Goal: Task Accomplishment & Management: Use online tool/utility

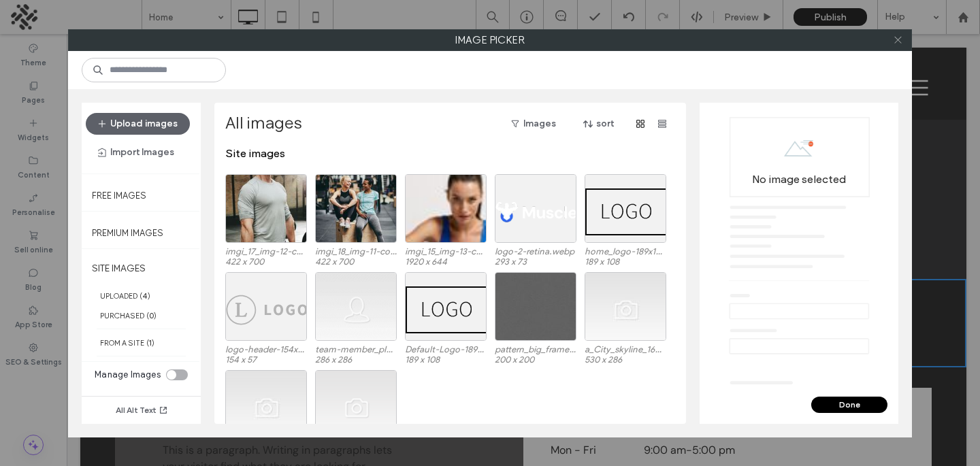
click at [900, 38] on icon at bounding box center [898, 40] width 10 height 10
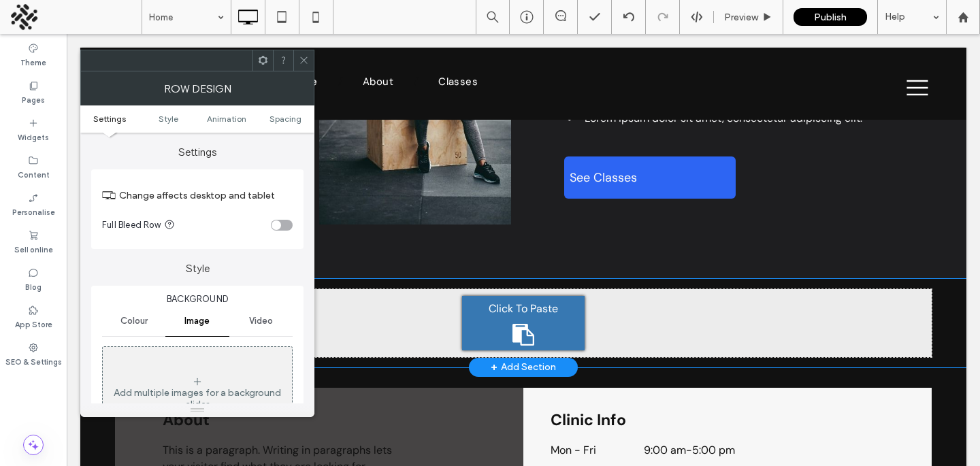
scroll to position [1481, 0]
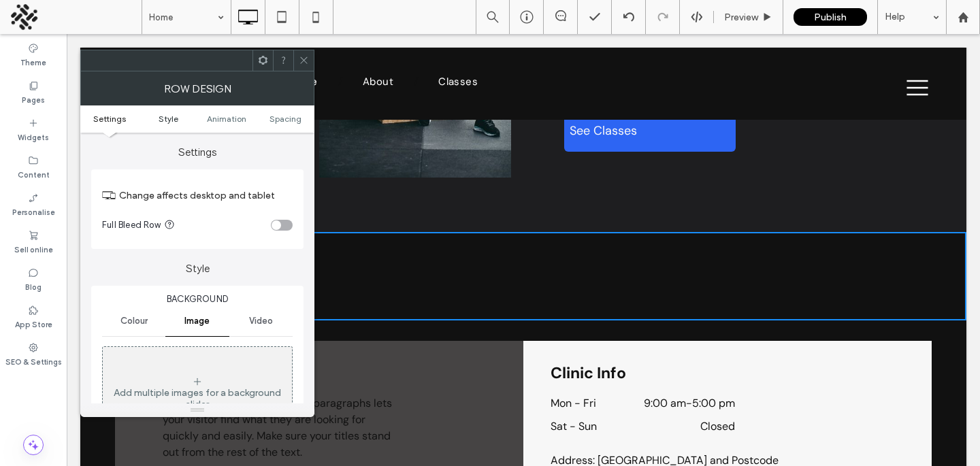
click at [159, 122] on span "Style" at bounding box center [169, 119] width 20 height 10
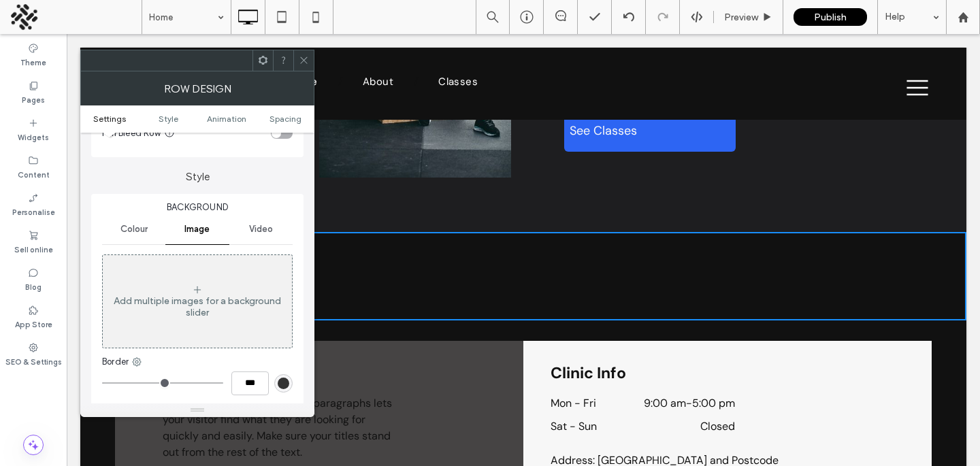
scroll to position [117, 0]
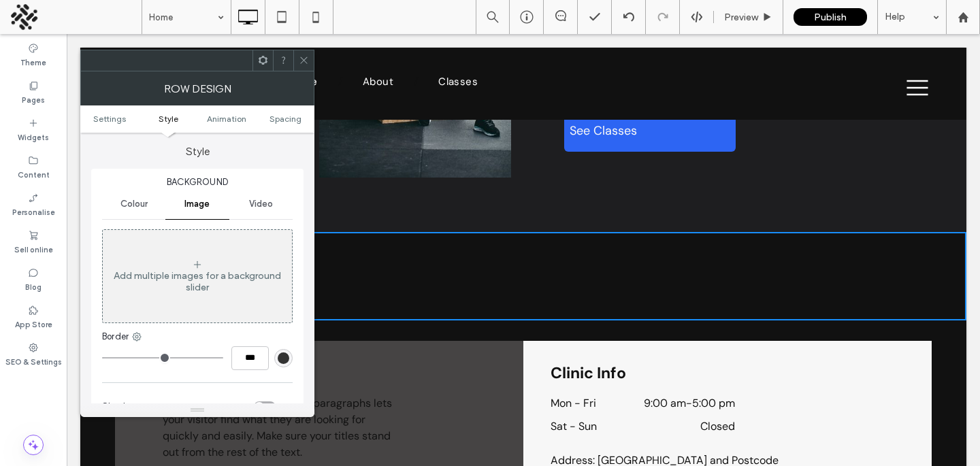
click at [114, 188] on span "Background" at bounding box center [197, 183] width 191 height 14
click at [129, 200] on span "Colour" at bounding box center [133, 204] width 27 height 11
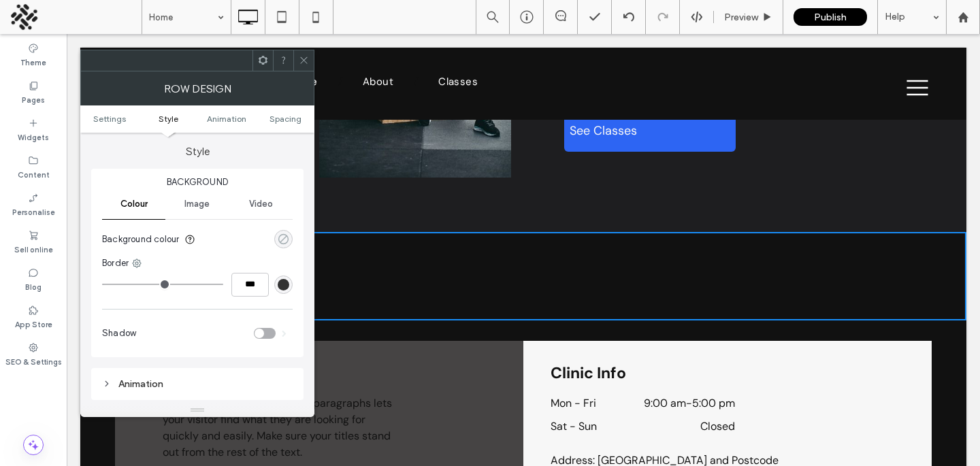
click at [282, 242] on icon "rgba(0, 0, 0, 0)" at bounding box center [284, 239] width 12 height 12
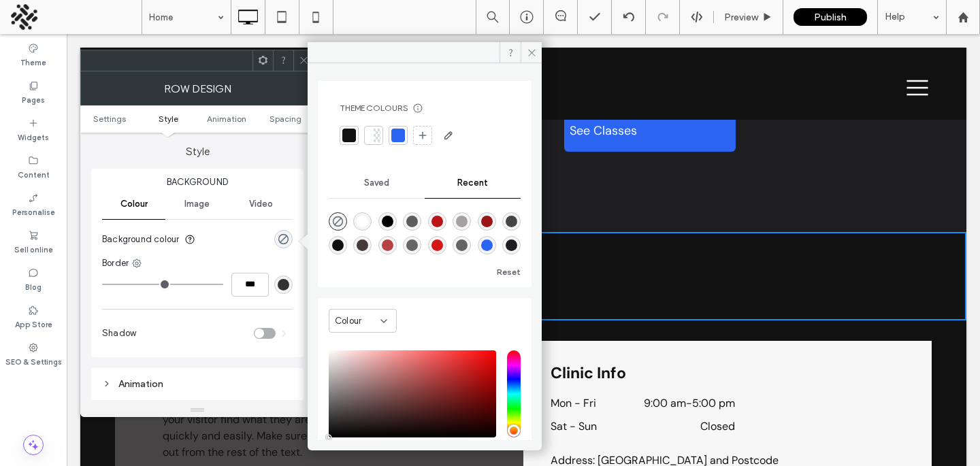
click at [395, 141] on div at bounding box center [398, 136] width 14 height 14
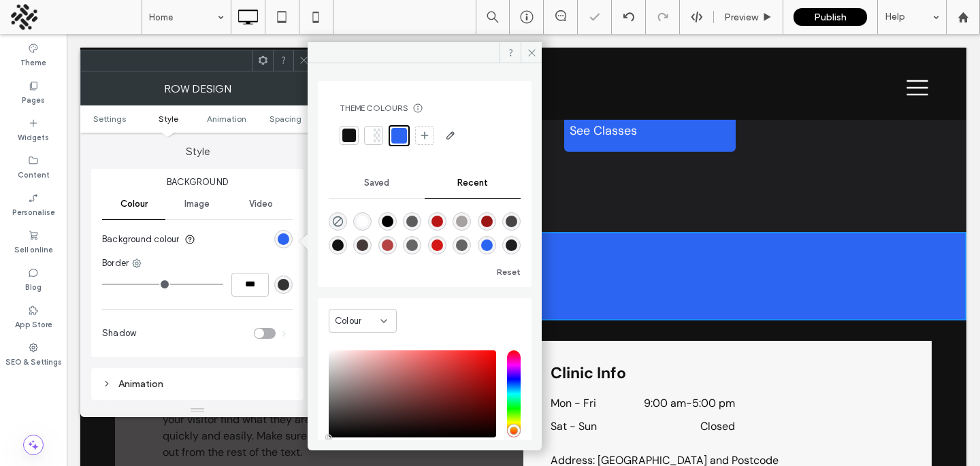
click at [304, 62] on icon at bounding box center [304, 60] width 10 height 10
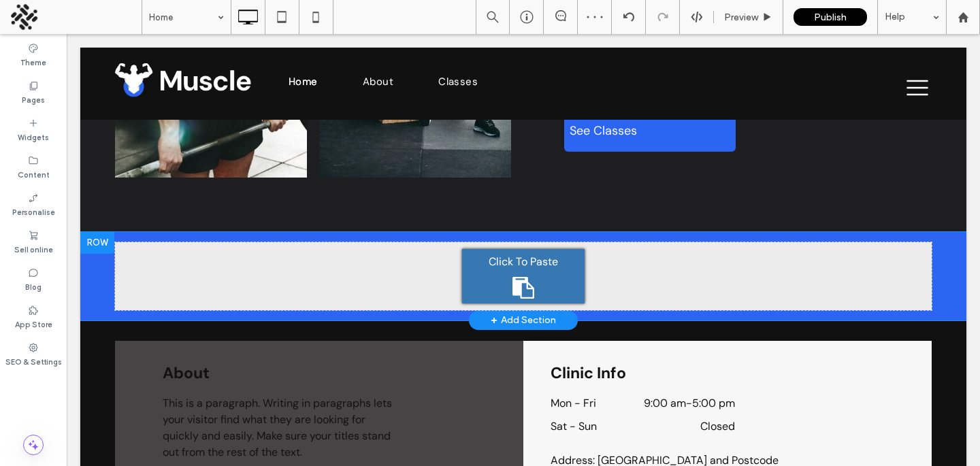
click at [104, 240] on div at bounding box center [97, 243] width 34 height 22
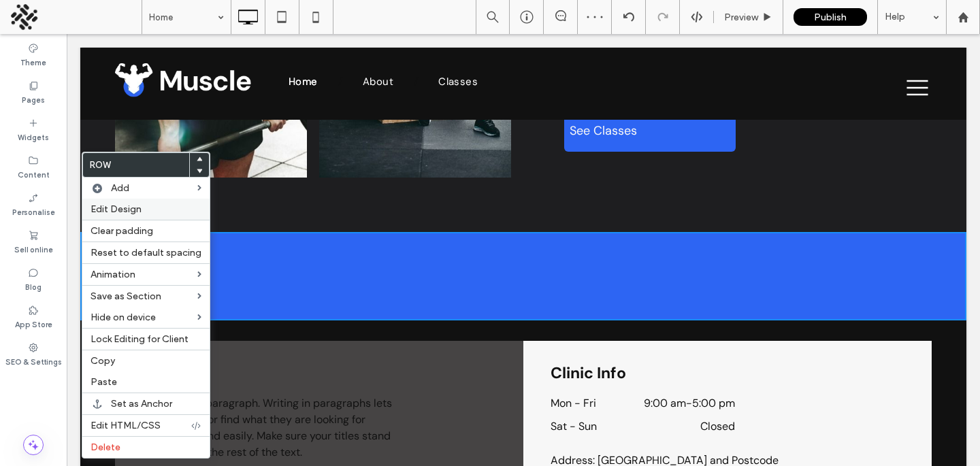
click at [116, 214] on span "Edit Design" at bounding box center [115, 209] width 51 height 12
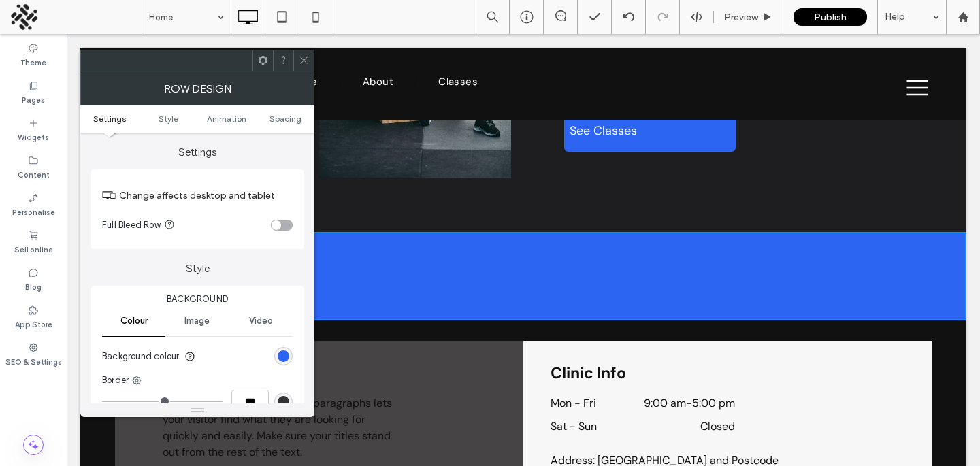
click at [269, 224] on section "Full Bleed Row" at bounding box center [197, 225] width 191 height 34
click at [280, 222] on div "toggle" at bounding box center [276, 225] width 10 height 10
click at [307, 52] on span at bounding box center [304, 60] width 10 height 20
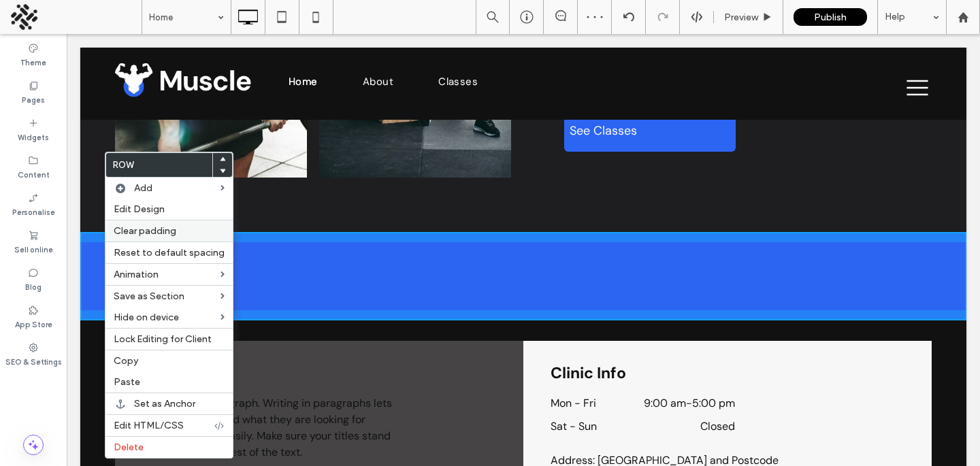
click at [120, 228] on span "Clear padding" at bounding box center [145, 231] width 63 height 12
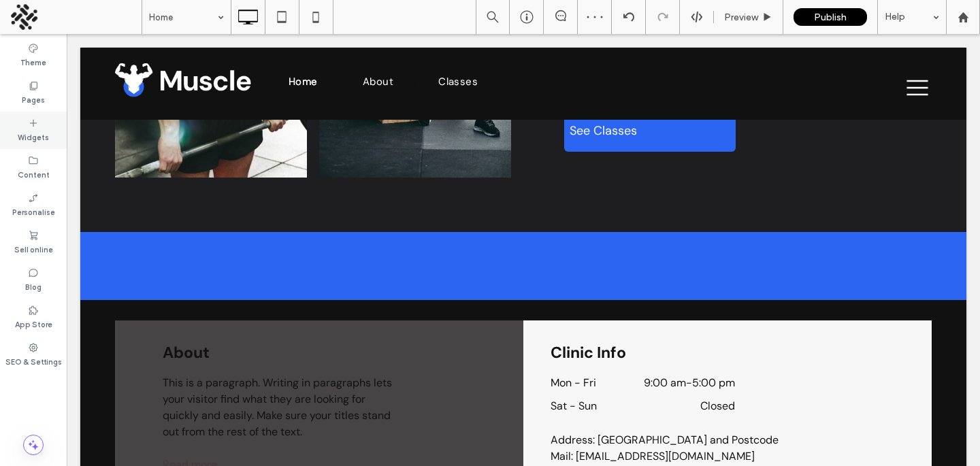
click at [27, 133] on label "Widgets" at bounding box center [33, 136] width 31 height 15
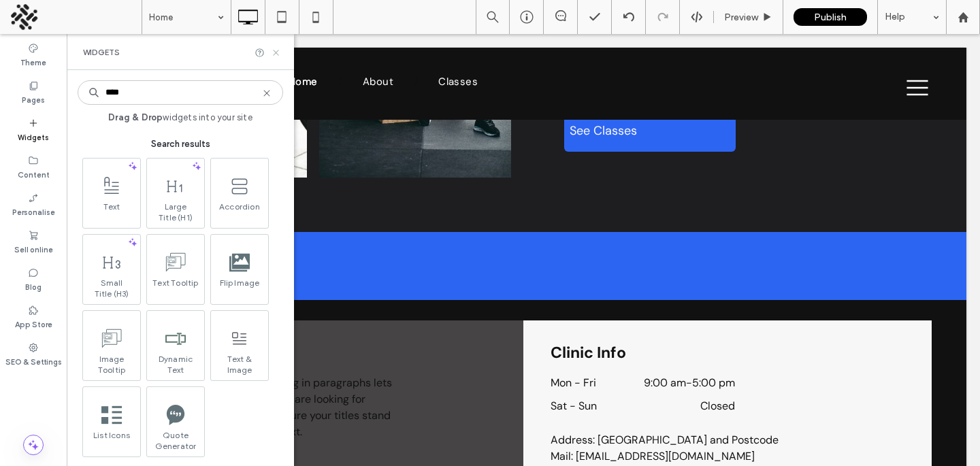
type input "****"
click at [278, 56] on icon at bounding box center [276, 53] width 10 height 10
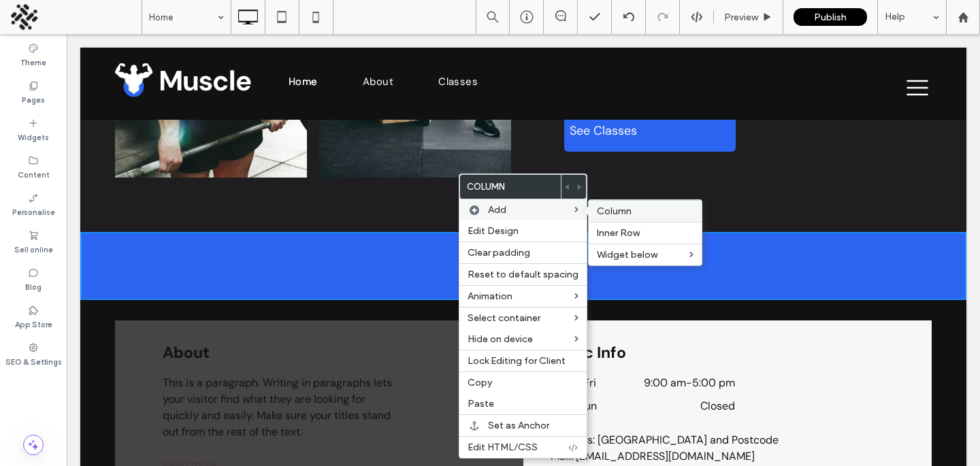
click at [632, 215] on label "Column" at bounding box center [645, 211] width 97 height 12
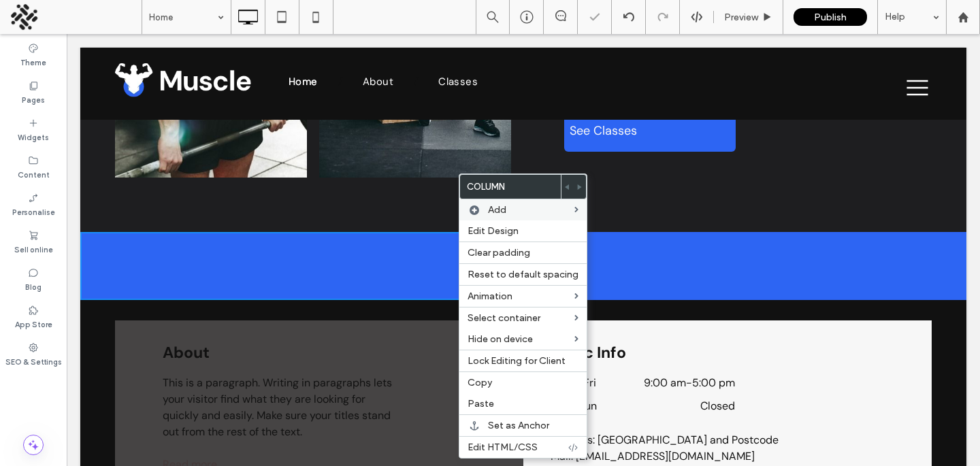
click at [663, 260] on div "Click To Paste Click To Paste" at bounding box center [744, 266] width 443 height 68
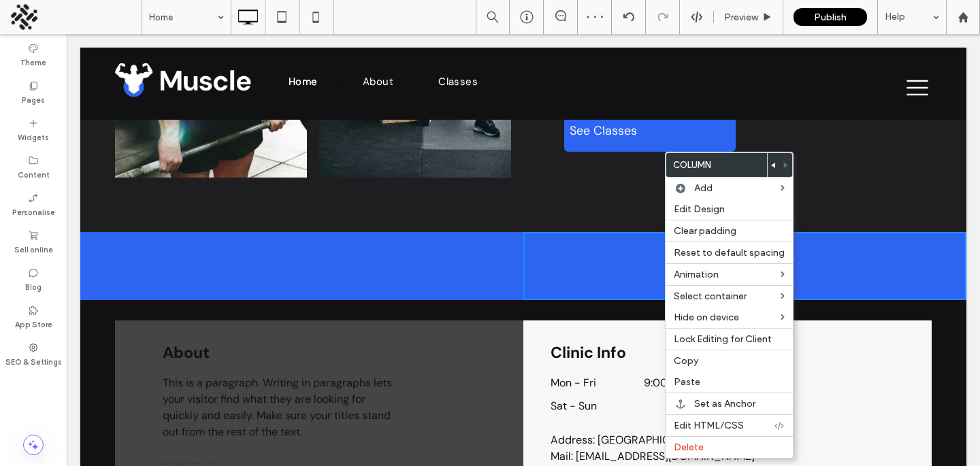
click at [820, 179] on div "Click To Paste Click To Paste Click To Paste Click To Paste Click To Paste Clic…" at bounding box center [523, 18] width 886 height 427
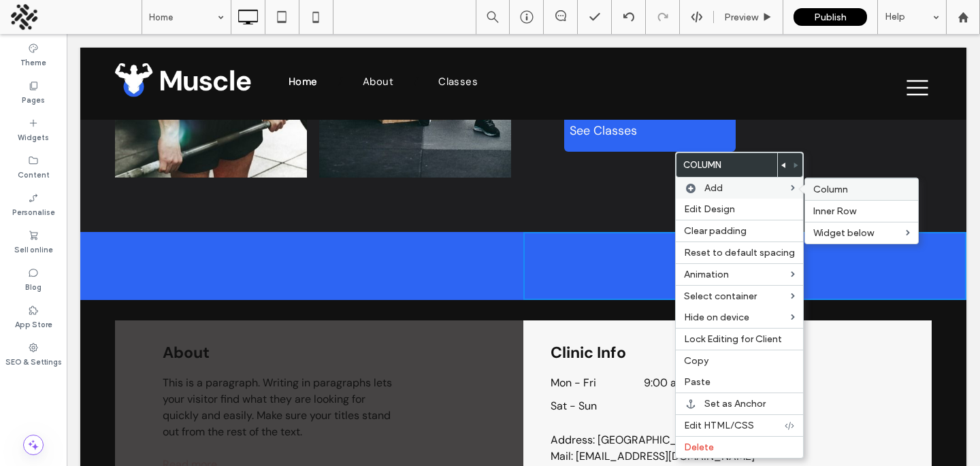
click at [818, 188] on span "Column" at bounding box center [830, 190] width 35 height 12
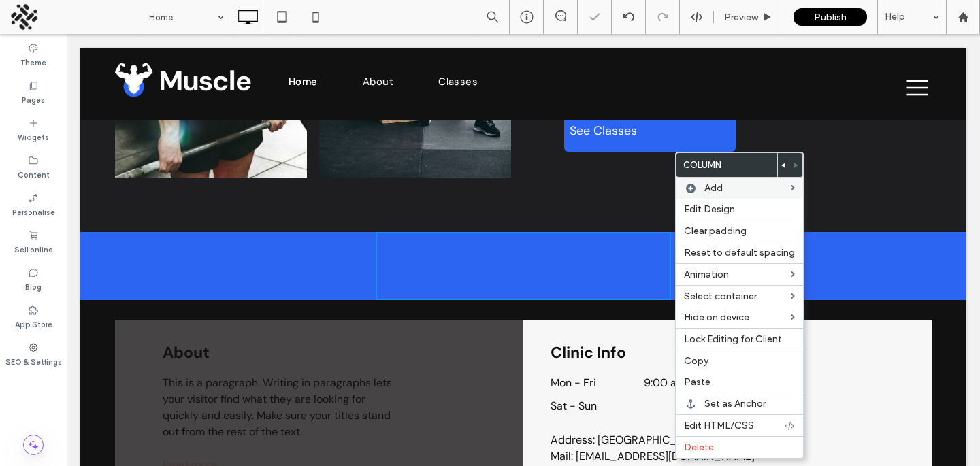
click at [444, 263] on div "Click To Paste Click To Paste" at bounding box center [523, 266] width 295 height 68
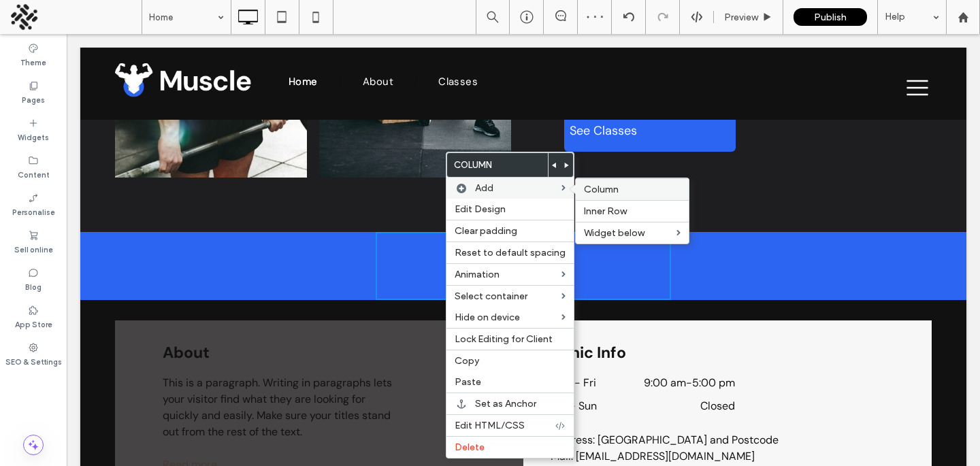
click at [601, 183] on div "Column" at bounding box center [632, 189] width 113 height 22
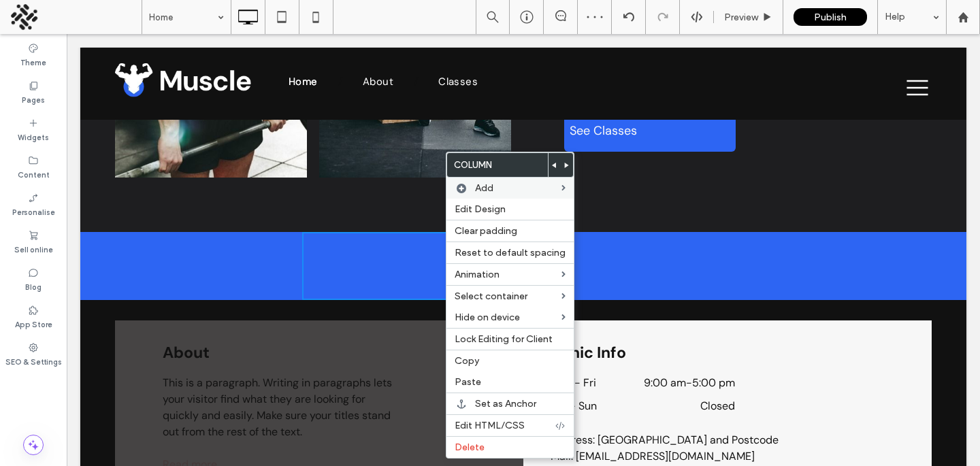
click at [350, 250] on div "Click To Paste Click To Paste" at bounding box center [413, 266] width 222 height 68
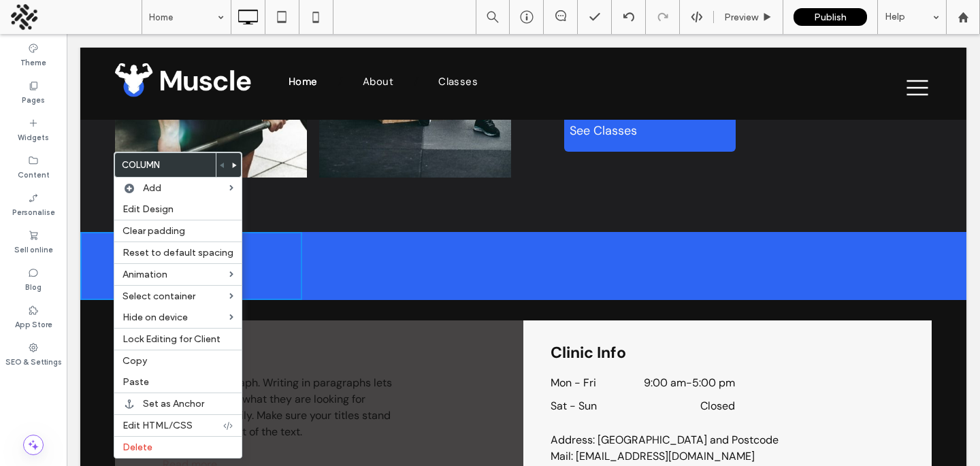
click at [83, 288] on div "Click To Paste Click To Paste" at bounding box center [191, 266] width 222 height 68
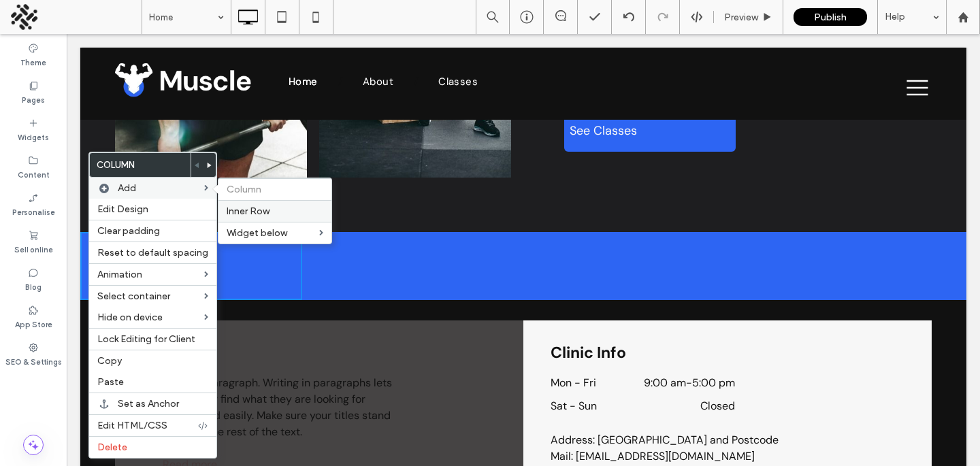
click at [249, 208] on span "Inner Row" at bounding box center [248, 211] width 43 height 12
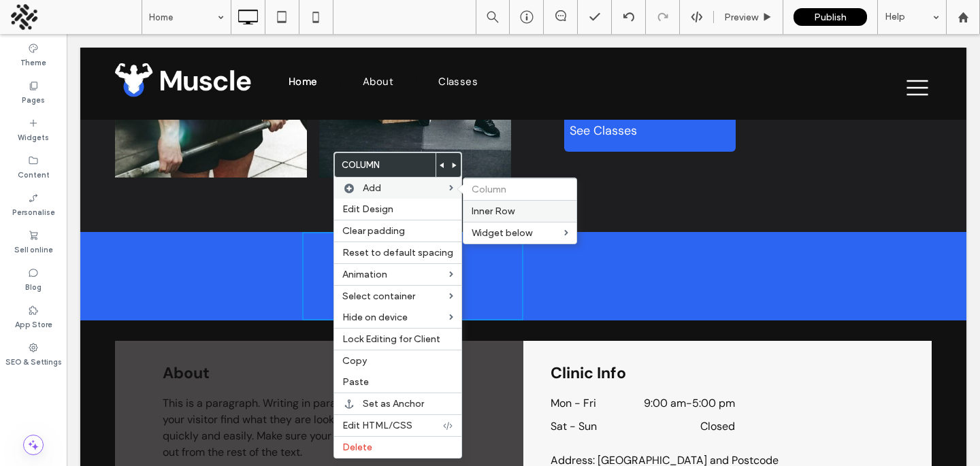
click at [489, 207] on span "Inner Row" at bounding box center [493, 211] width 43 height 12
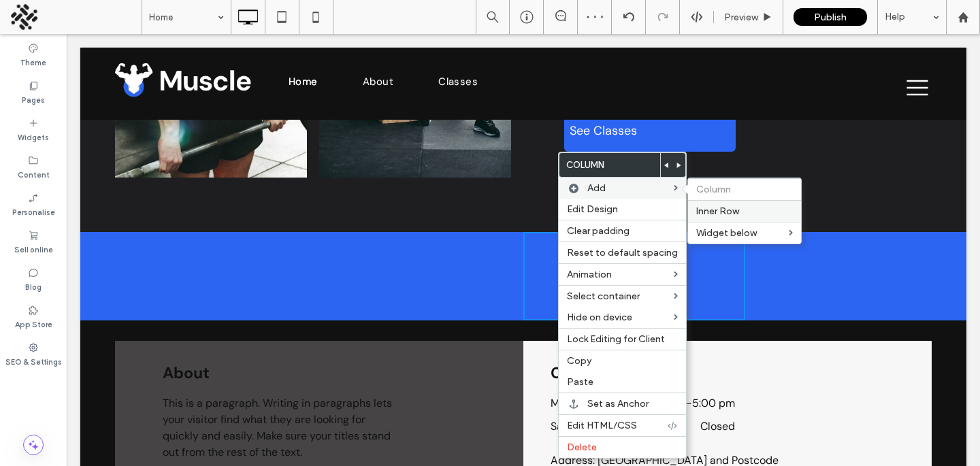
click at [721, 210] on span "Inner Row" at bounding box center [717, 211] width 43 height 12
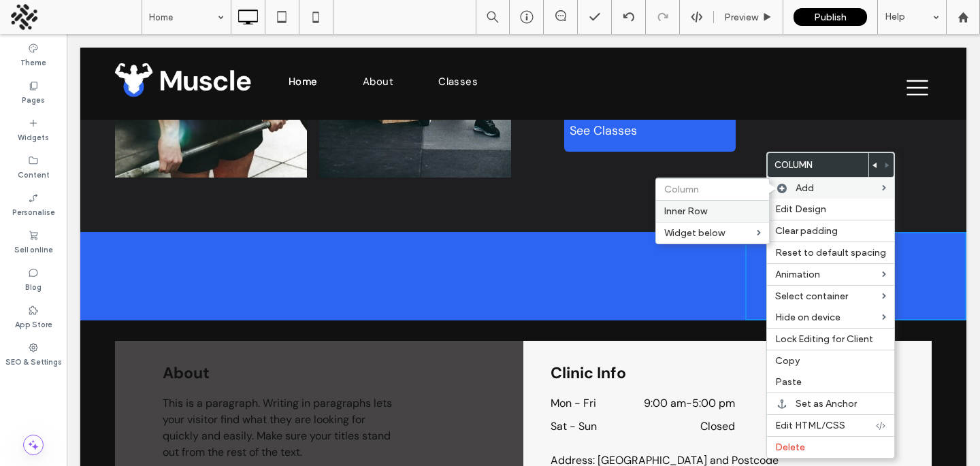
click at [719, 214] on label "Inner Row" at bounding box center [712, 211] width 97 height 12
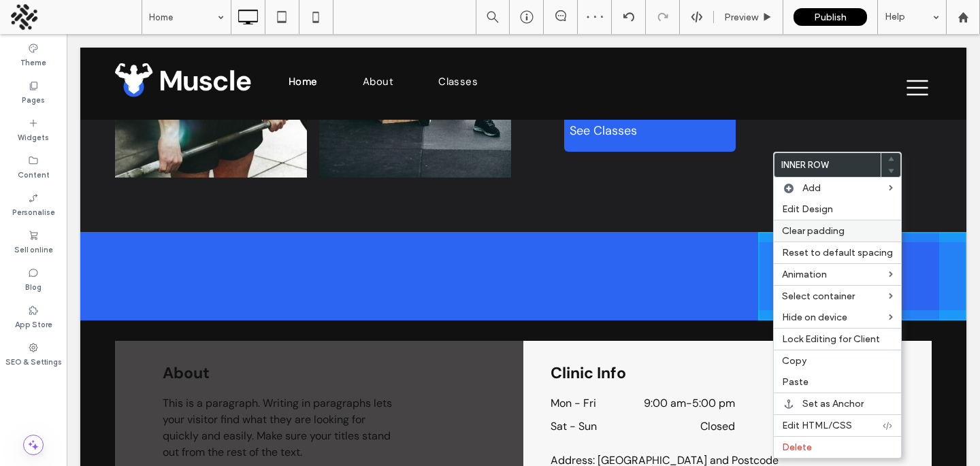
click at [789, 237] on span "Clear padding" at bounding box center [813, 231] width 63 height 12
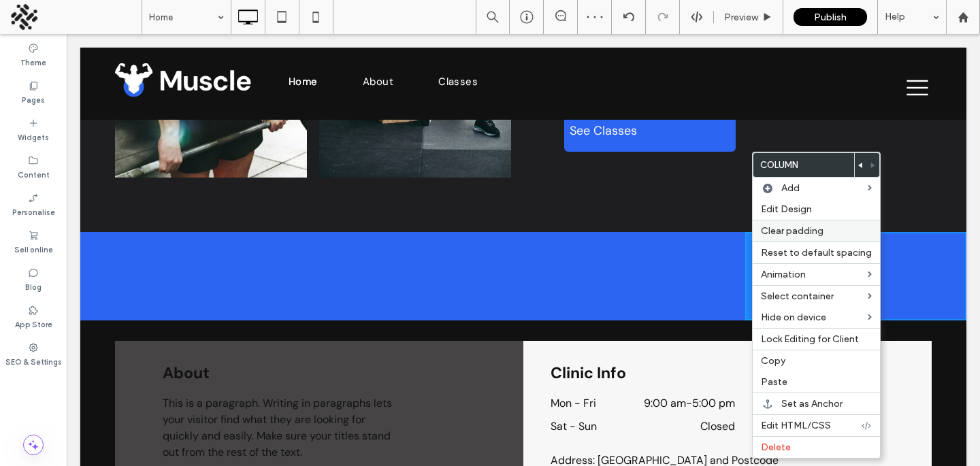
click at [761, 237] on span "Clear padding" at bounding box center [792, 231] width 63 height 12
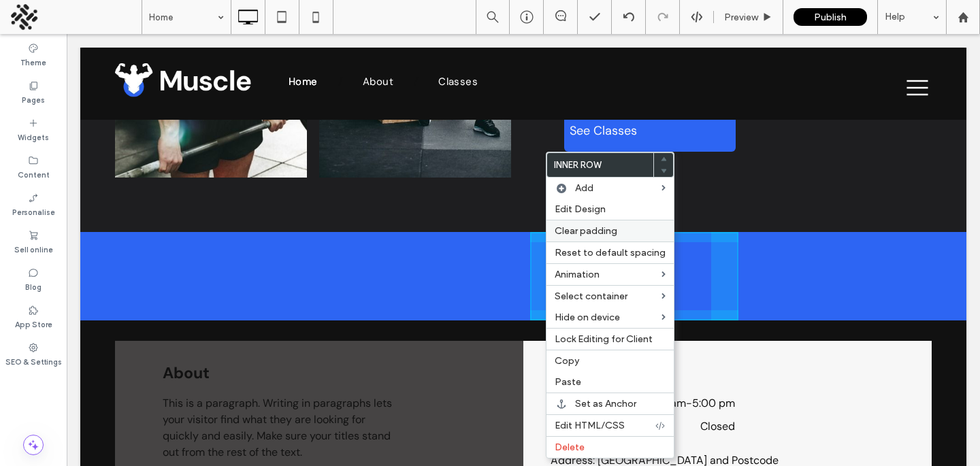
click at [574, 236] on span "Clear padding" at bounding box center [586, 231] width 63 height 12
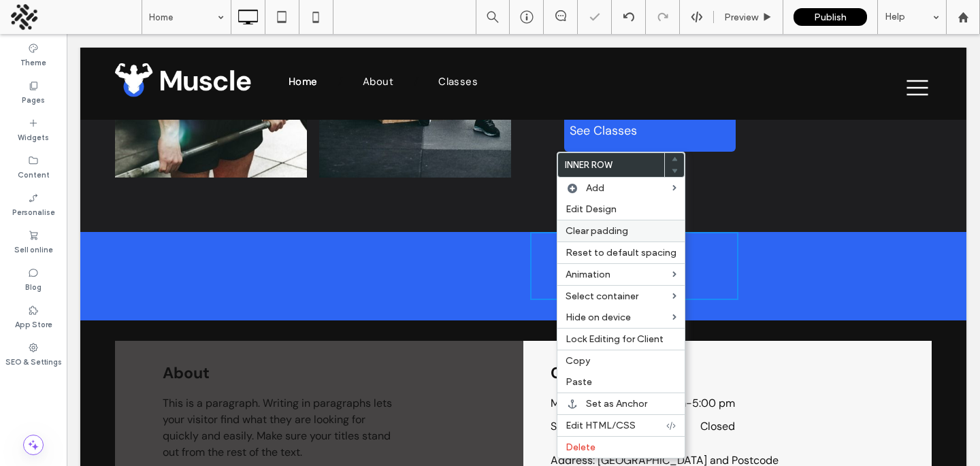
click at [571, 229] on span "Clear padding" at bounding box center [596, 231] width 63 height 12
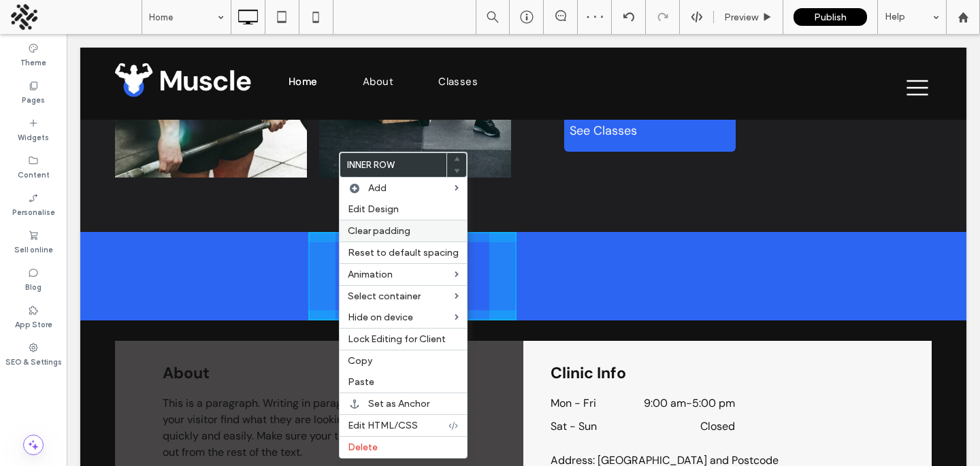
click at [359, 232] on span "Clear padding" at bounding box center [379, 231] width 63 height 12
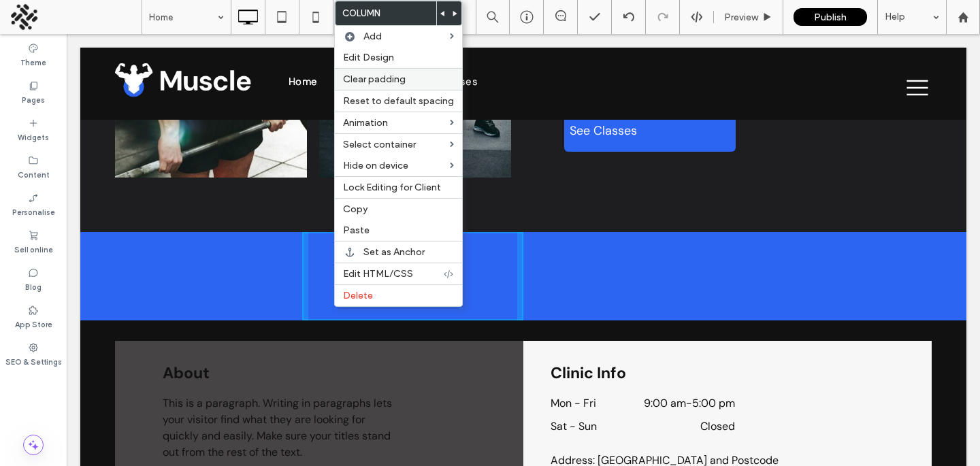
click at [382, 72] on div "Clear padding" at bounding box center [398, 79] width 127 height 22
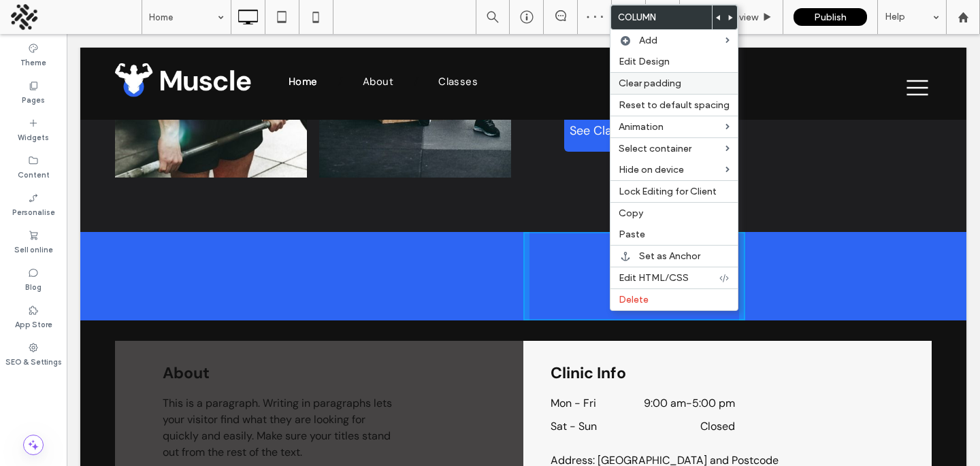
click at [622, 86] on span "Clear padding" at bounding box center [649, 84] width 63 height 12
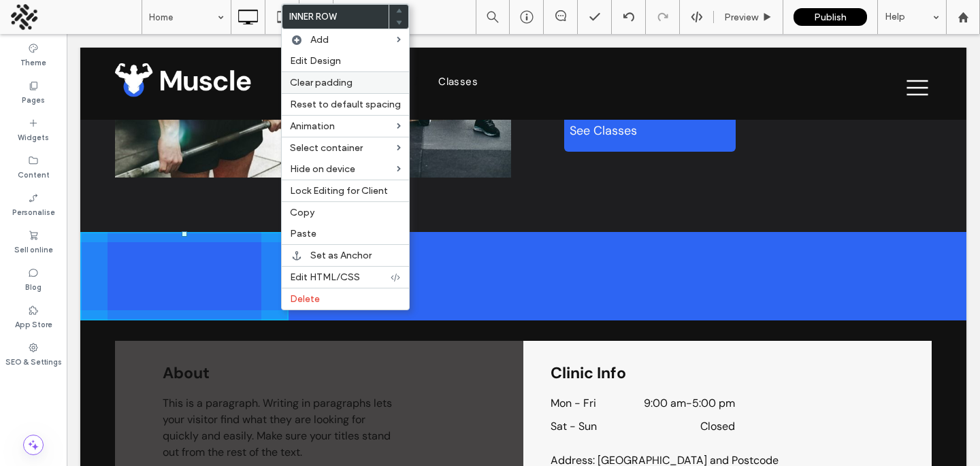
click at [316, 78] on span "Clear padding" at bounding box center [321, 83] width 63 height 12
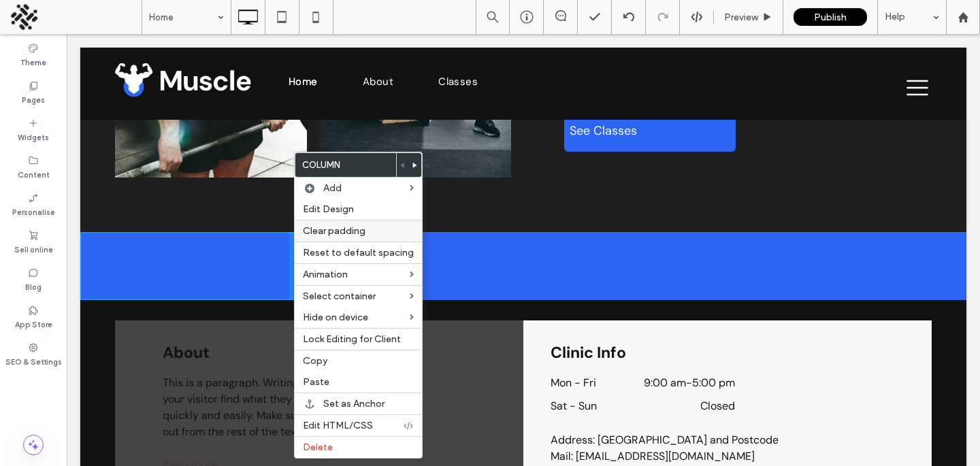
click at [320, 231] on span "Clear padding" at bounding box center [334, 231] width 63 height 12
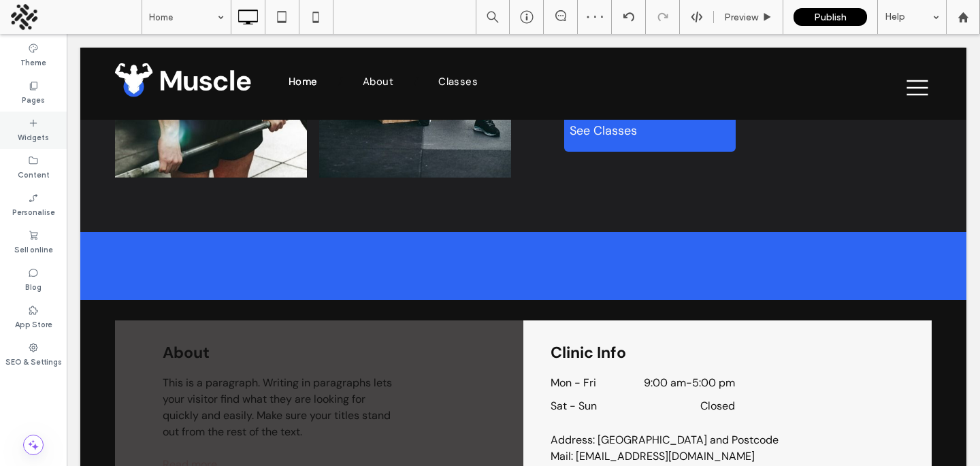
click at [30, 133] on label "Widgets" at bounding box center [33, 136] width 31 height 15
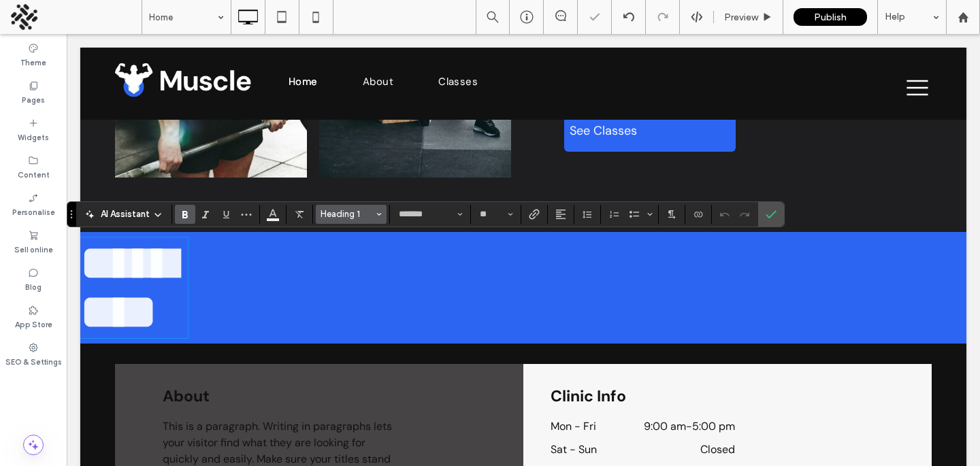
click at [331, 218] on span "Heading 1" at bounding box center [346, 214] width 53 height 10
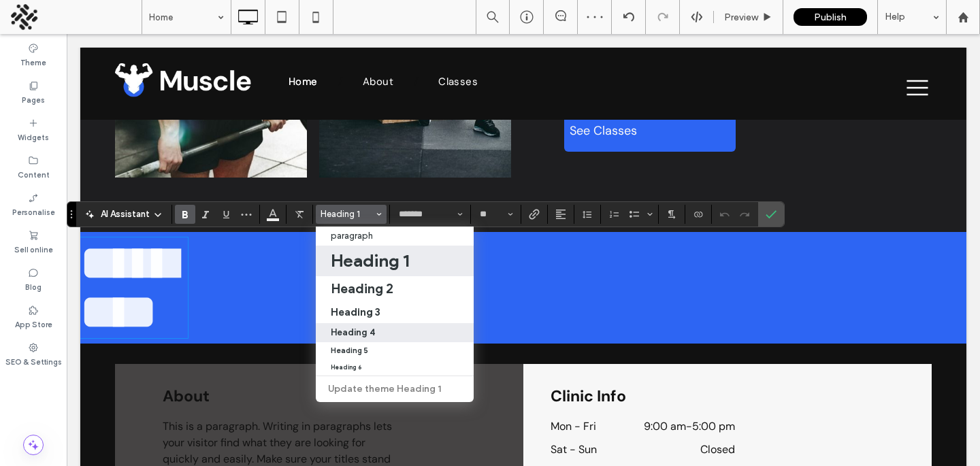
click at [340, 331] on h4 "Heading 4" at bounding box center [353, 332] width 44 height 10
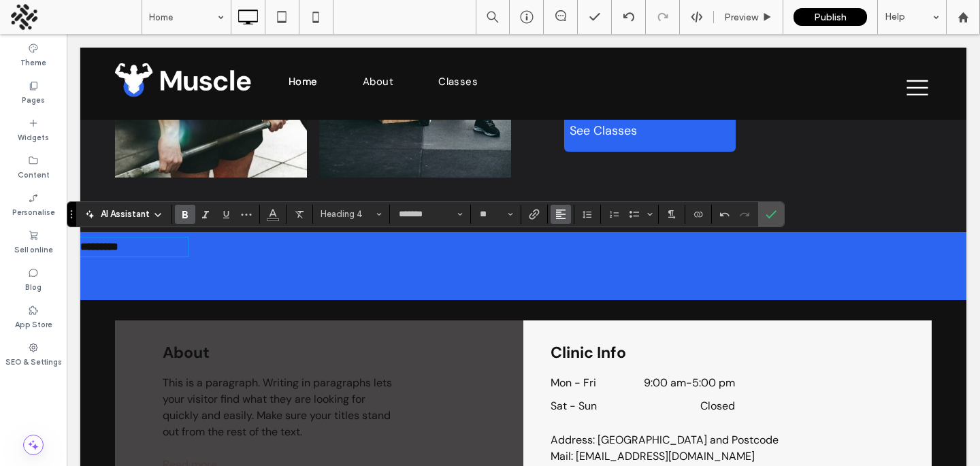
click at [557, 219] on span "Alignment" at bounding box center [560, 214] width 11 height 18
click at [566, 259] on use "ui.textEditor.alignment.center" at bounding box center [571, 256] width 10 height 10
click at [356, 216] on span "Heading 4" at bounding box center [346, 214] width 53 height 10
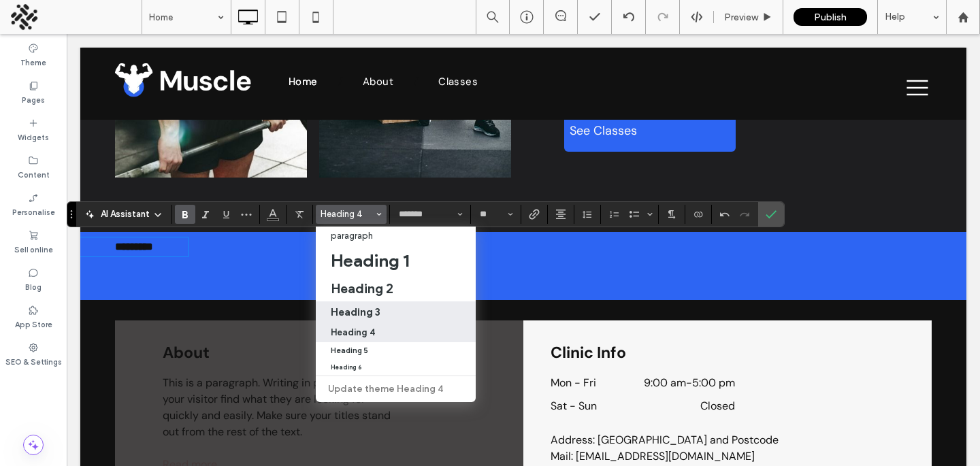
click at [356, 309] on h3 "Heading 3" at bounding box center [356, 311] width 50 height 13
type input "**"
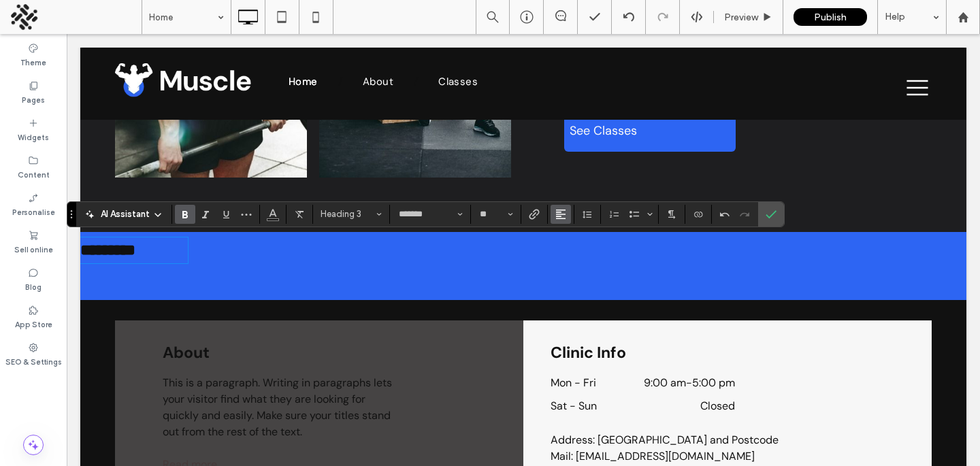
click at [563, 210] on use "Alignment" at bounding box center [561, 215] width 10 height 10
click at [573, 252] on use "ui.textEditor.alignment.center" at bounding box center [571, 256] width 10 height 10
click at [276, 216] on use "Colour" at bounding box center [272, 212] width 7 height 7
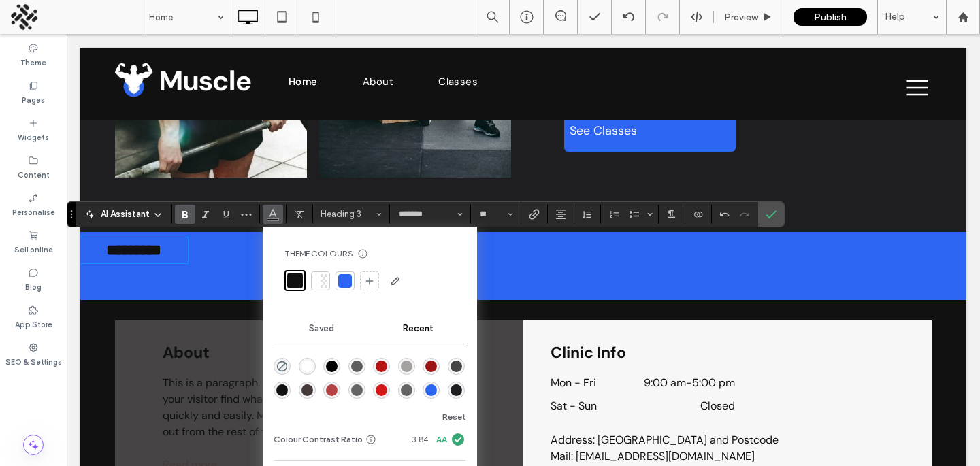
click at [316, 283] on div at bounding box center [317, 281] width 7 height 14
click at [771, 205] on span "Confirm" at bounding box center [768, 214] width 6 height 24
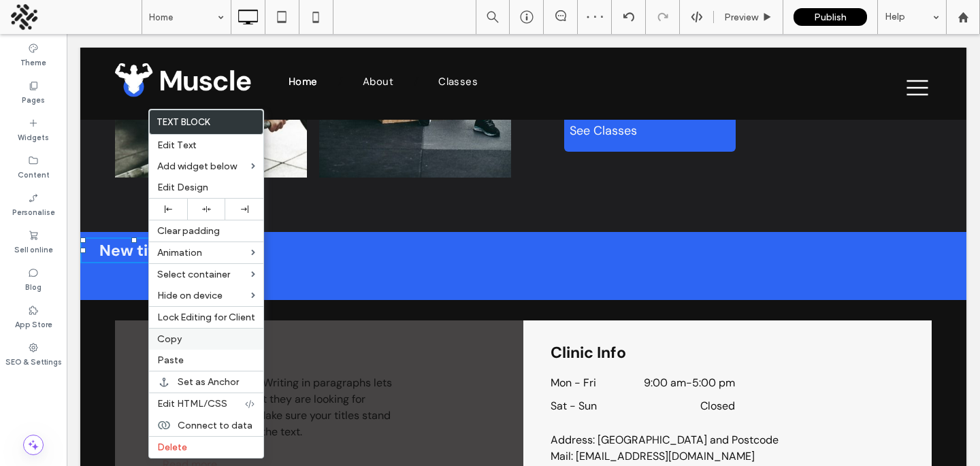
click at [191, 340] on label "Copy" at bounding box center [206, 339] width 98 height 12
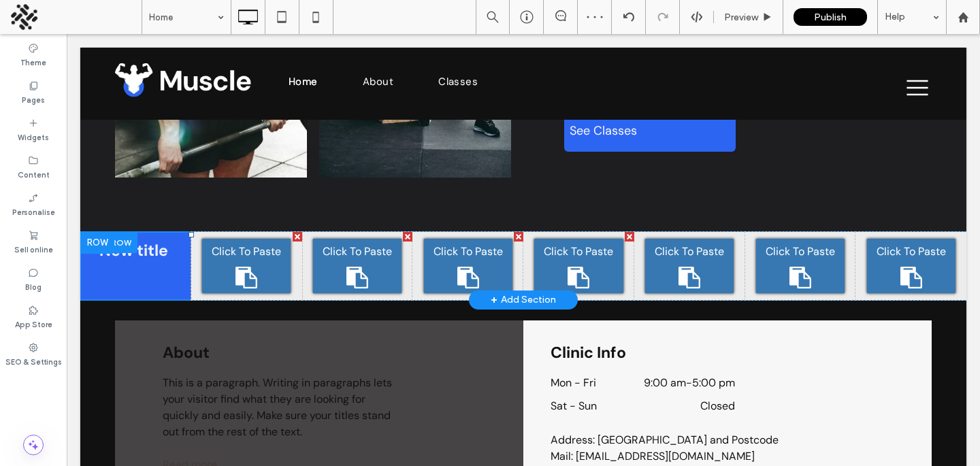
click at [227, 250] on span "Click To Paste" at bounding box center [246, 252] width 69 height 16
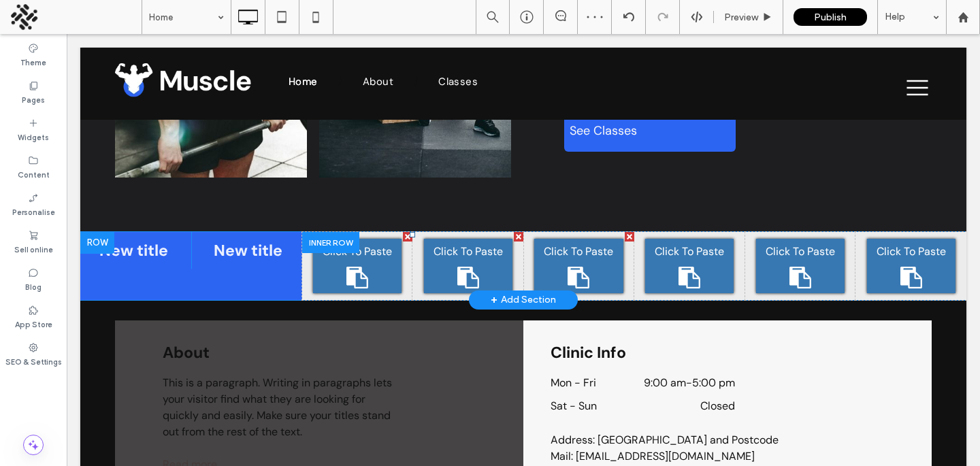
click at [333, 264] on div "Click To Paste" at bounding box center [357, 266] width 88 height 54
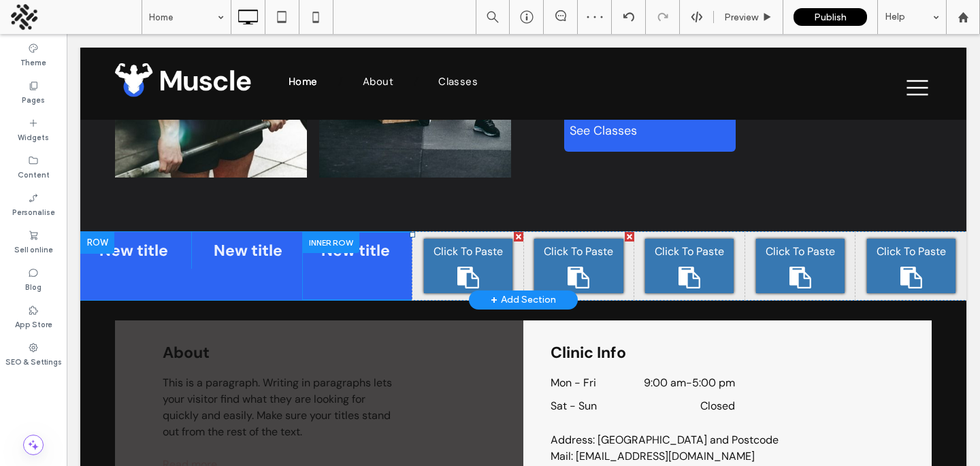
click at [441, 265] on div "Click To Paste" at bounding box center [468, 266] width 88 height 54
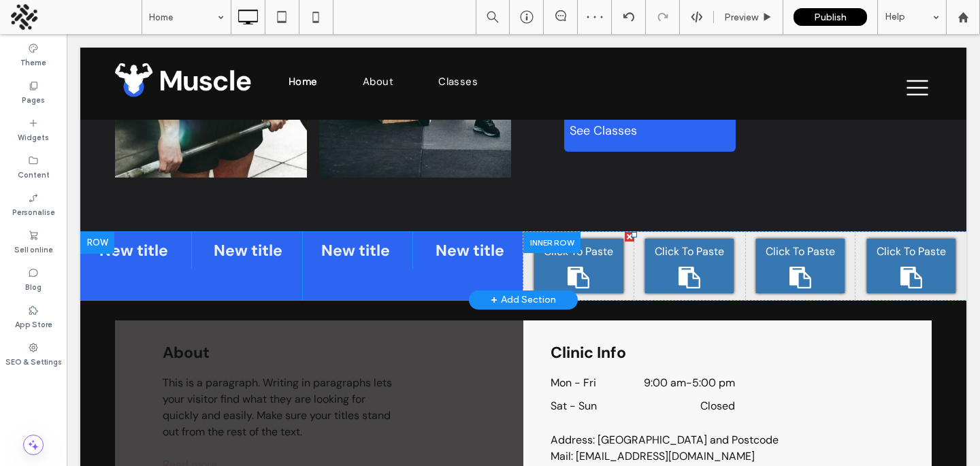
click at [560, 261] on div "Click To Paste" at bounding box center [578, 266] width 88 height 54
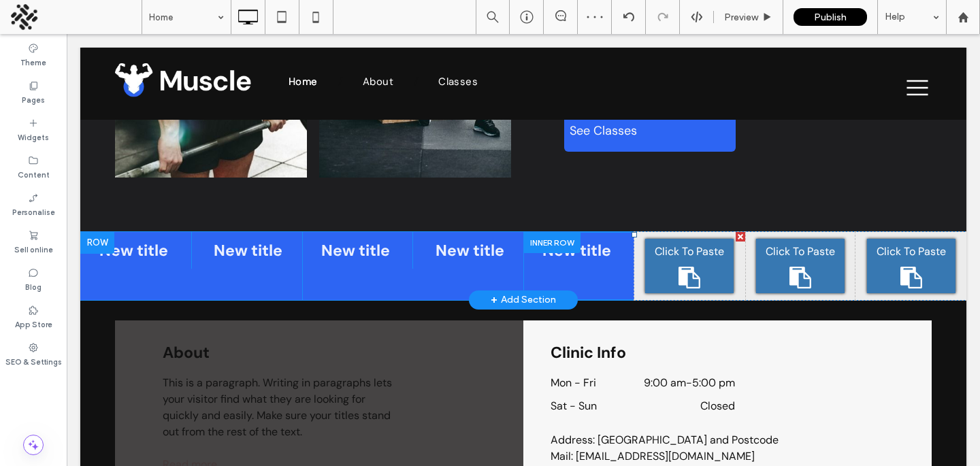
click at [687, 265] on div "Click To Paste" at bounding box center [689, 266] width 88 height 54
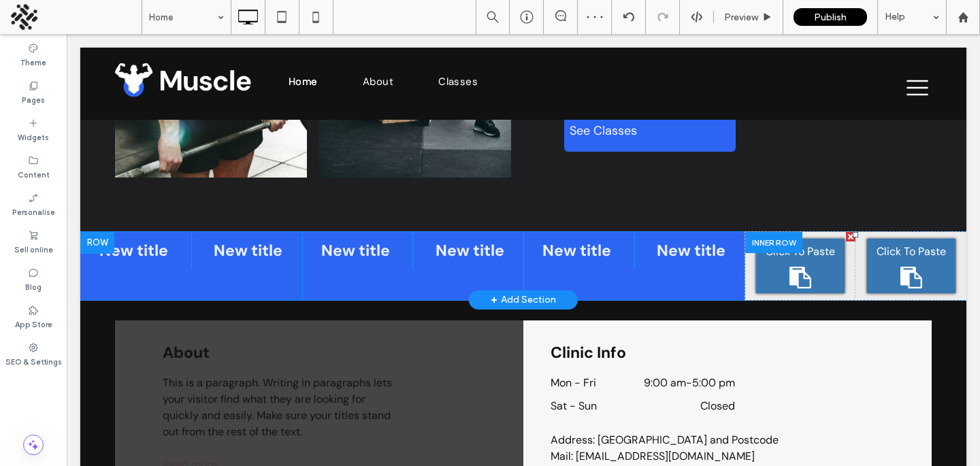
click at [827, 267] on div "Click To Paste" at bounding box center [800, 266] width 88 height 54
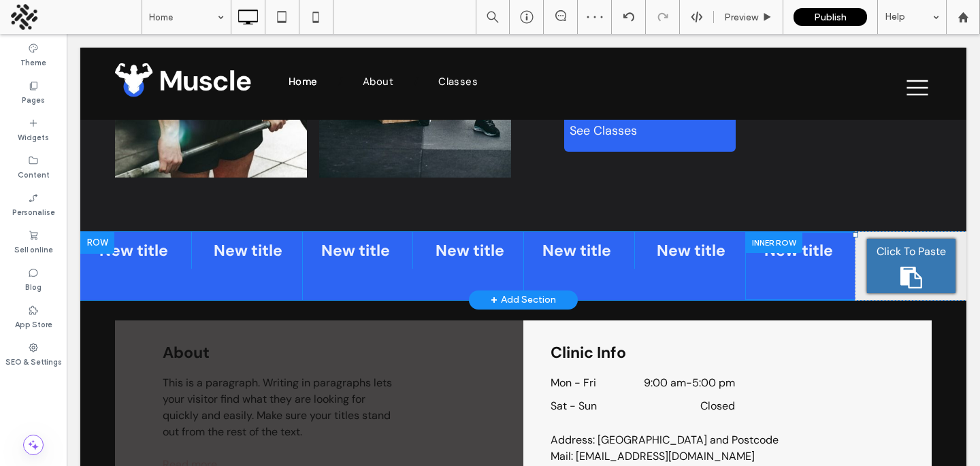
click at [912, 263] on div "Click To Paste" at bounding box center [911, 266] width 88 height 54
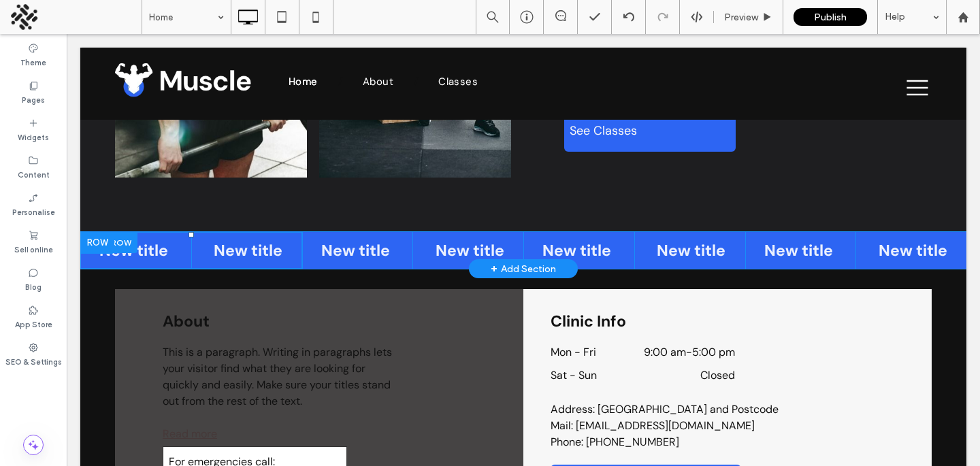
click at [125, 250] on div at bounding box center [108, 242] width 57 height 21
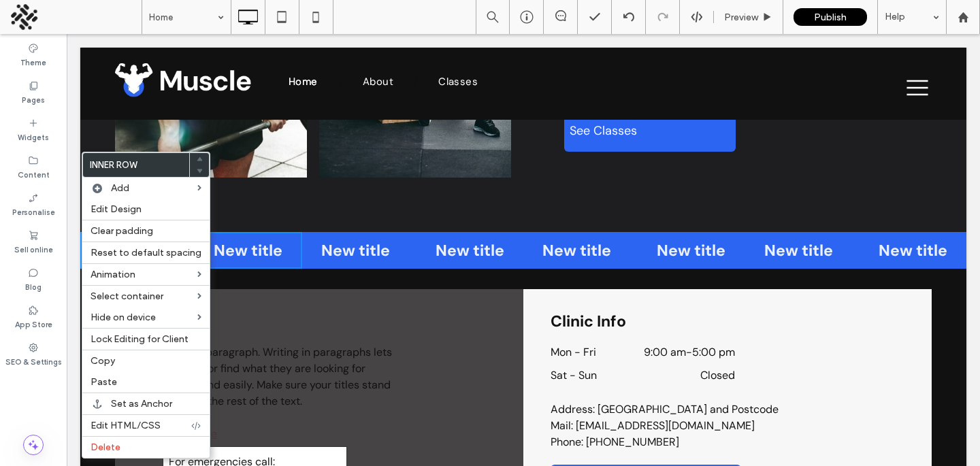
click at [237, 255] on span "New title" at bounding box center [248, 250] width 69 height 20
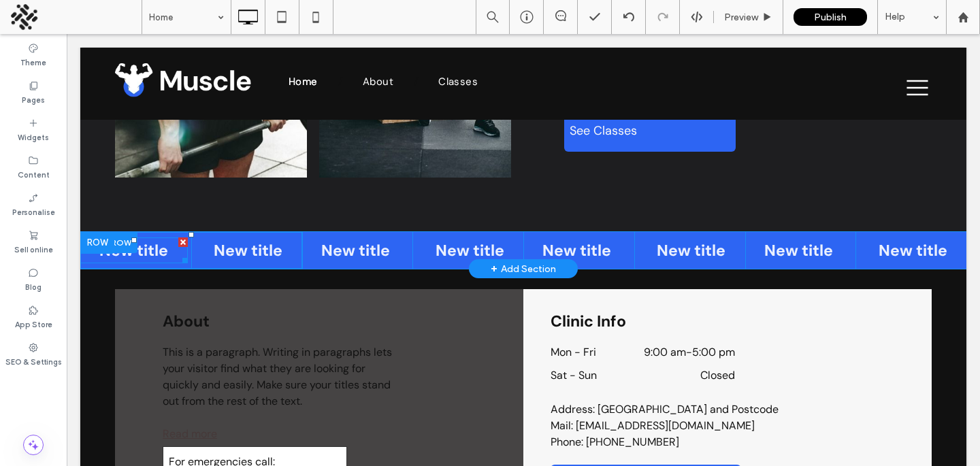
click at [137, 254] on span "New title" at bounding box center [133, 250] width 69 height 20
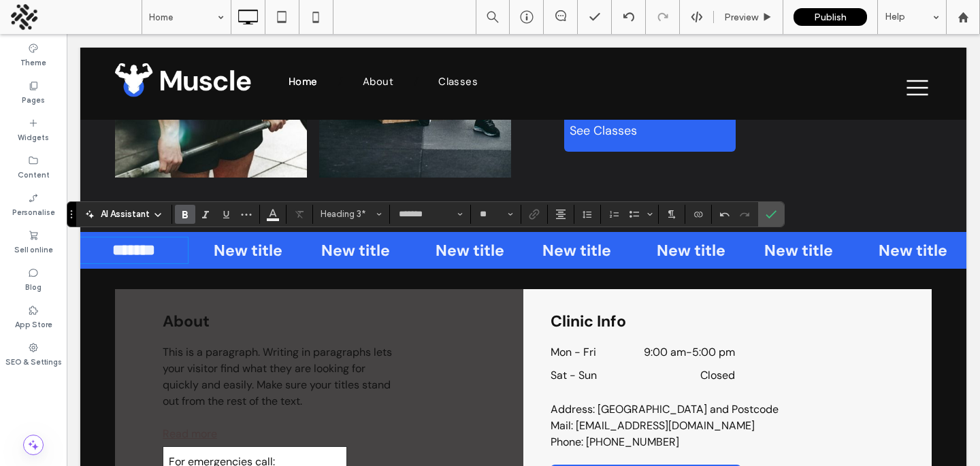
click at [261, 251] on span "New title" at bounding box center [248, 250] width 69 height 20
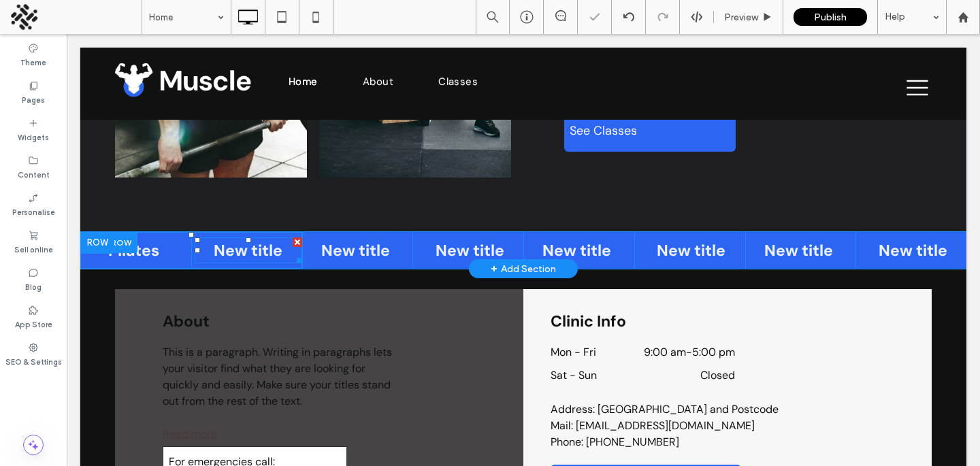
click at [261, 251] on span "New title" at bounding box center [248, 250] width 69 height 20
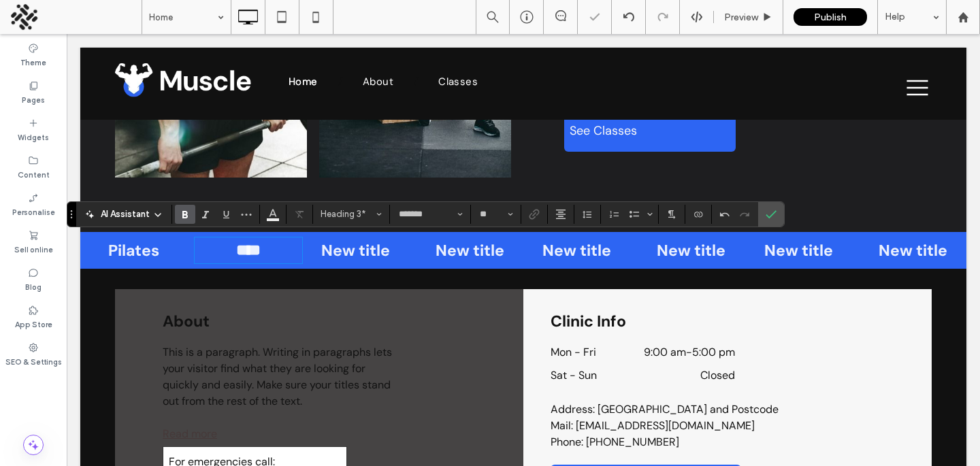
click at [342, 248] on span "New title" at bounding box center [355, 250] width 69 height 20
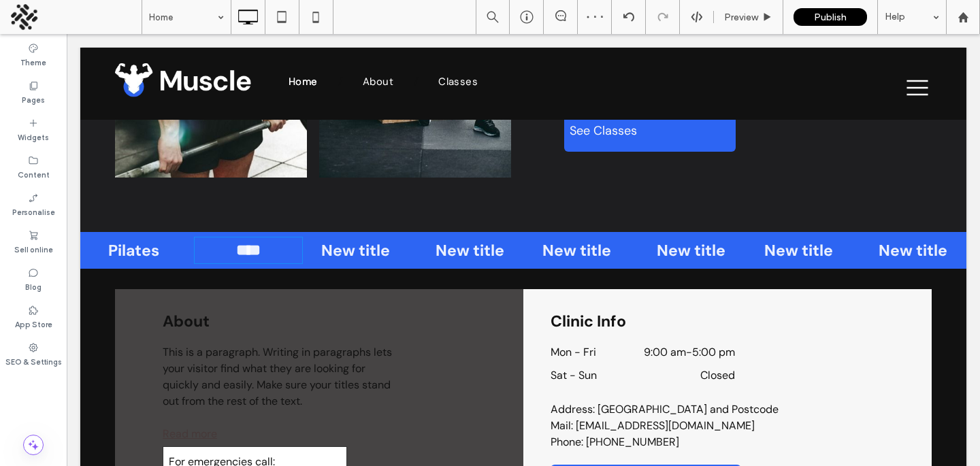
click at [342, 248] on div at bounding box center [330, 242] width 57 height 21
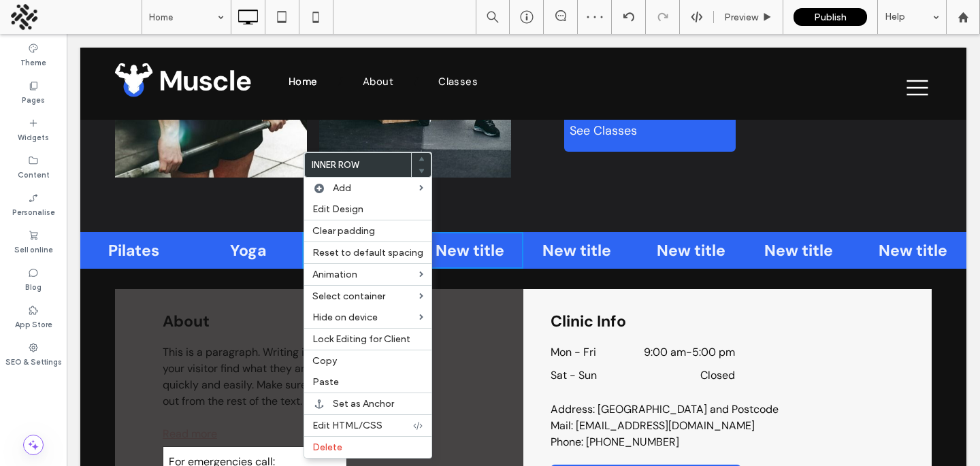
click at [218, 257] on h3 "Yoga" at bounding box center [248, 251] width 107 height 24
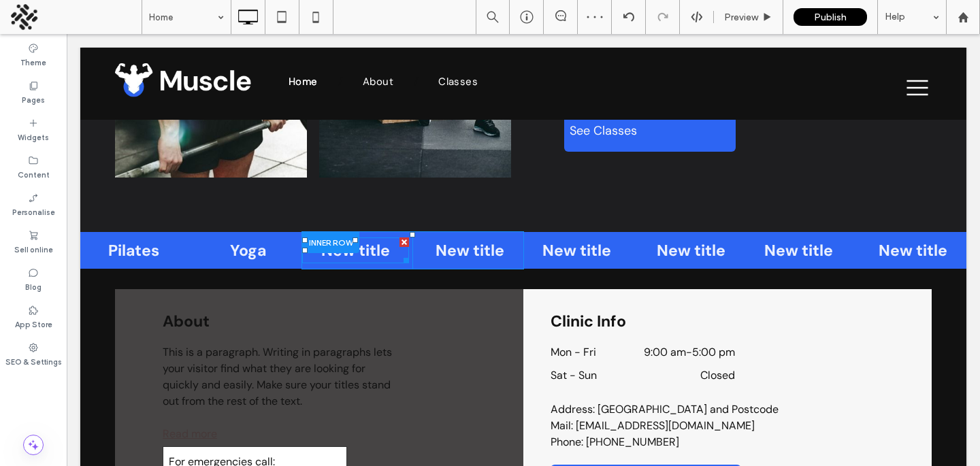
click at [342, 254] on span "New title" at bounding box center [355, 250] width 69 height 20
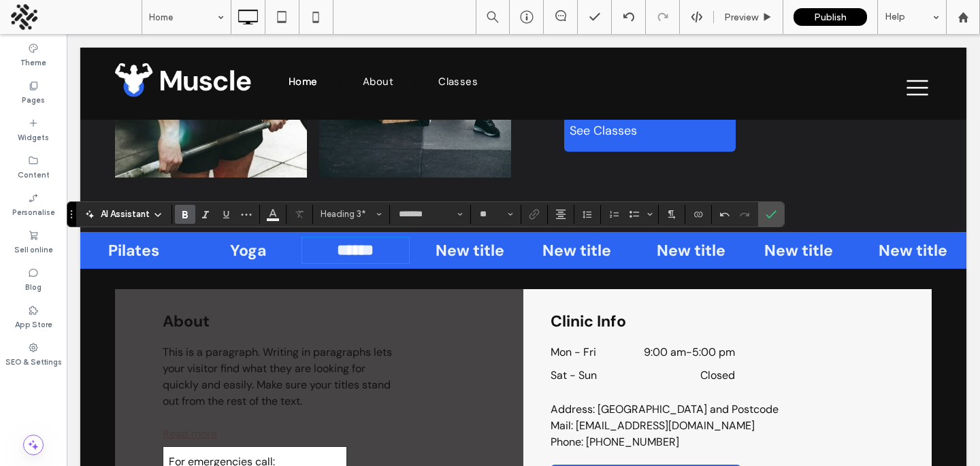
click at [465, 250] on span "New title" at bounding box center [469, 250] width 69 height 20
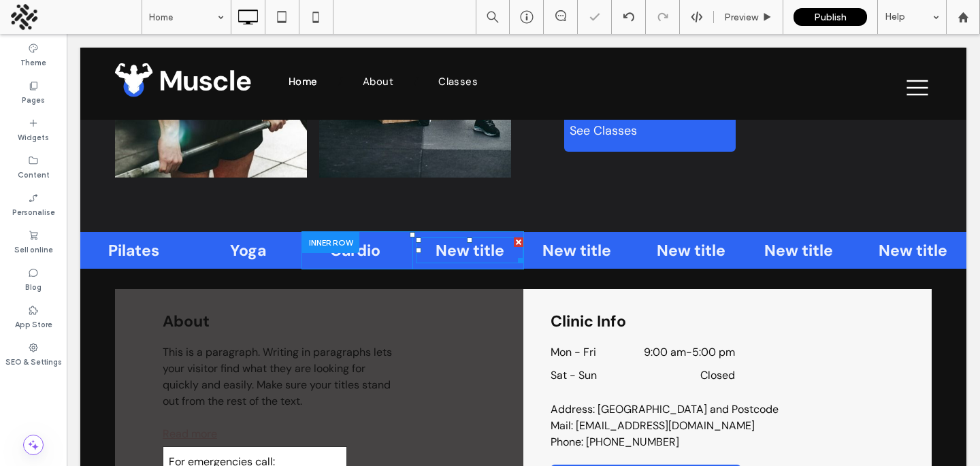
click at [465, 250] on span "New title" at bounding box center [469, 250] width 69 height 20
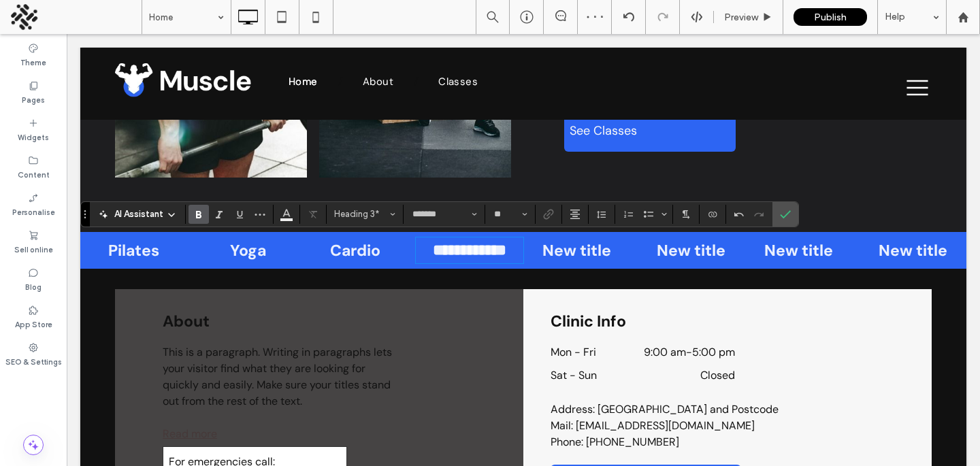
click at [549, 252] on span "New title" at bounding box center [576, 250] width 69 height 20
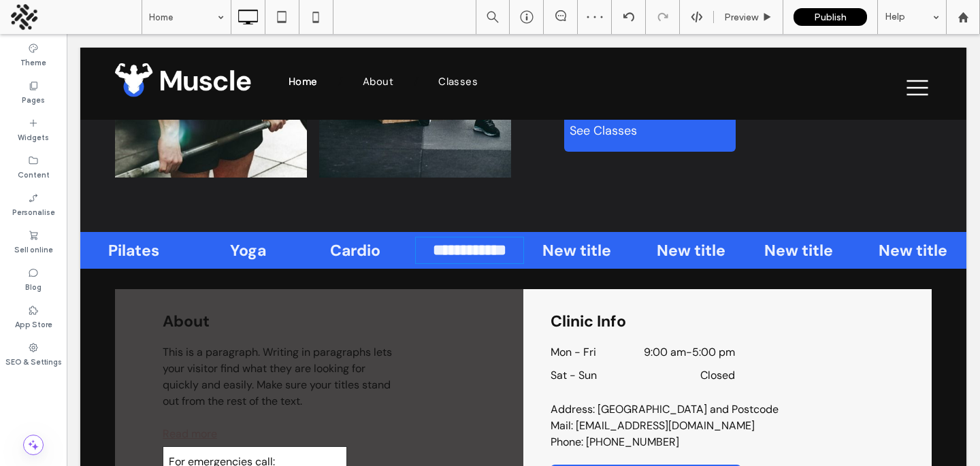
click at [549, 252] on div at bounding box center [551, 242] width 57 height 21
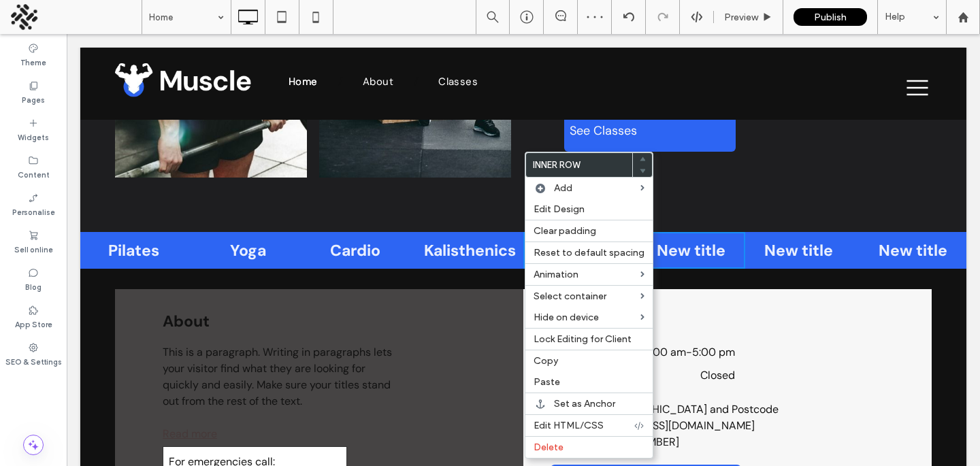
click at [444, 247] on span "Kalisthenics" at bounding box center [470, 250] width 92 height 20
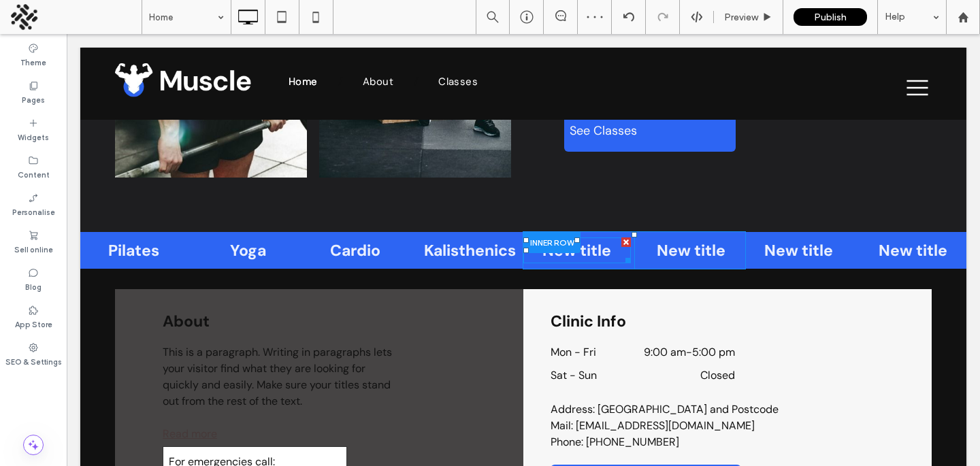
click at [598, 250] on span "New title" at bounding box center [576, 250] width 69 height 20
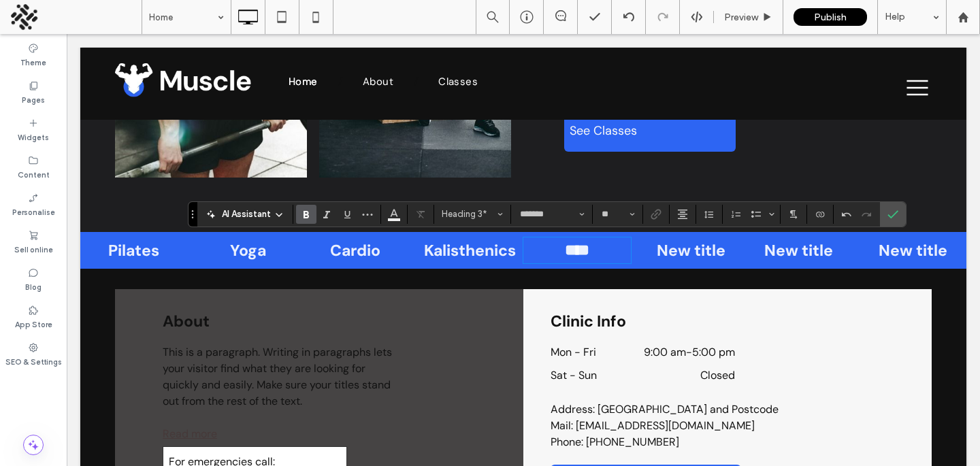
click at [682, 246] on span "New title" at bounding box center [691, 250] width 69 height 20
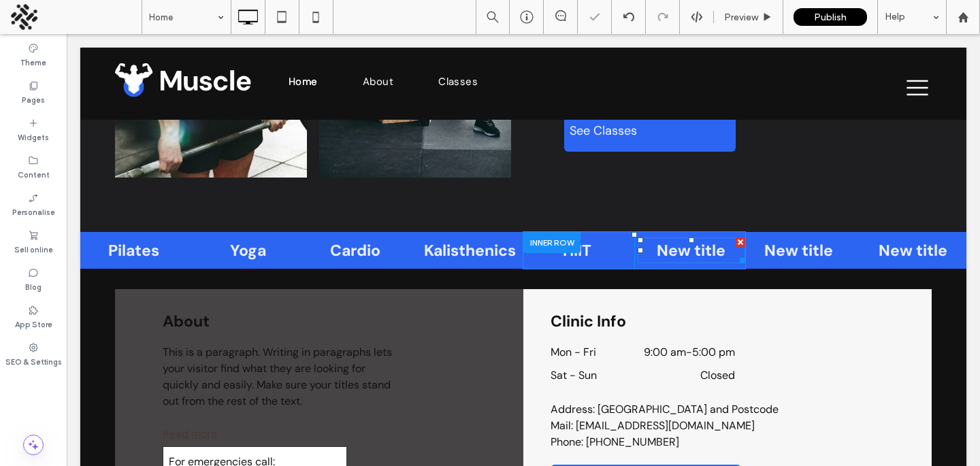
click at [682, 246] on span "New title" at bounding box center [691, 250] width 69 height 20
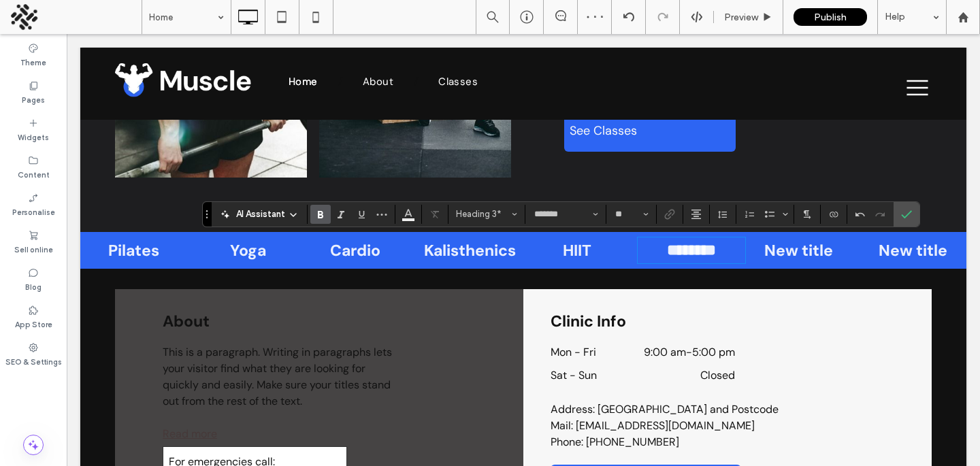
click at [802, 252] on span "New title" at bounding box center [798, 250] width 69 height 20
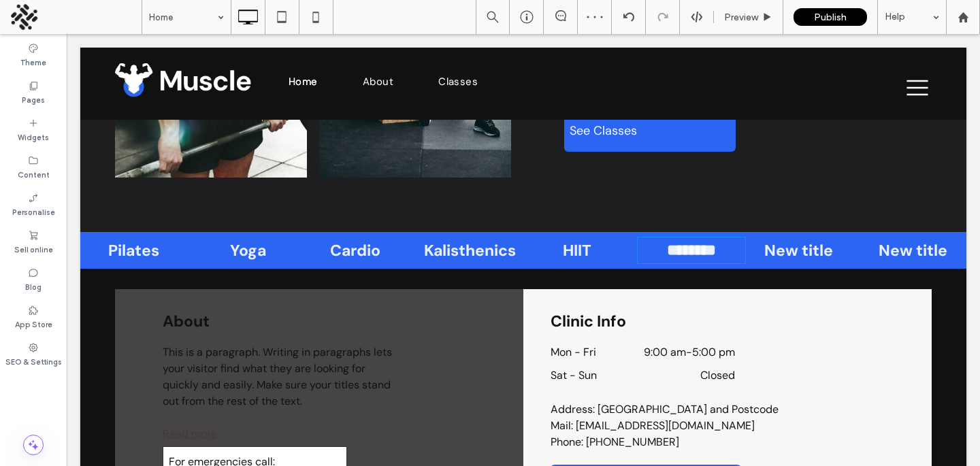
click at [802, 252] on span "New title" at bounding box center [798, 250] width 69 height 20
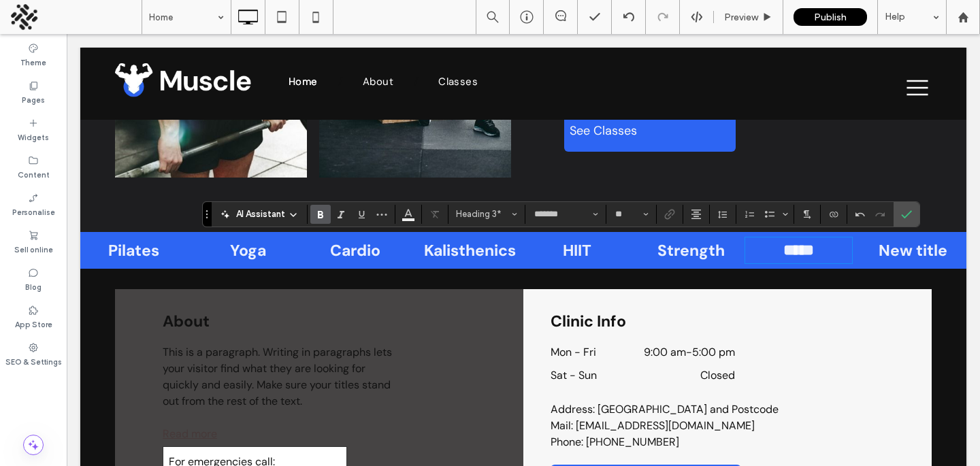
click at [930, 252] on span "New title" at bounding box center [912, 250] width 69 height 20
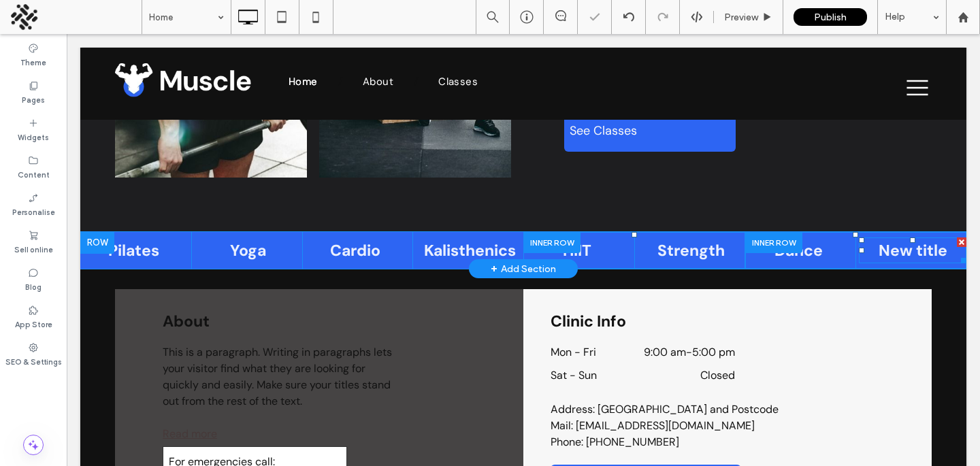
click at [930, 252] on span "New title" at bounding box center [912, 250] width 69 height 20
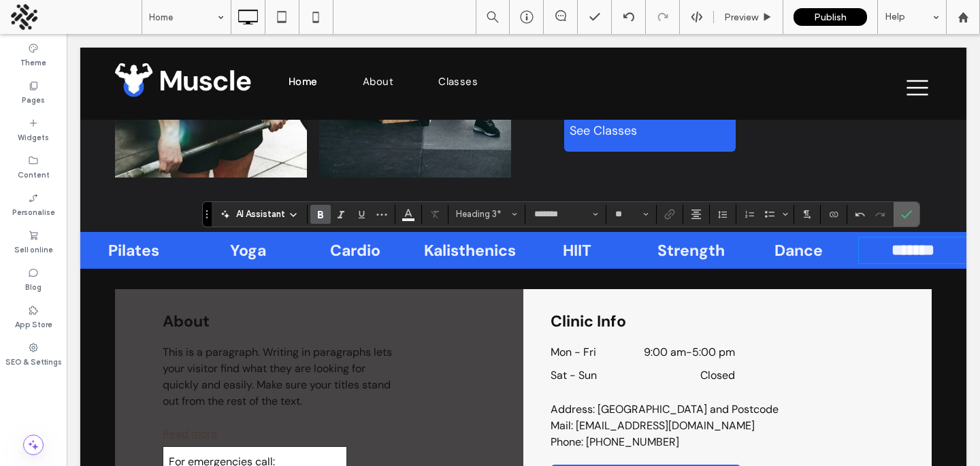
click at [916, 220] on section at bounding box center [906, 214] width 26 height 24
click at [895, 202] on section at bounding box center [906, 214] width 26 height 24
click at [904, 211] on icon "Confirm" at bounding box center [906, 214] width 11 height 11
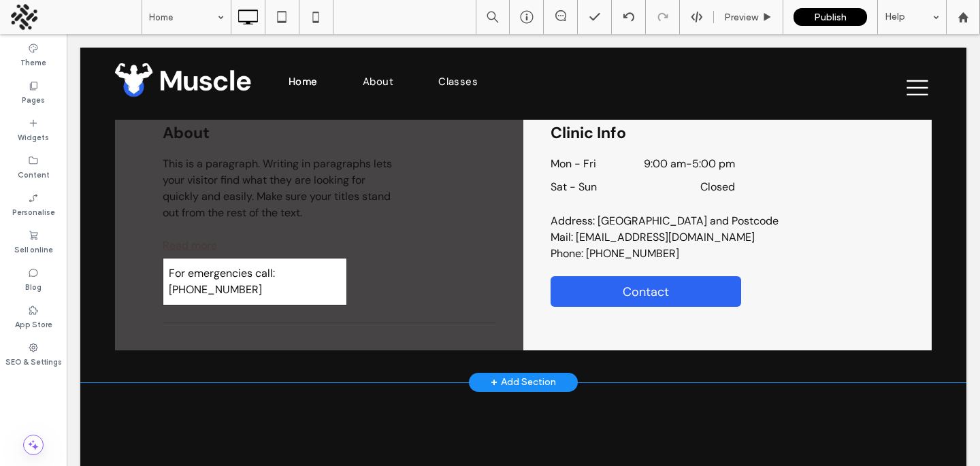
scroll to position [1591, 0]
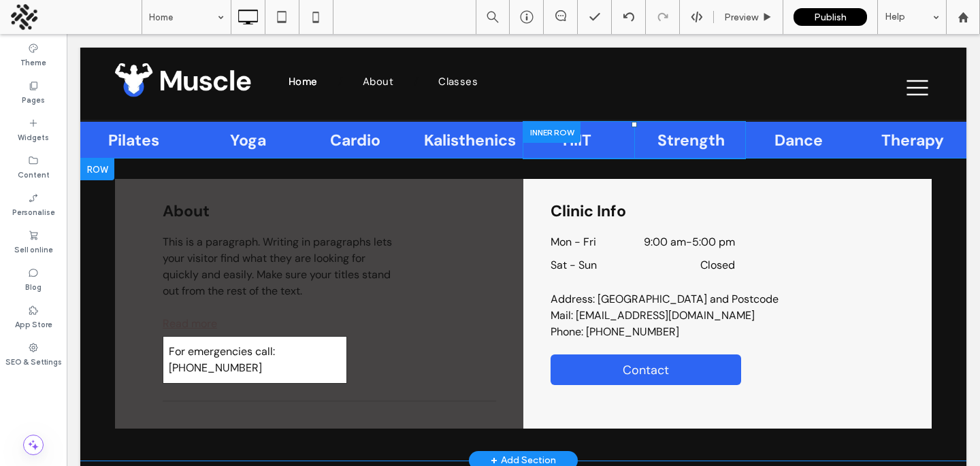
click at [97, 169] on div at bounding box center [97, 170] width 34 height 22
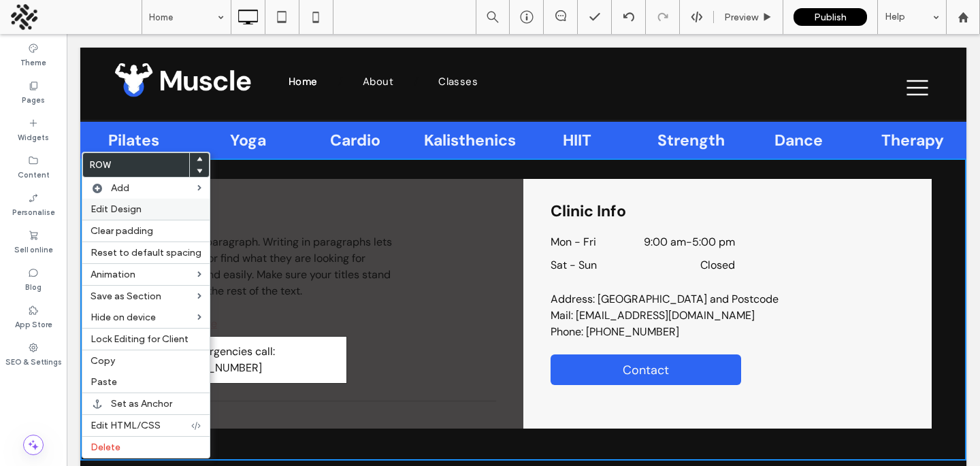
click at [111, 208] on span "Edit Design" at bounding box center [115, 209] width 51 height 12
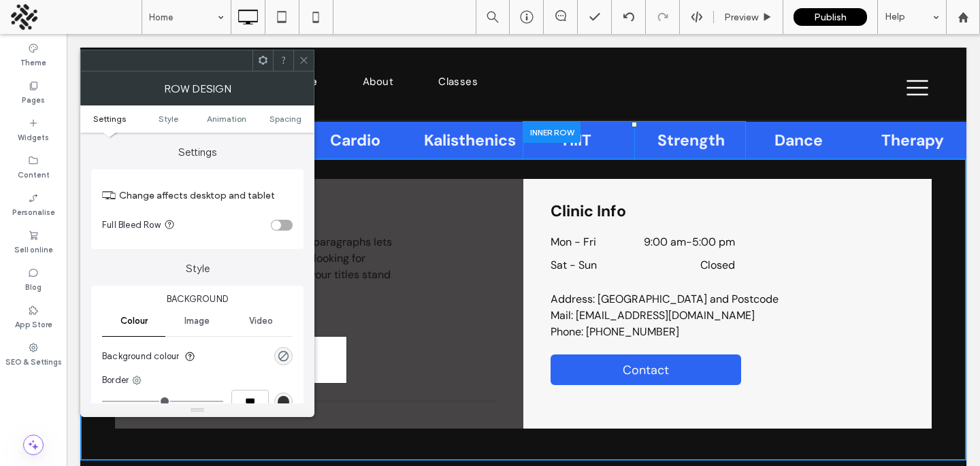
click at [306, 59] on icon at bounding box center [304, 60] width 10 height 10
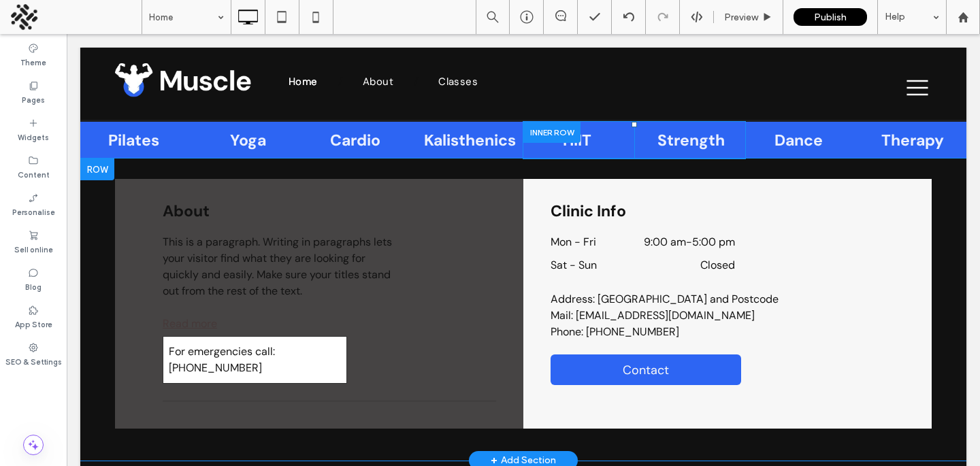
click at [133, 207] on div "About This is a paragraph. Writing in paragraphs lets your visitor find what th…" at bounding box center [319, 304] width 408 height 250
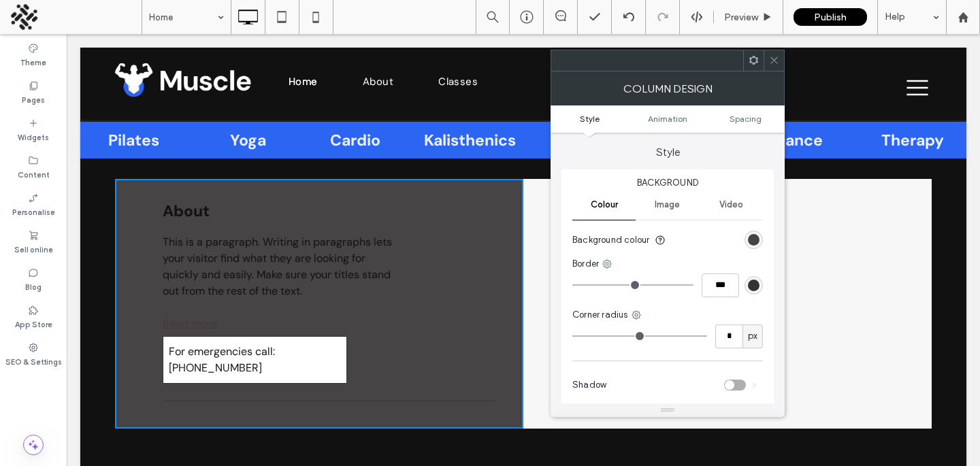
click at [648, 202] on div "Image" at bounding box center [666, 205] width 63 height 30
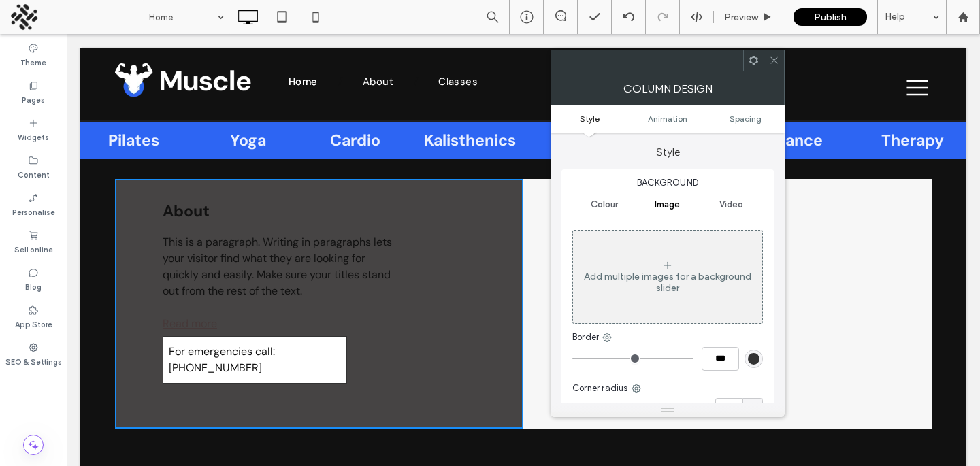
click at [675, 205] on span "Image" at bounding box center [667, 204] width 25 height 11
click at [639, 288] on div "Add multiple images for a background slider" at bounding box center [667, 282] width 189 height 23
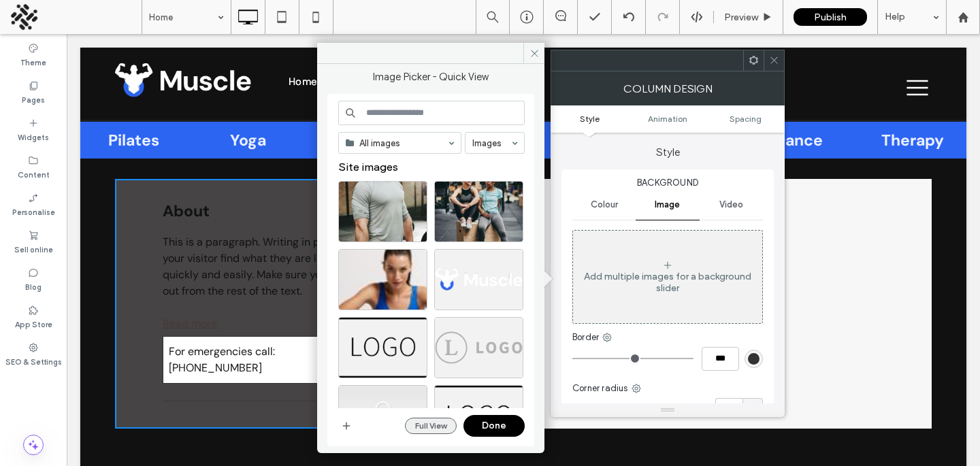
click at [426, 423] on button "Full View" at bounding box center [431, 426] width 52 height 16
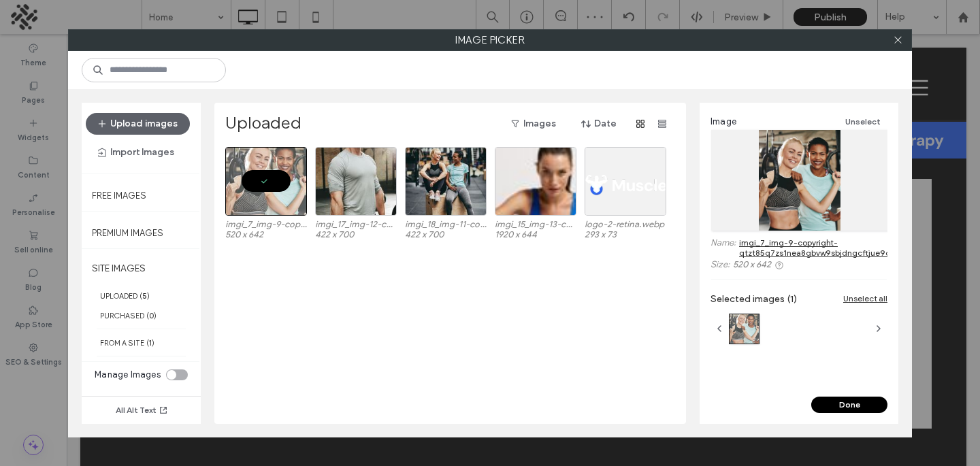
click at [833, 402] on button "Done" at bounding box center [849, 405] width 76 height 16
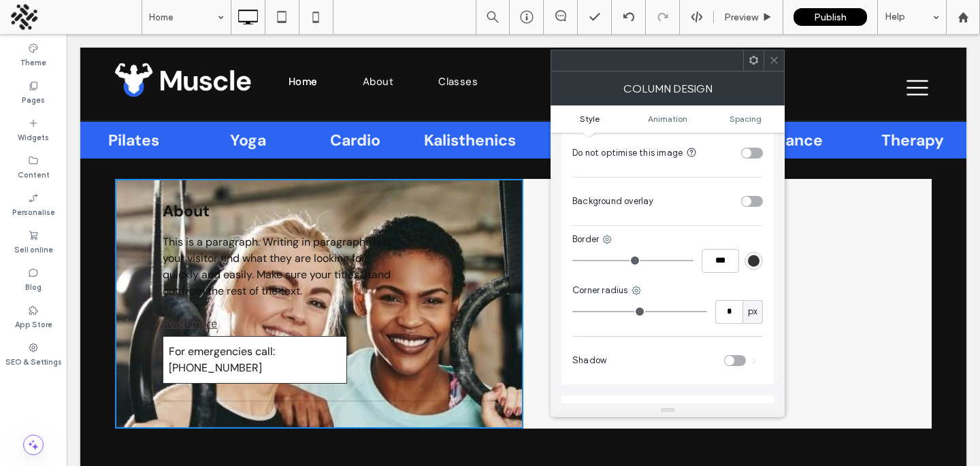
scroll to position [306, 0]
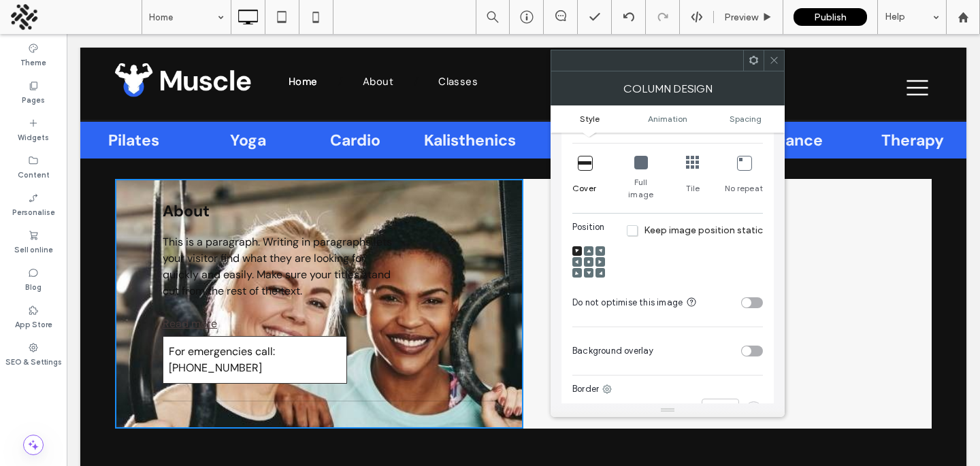
click at [584, 257] on div at bounding box center [589, 262] width 10 height 10
click at [587, 257] on span at bounding box center [588, 262] width 4 height 10
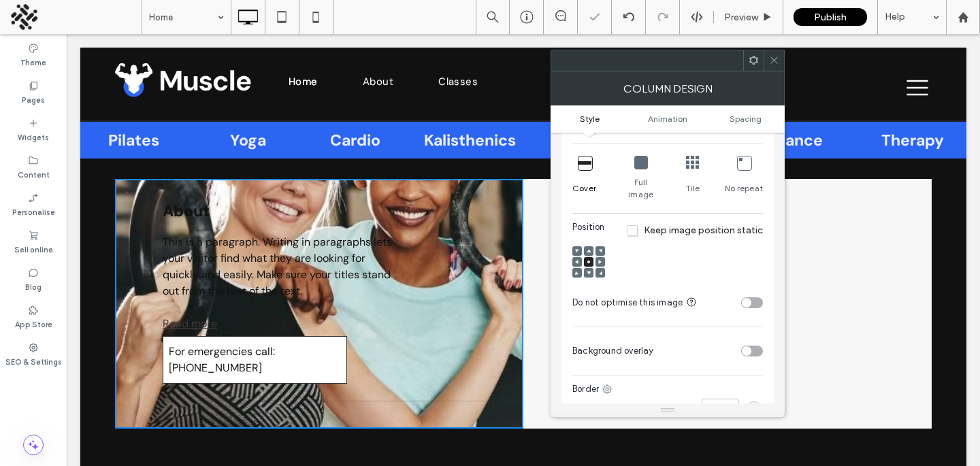
click at [781, 57] on div at bounding box center [773, 60] width 20 height 20
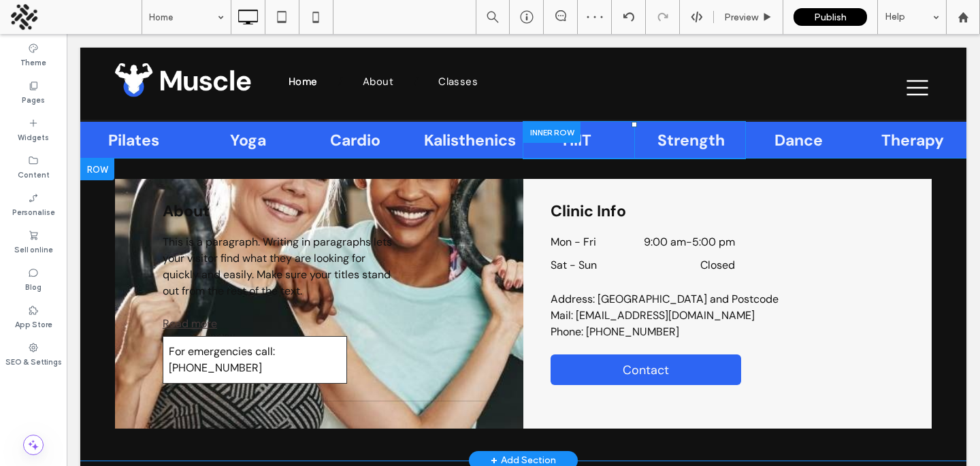
click at [499, 206] on div "About This is a paragraph. Writing in paragraphs lets your visitor find what th…" at bounding box center [319, 304] width 408 height 250
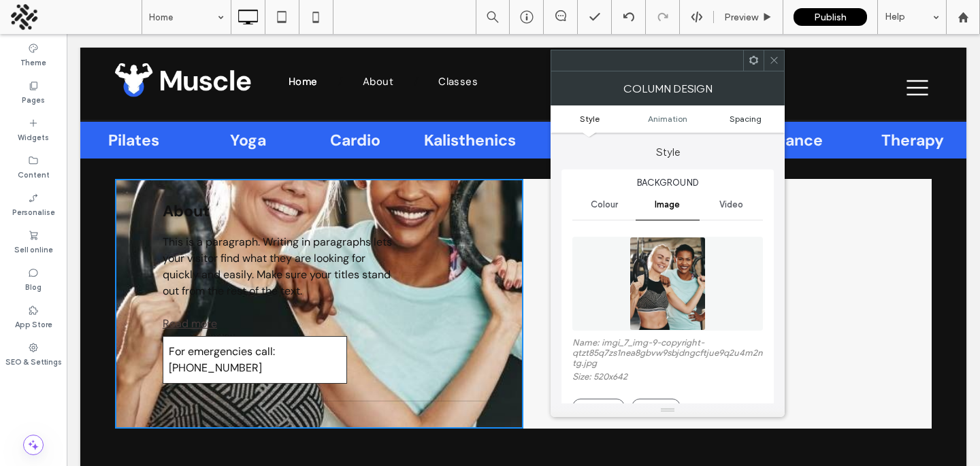
click at [754, 120] on span "Spacing" at bounding box center [745, 119] width 32 height 10
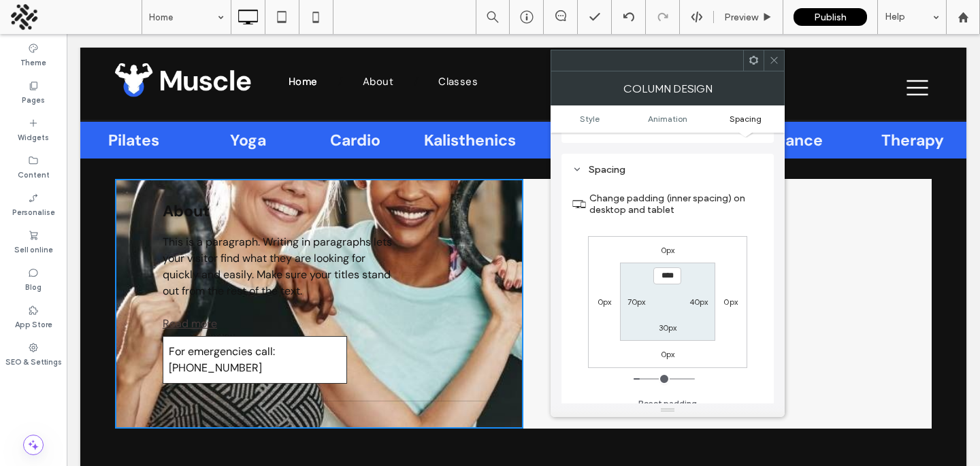
scroll to position [742, 0]
type input "***"
type input "**"
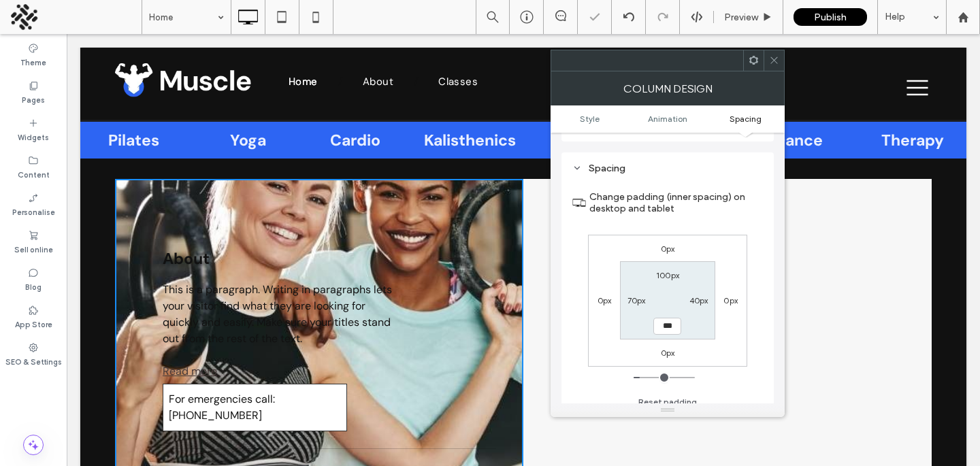
type input "***"
type input "*****"
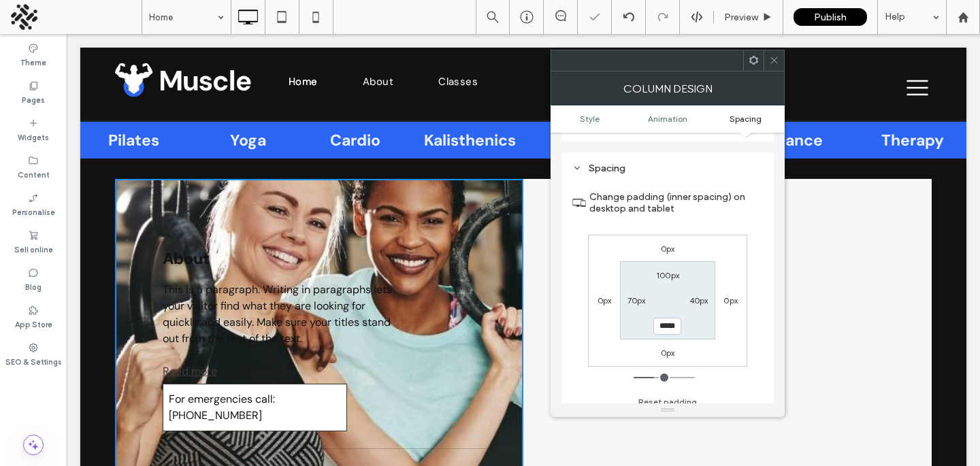
click at [771, 66] on span at bounding box center [774, 60] width 10 height 20
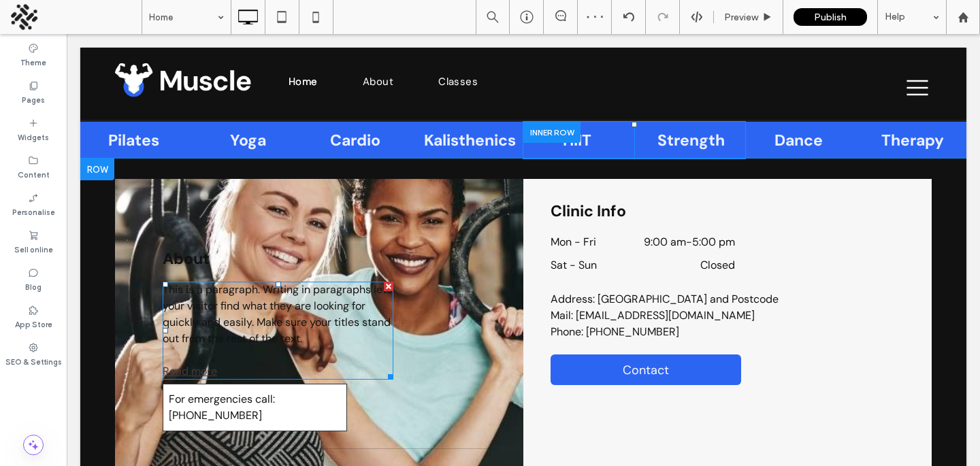
click at [382, 286] on span "This is a paragraph. Writing in paragraphs lets your visitor find what they are…" at bounding box center [277, 313] width 229 height 63
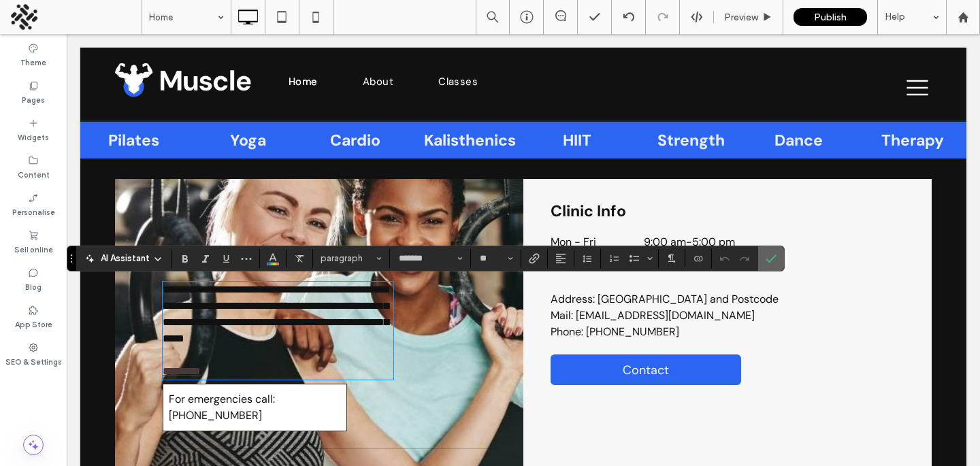
click at [770, 261] on icon "Confirm" at bounding box center [770, 258] width 11 height 11
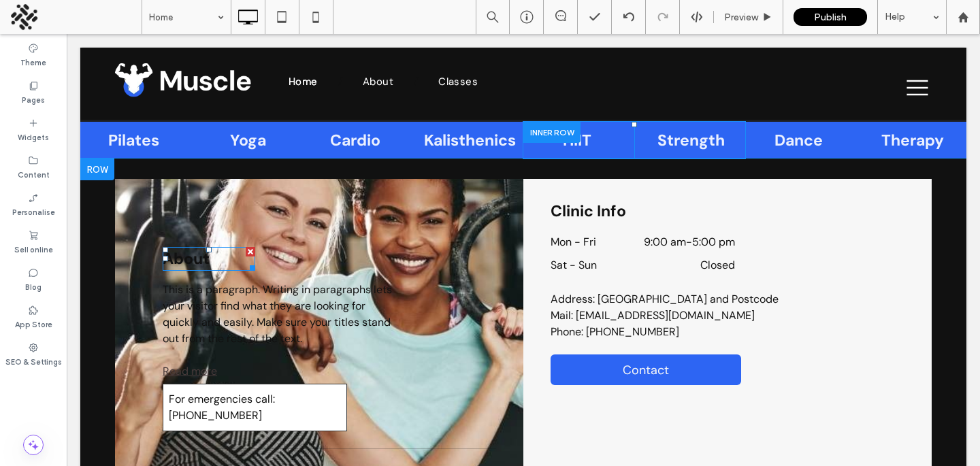
click at [250, 252] on div at bounding box center [251, 252] width 10 height 10
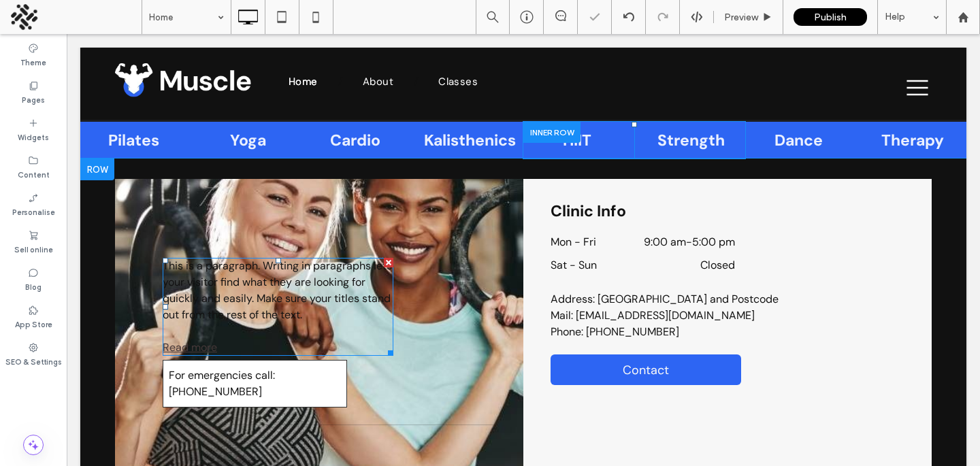
click at [388, 262] on div at bounding box center [389, 263] width 10 height 10
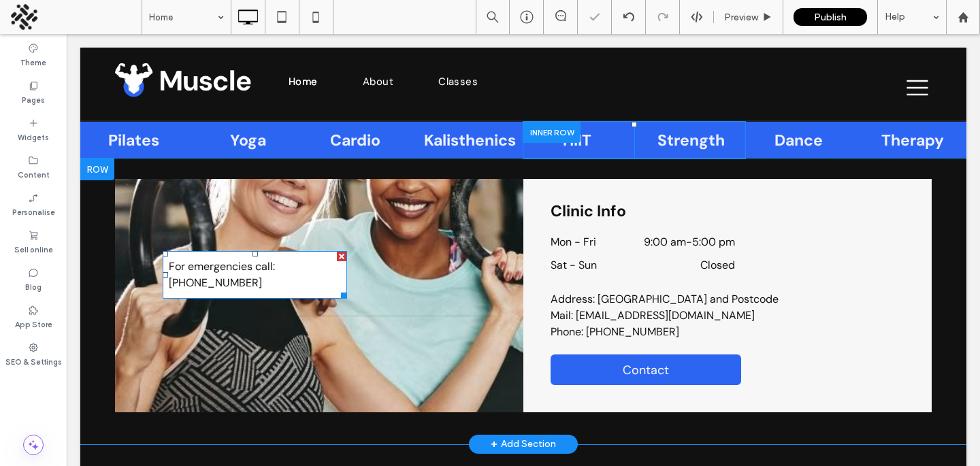
click at [340, 255] on div at bounding box center [342, 257] width 10 height 10
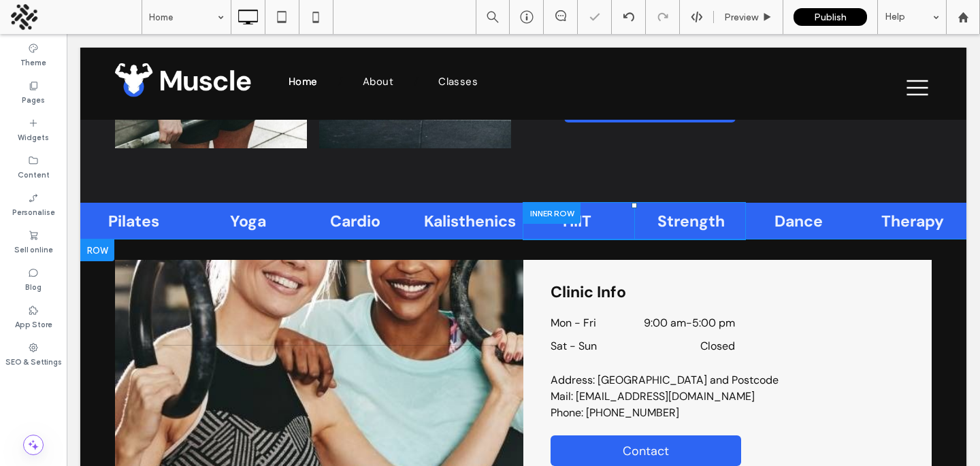
scroll to position [1508, 0]
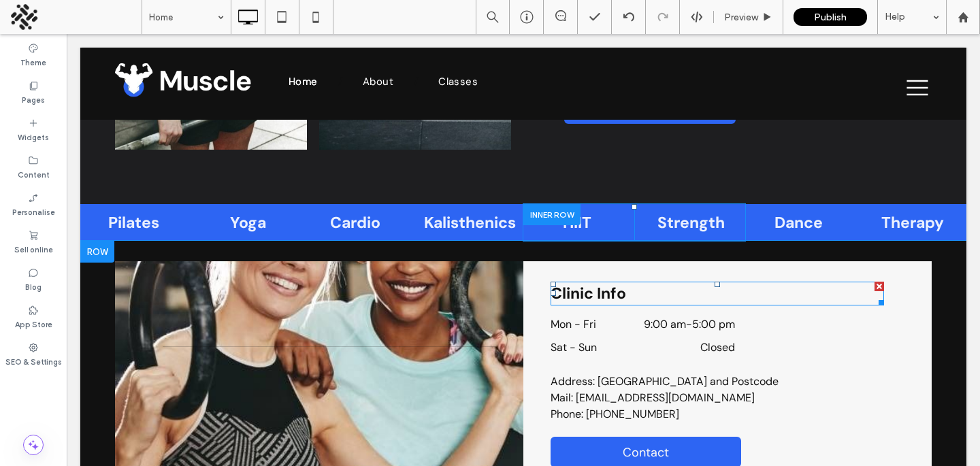
click at [587, 287] on span "Clinic Info" at bounding box center [588, 293] width 76 height 20
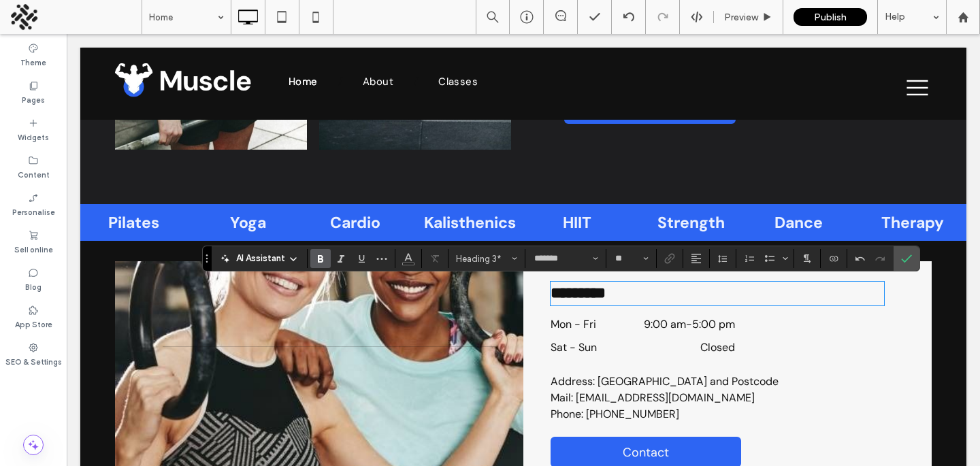
click at [689, 329] on dd "9:00 am - 5:00 pm" at bounding box center [680, 324] width 109 height 16
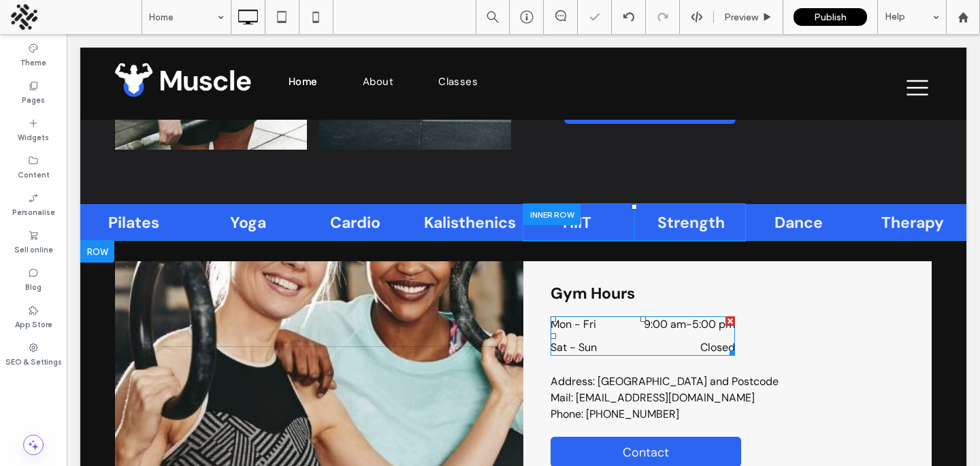
click at [667, 325] on time "9:00 am" at bounding box center [665, 324] width 42 height 14
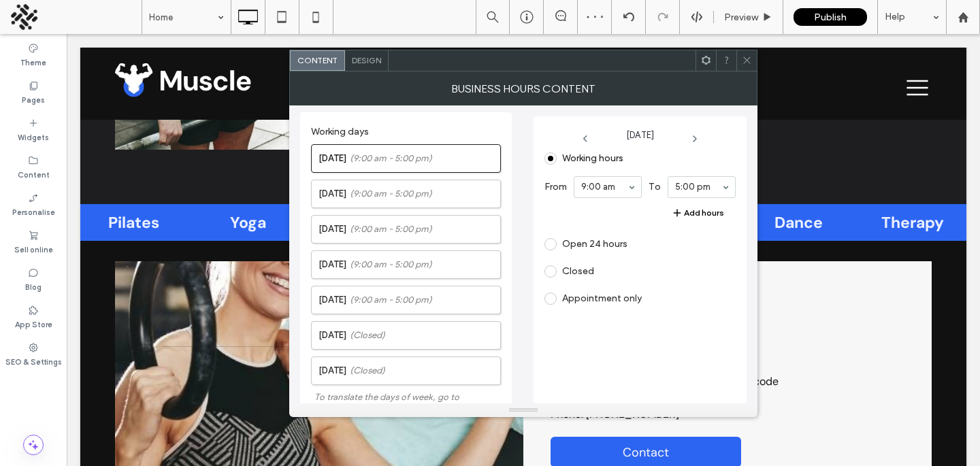
click at [755, 60] on div at bounding box center [746, 60] width 20 height 20
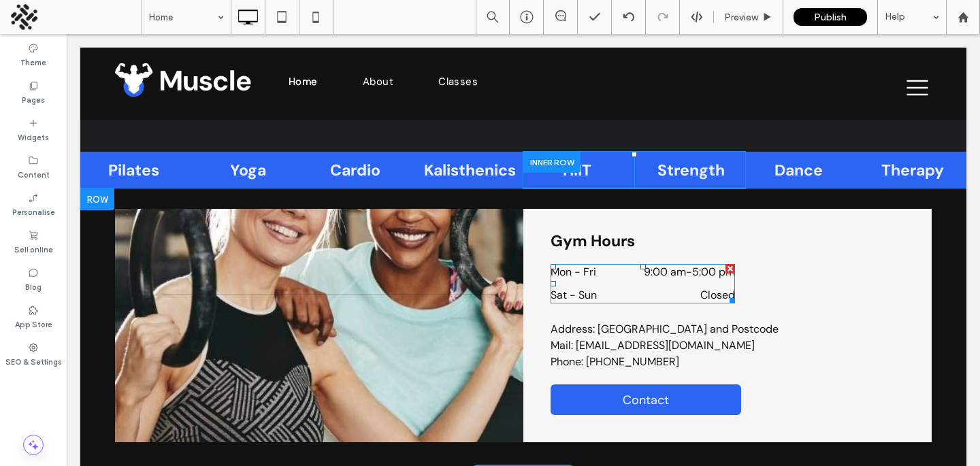
scroll to position [1569, 0]
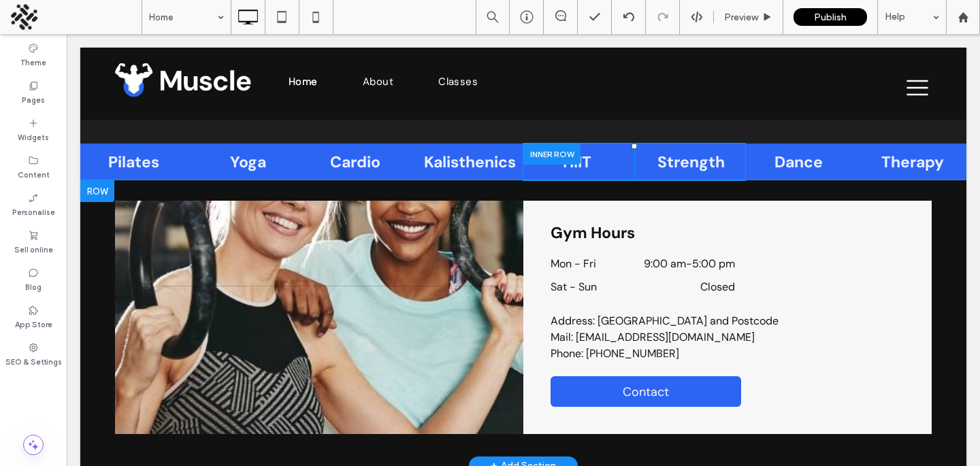
click at [535, 224] on div "Gym Hours Mon - Fri 9:00 am - 5:00 pm Sat - Sun Closed Address: Street Address,…" at bounding box center [727, 317] width 408 height 233
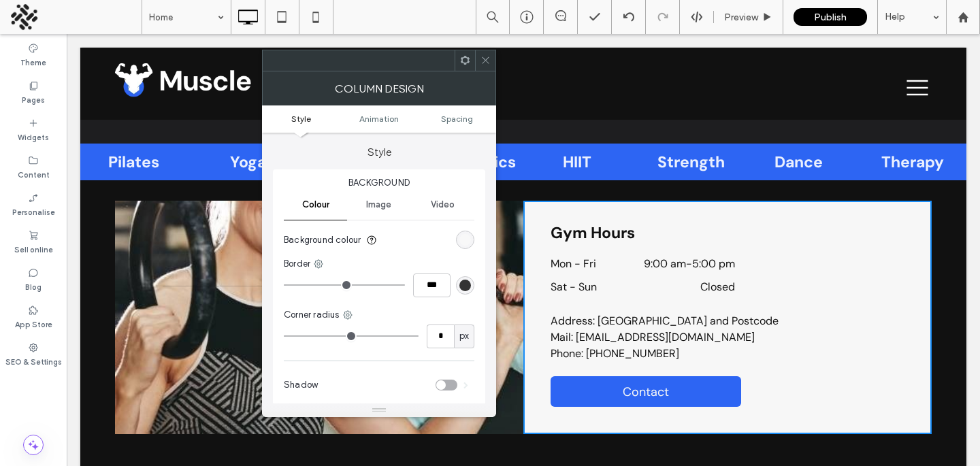
click at [461, 241] on div "rgb(247, 247, 247)" at bounding box center [465, 240] width 12 height 12
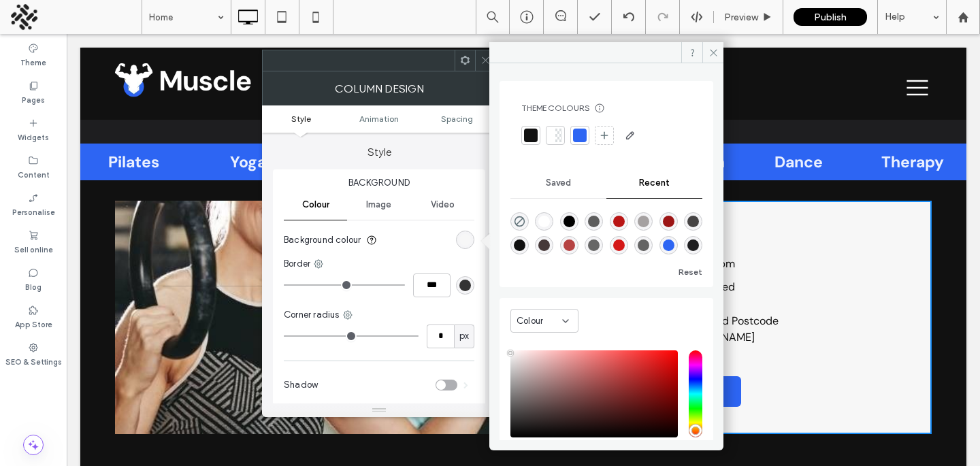
click at [571, 216] on div "rgba(0, 0, 0, 1)" at bounding box center [569, 222] width 12 height 12
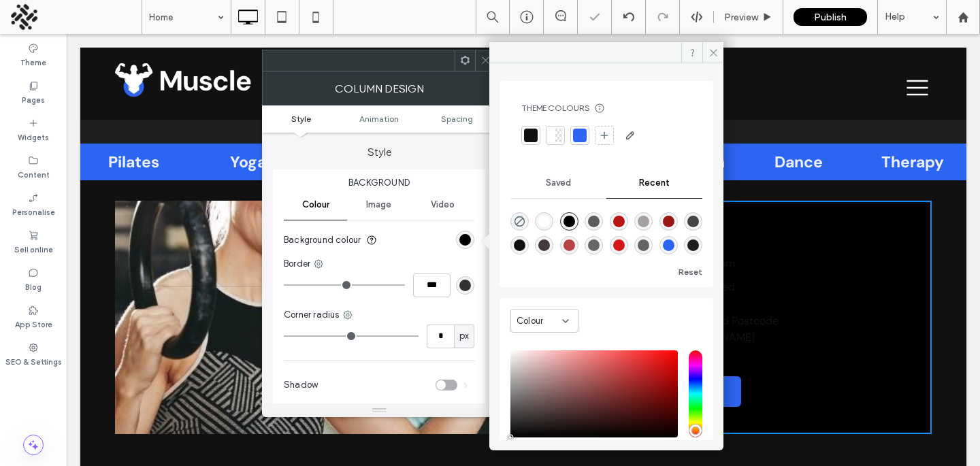
click at [597, 218] on div "rgba(93, 93, 93, 1)" at bounding box center [594, 222] width 12 height 12
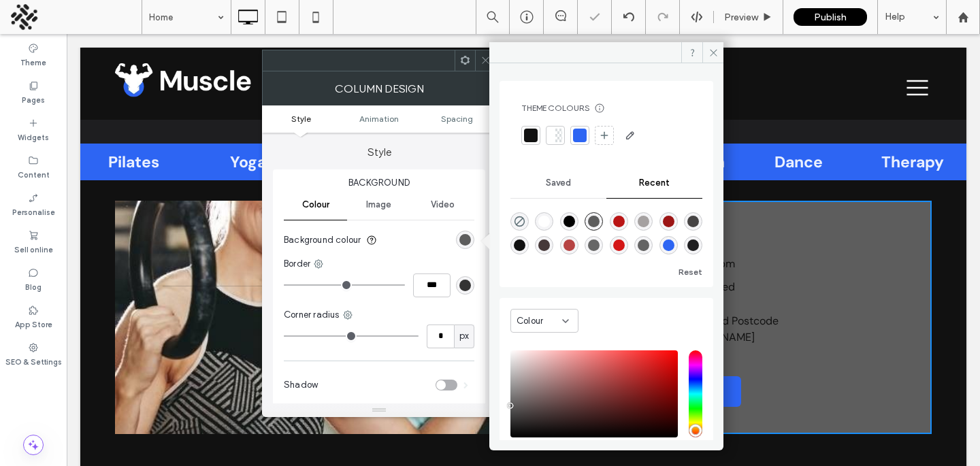
click at [687, 227] on div "rgba(70, 68, 68, 1)" at bounding box center [693, 222] width 12 height 12
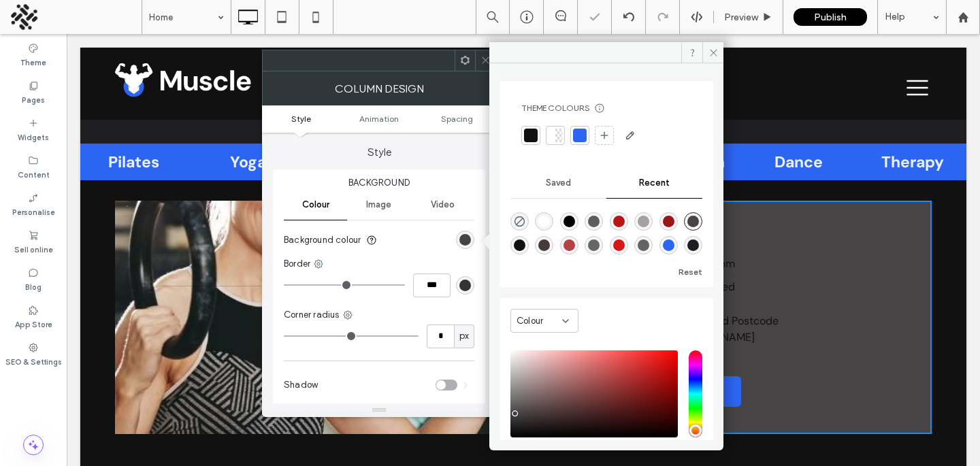
click at [652, 242] on div "rgba(100, 100, 100, 1)" at bounding box center [643, 245] width 18 height 18
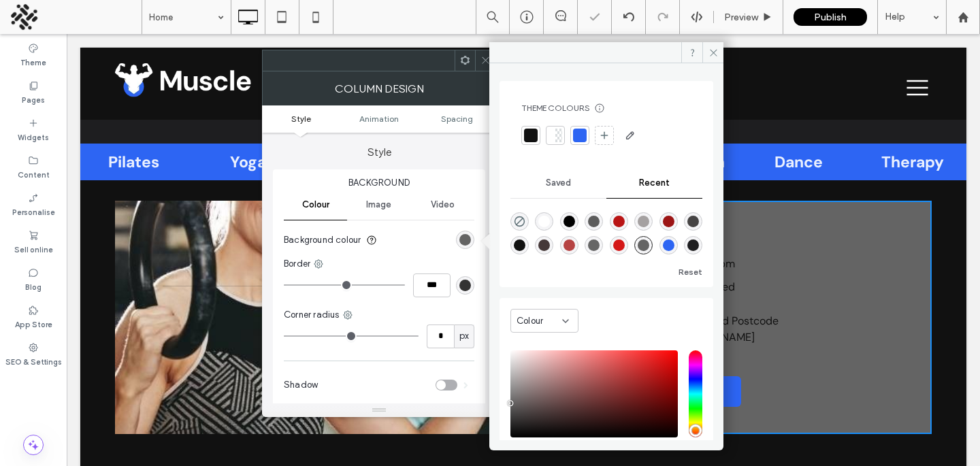
click at [525, 242] on div "rgba(17, 17, 17, 1)" at bounding box center [520, 245] width 12 height 12
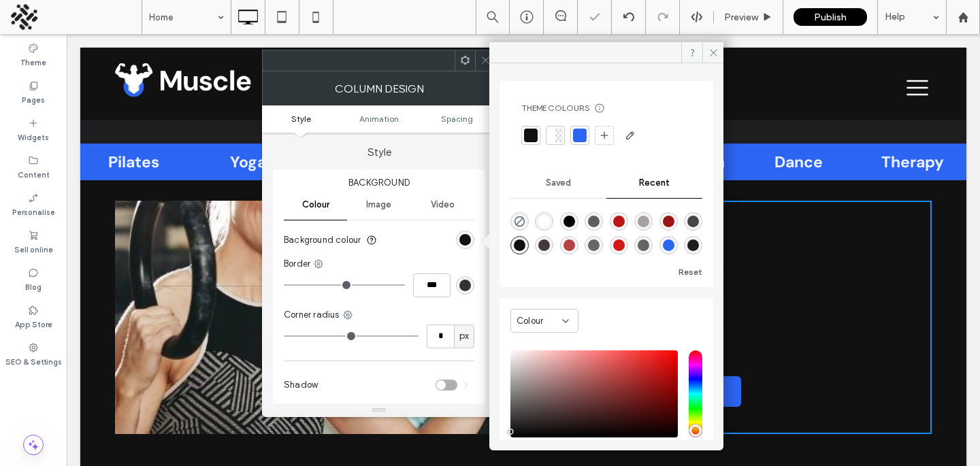
click at [550, 243] on div "rgba(70, 57, 57, 1)" at bounding box center [544, 245] width 12 height 12
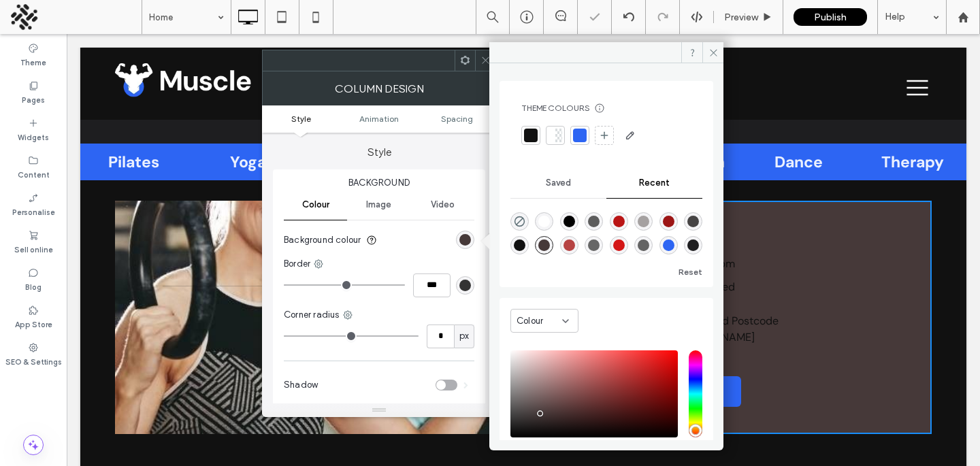
click at [529, 244] on div "rgba(17, 17, 17, 1)" at bounding box center [519, 245] width 18 height 18
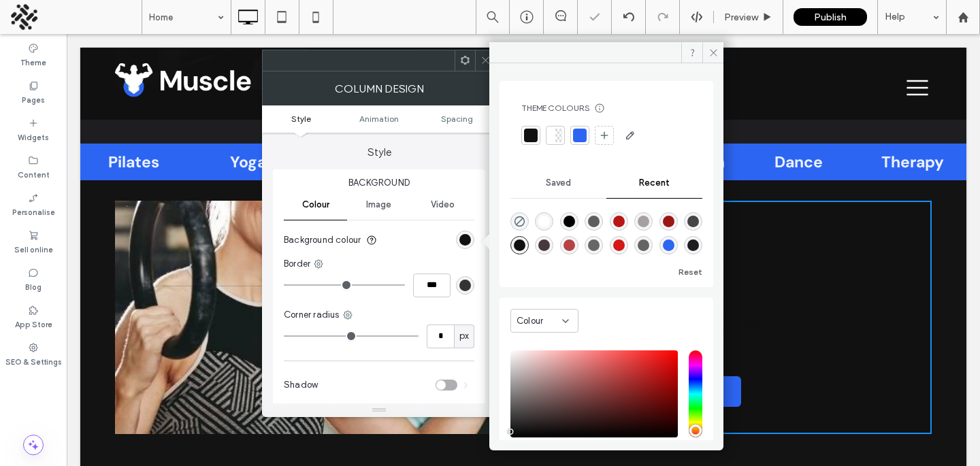
click at [687, 227] on div "rgba(70, 68, 68, 1)" at bounding box center [693, 222] width 12 height 12
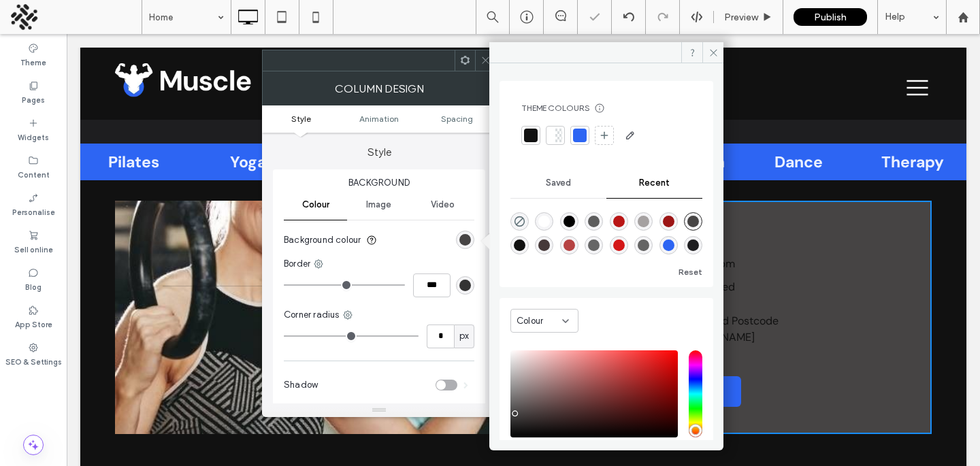
click at [535, 140] on div at bounding box center [531, 136] width 14 height 14
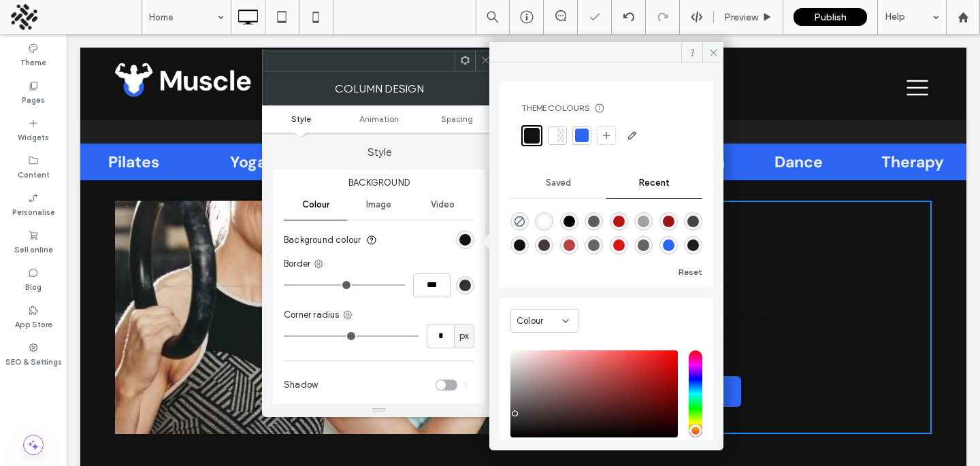
click at [575, 218] on div "rgba(0, 0, 0, 1)" at bounding box center [569, 222] width 12 height 12
type input "*******"
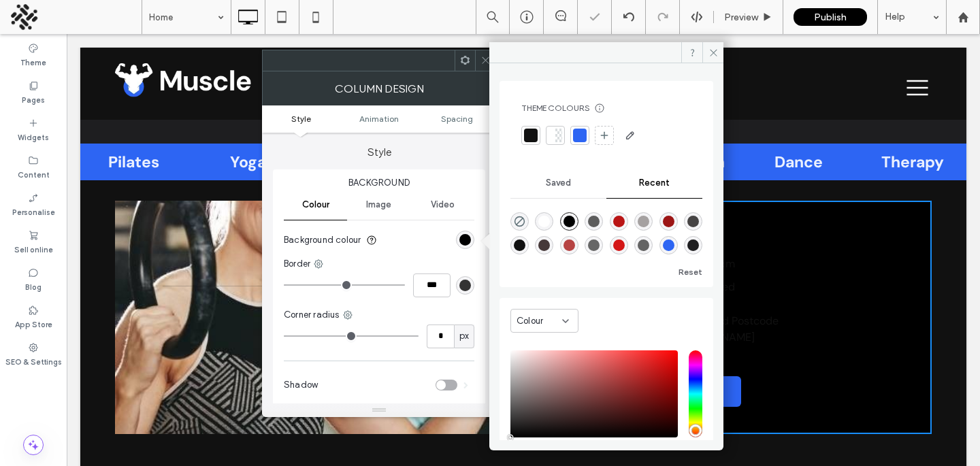
click at [831, 280] on div "Gym Hours Mon - Fri 9:00 am - 5:00 pm Sat - Sun Closed Address: Street Address,…" at bounding box center [727, 317] width 408 height 233
click at [718, 44] on span at bounding box center [712, 52] width 21 height 20
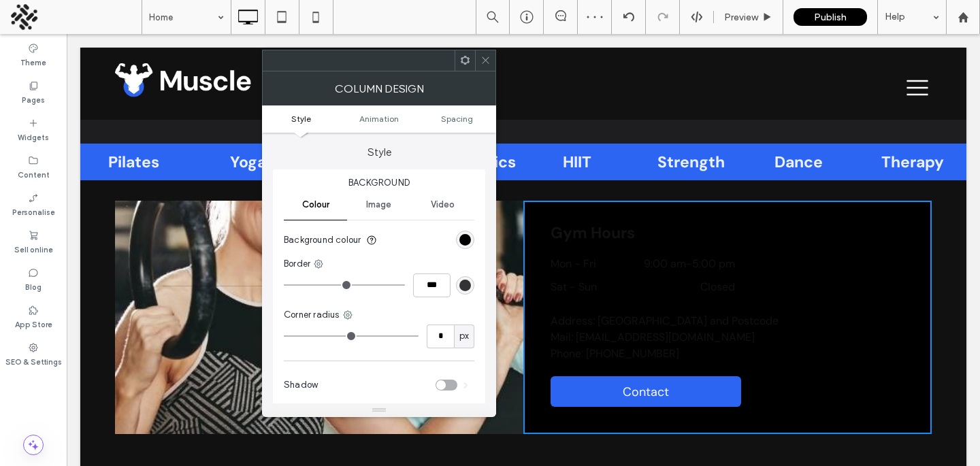
click at [489, 66] on span at bounding box center [485, 60] width 10 height 20
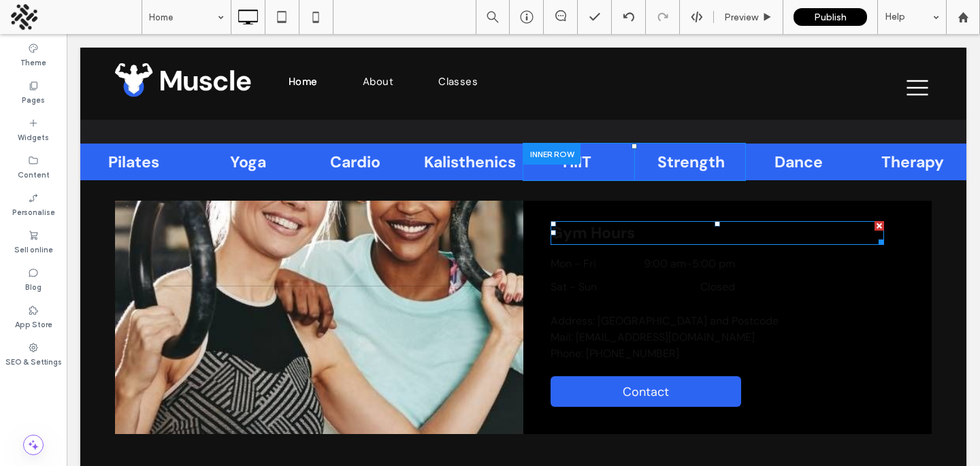
click at [576, 225] on span "Gym Hours" at bounding box center [592, 232] width 84 height 20
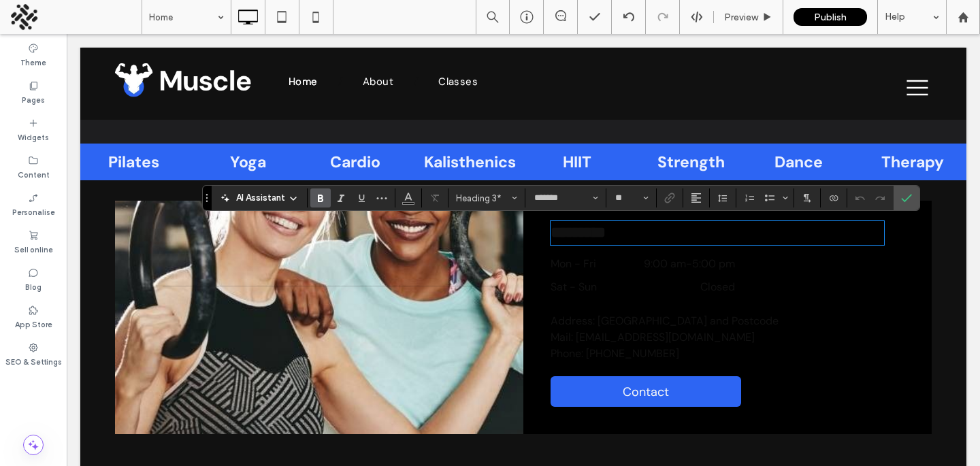
click at [574, 232] on span "*********" at bounding box center [577, 233] width 55 height 16
click at [461, 200] on span "Heading 3" at bounding box center [482, 198] width 53 height 10
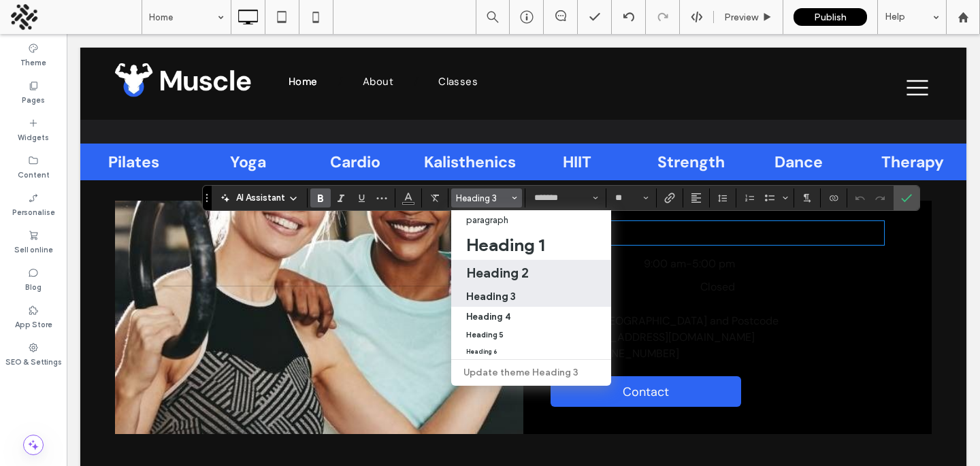
click at [471, 265] on h2 "Heading 2" at bounding box center [497, 273] width 63 height 16
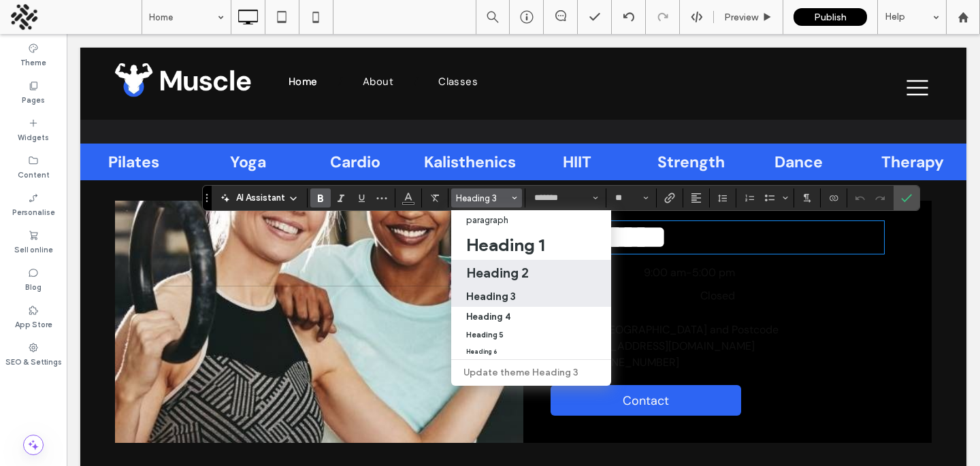
type input "**"
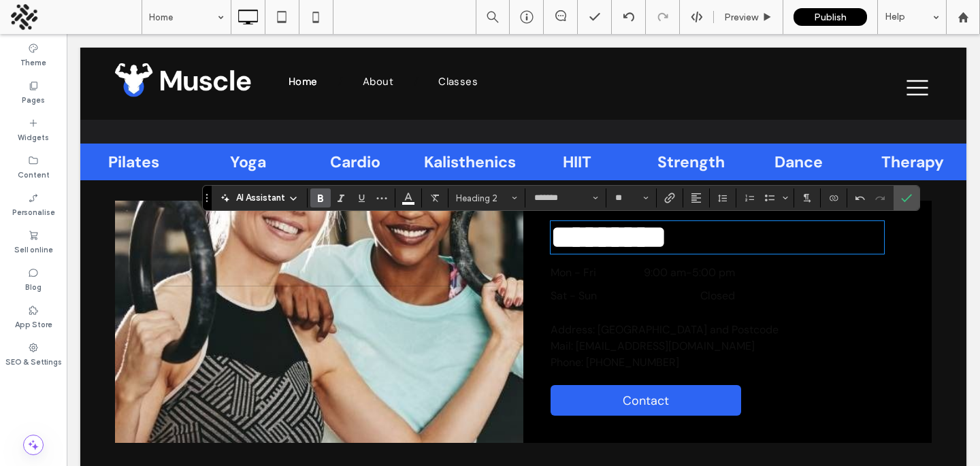
click at [619, 294] on dt "Sat - Sun" at bounding box center [586, 296] width 73 height 16
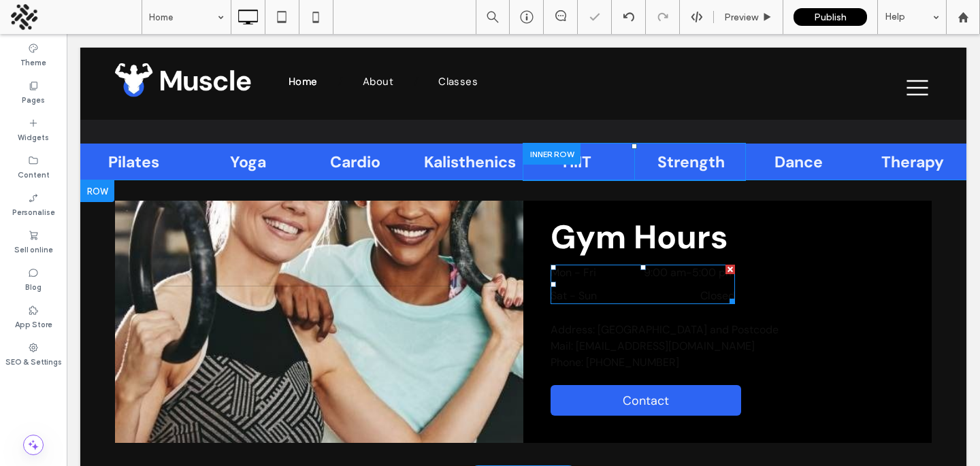
click at [619, 294] on dt "Sat - Sun" at bounding box center [586, 296] width 73 height 16
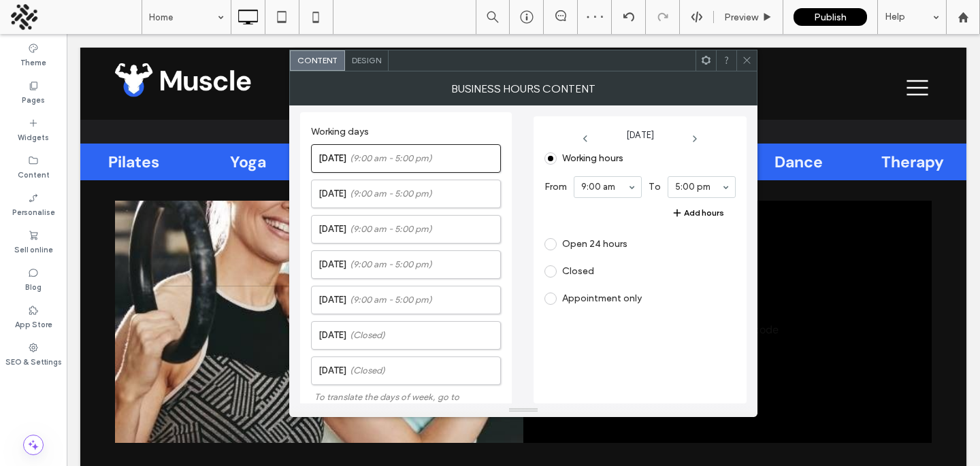
click at [755, 56] on div at bounding box center [746, 60] width 20 height 20
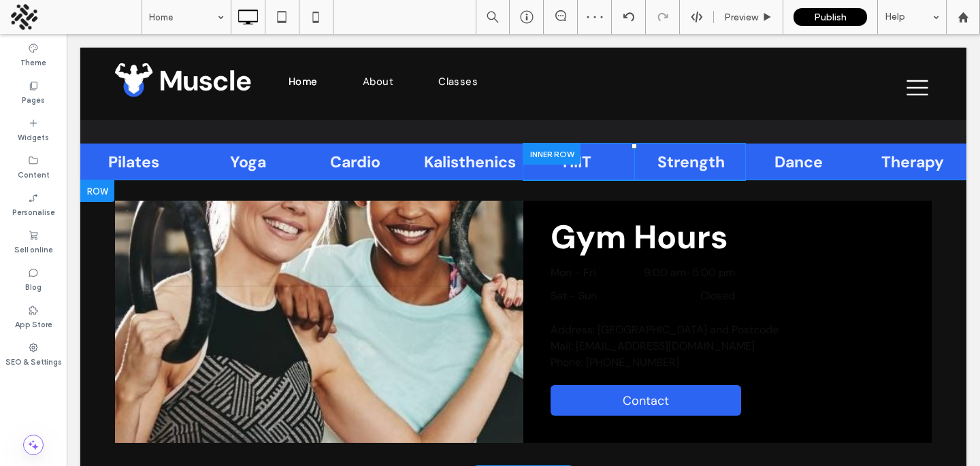
click at [582, 205] on div "Gym Hours Mon - Fri 9:00 am - 5:00 pm Sat - Sun Closed Address: Street Address,…" at bounding box center [727, 322] width 408 height 242
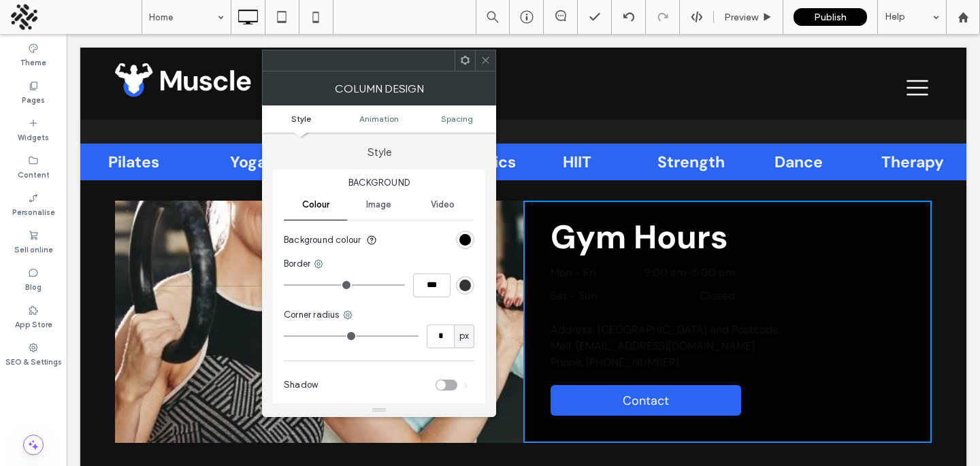
click at [486, 62] on icon at bounding box center [485, 60] width 10 height 10
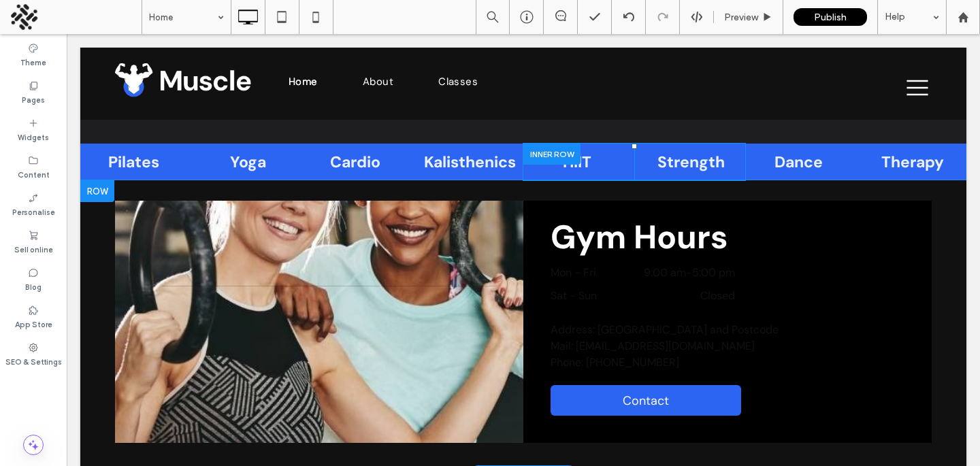
click at [587, 317] on div "Gym Hours Mon - Fri 9:00 am - 5:00 pm Sat - Sun Closed Address: Street Address,…" at bounding box center [727, 322] width 408 height 242
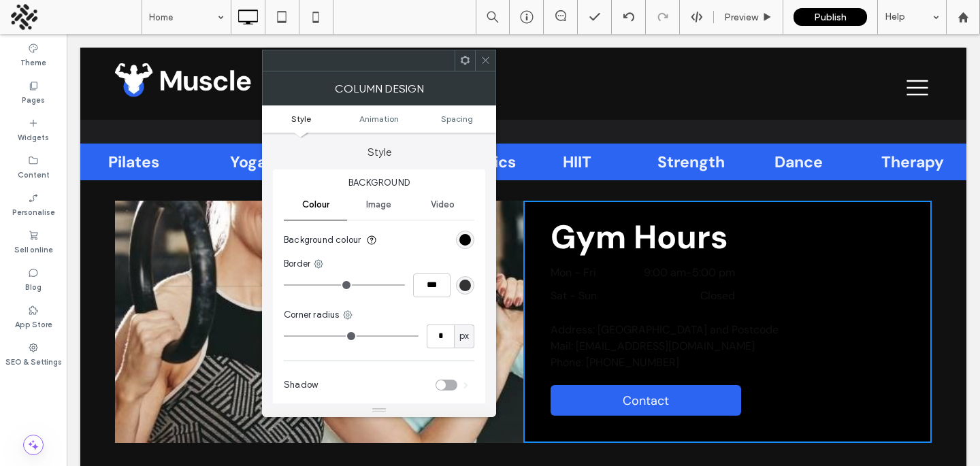
click at [480, 55] on icon at bounding box center [485, 60] width 10 height 10
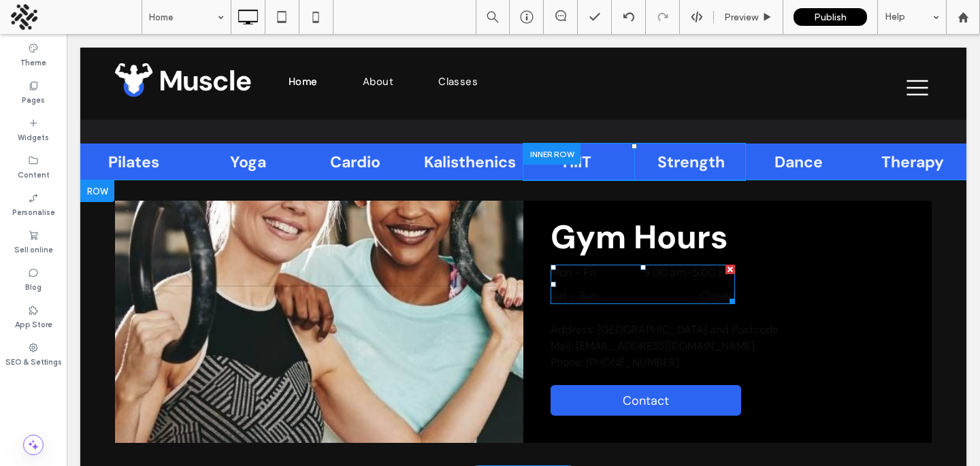
click at [610, 277] on dt "Mon - Fri" at bounding box center [586, 273] width 73 height 16
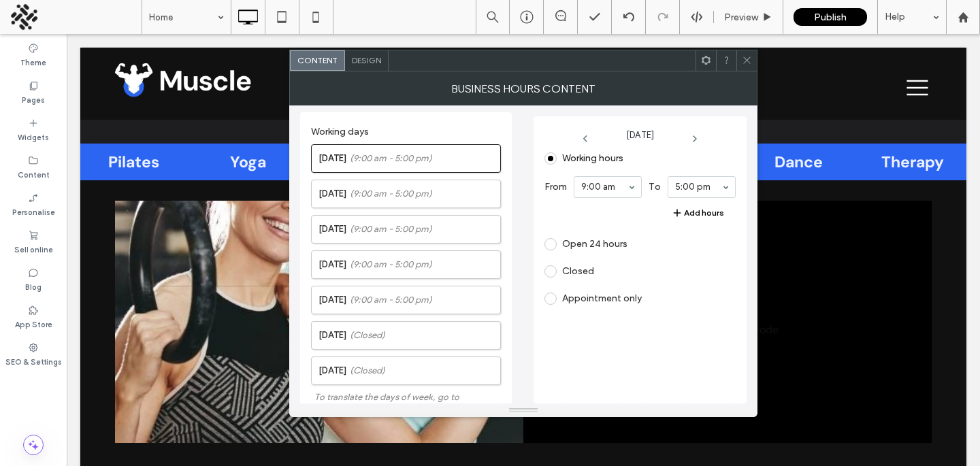
click at [361, 62] on span "Design" at bounding box center [366, 60] width 29 height 10
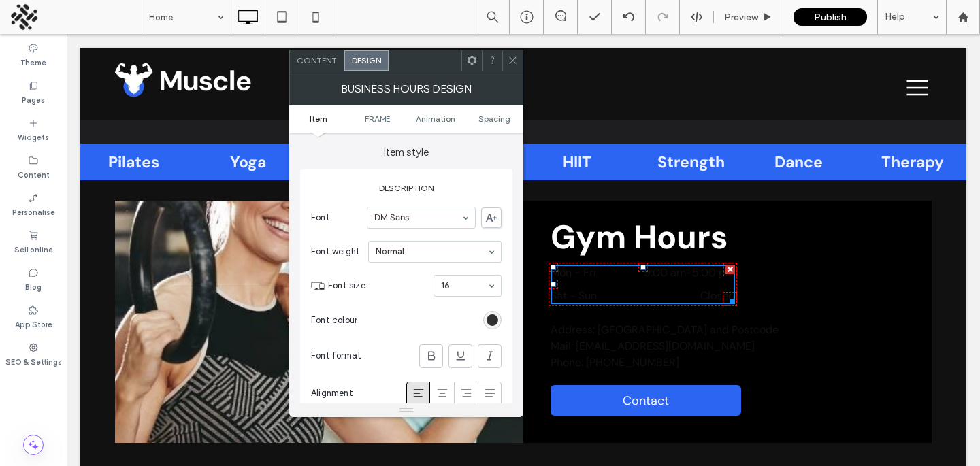
click at [490, 323] on div "rgb(17, 17, 17)" at bounding box center [492, 320] width 12 height 12
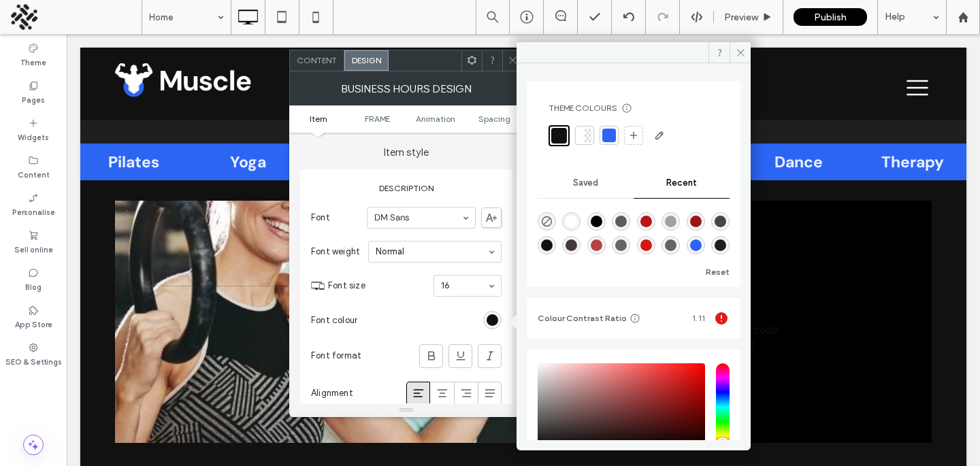
click at [627, 223] on div "rgba(93, 93, 93, 1)" at bounding box center [621, 222] width 12 height 12
type input "*******"
click at [506, 59] on div at bounding box center [512, 60] width 20 height 20
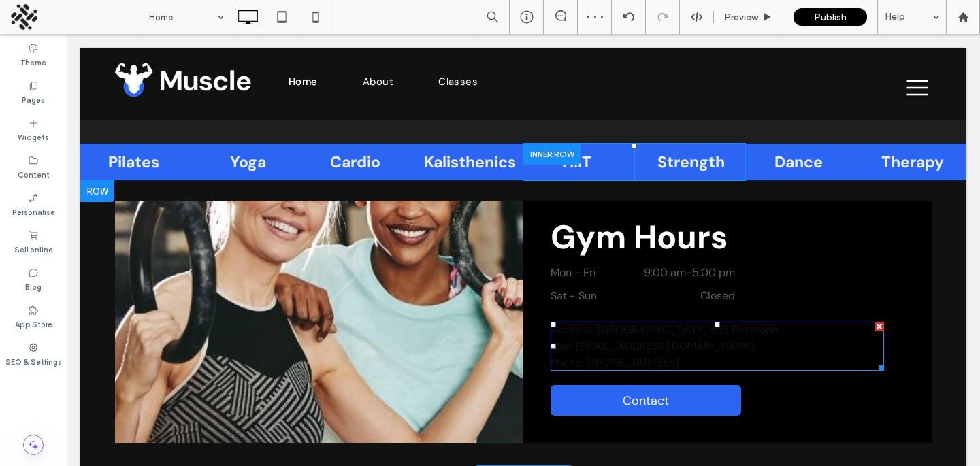
click at [592, 358] on div "Phone: [PHONE_NUMBER]" at bounding box center [716, 362] width 333 height 16
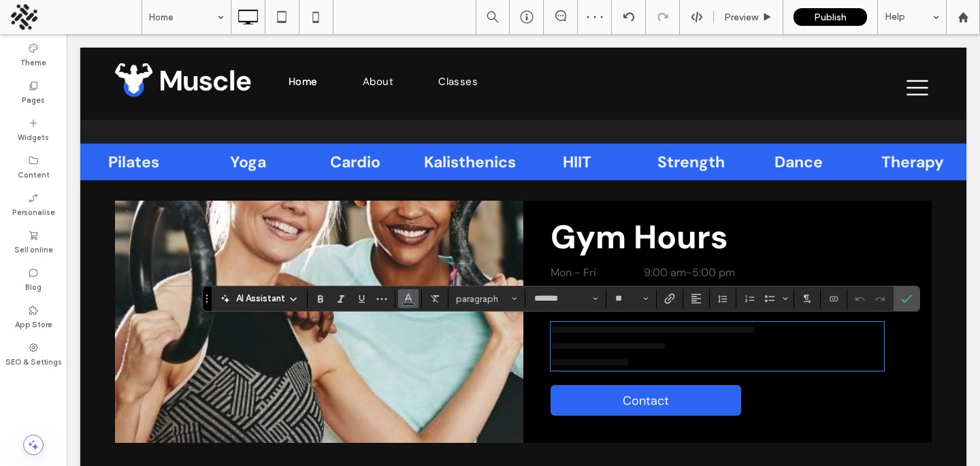
click at [401, 297] on button "Colour" at bounding box center [408, 298] width 20 height 19
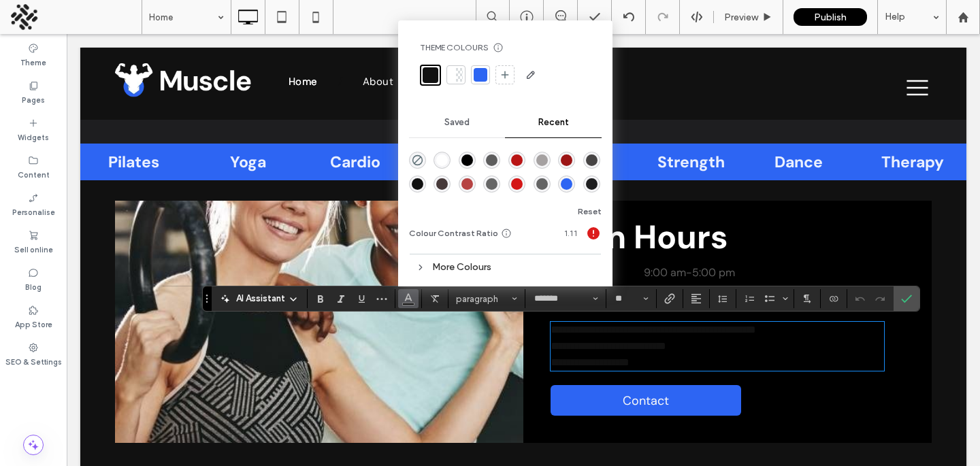
click at [488, 161] on div "rgba(93, 93, 93, 1)" at bounding box center [492, 160] width 12 height 12
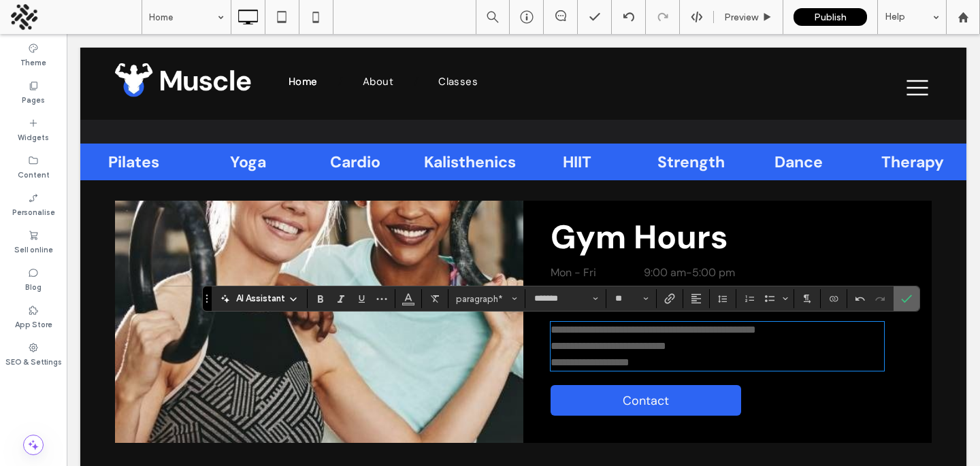
click at [906, 294] on icon "Confirm" at bounding box center [906, 298] width 11 height 11
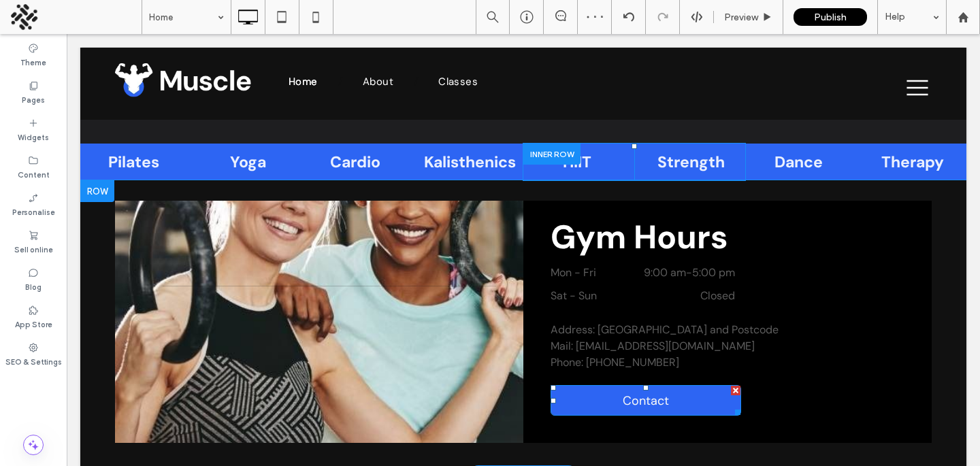
click at [734, 390] on div at bounding box center [736, 391] width 10 height 10
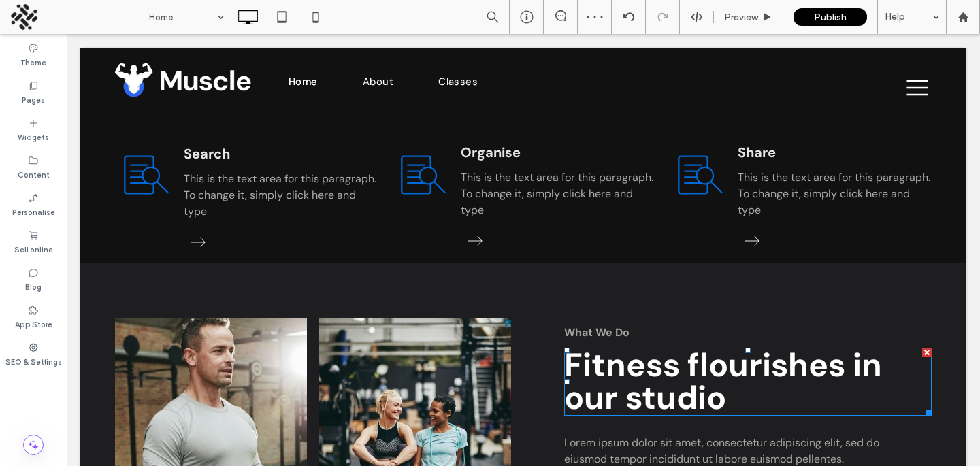
scroll to position [1208, 0]
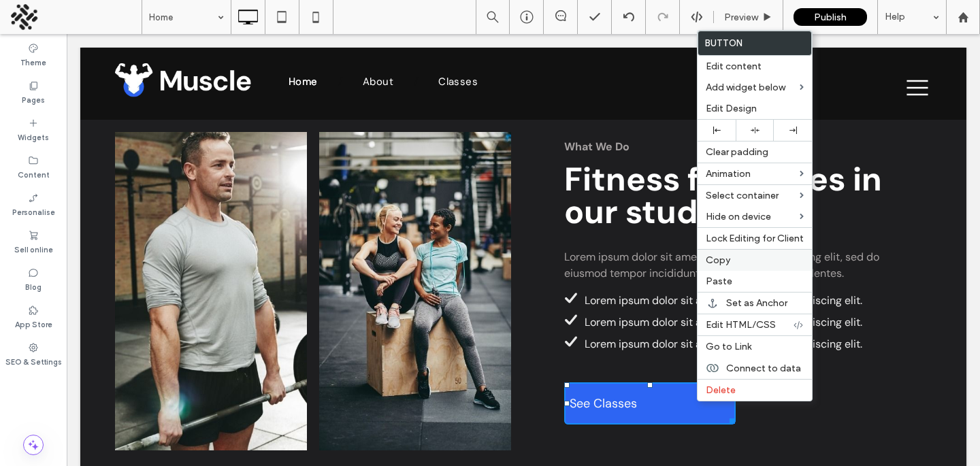
click at [723, 259] on span "Copy" at bounding box center [718, 260] width 24 height 12
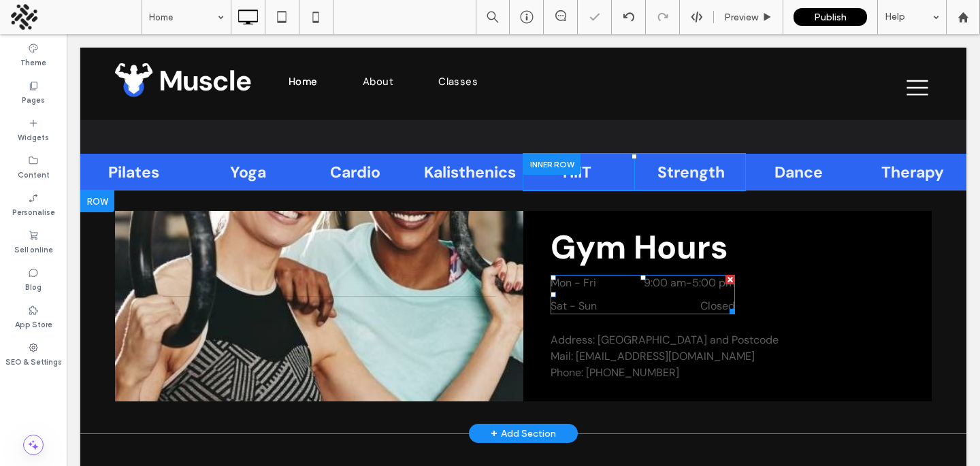
scroll to position [1612, 0]
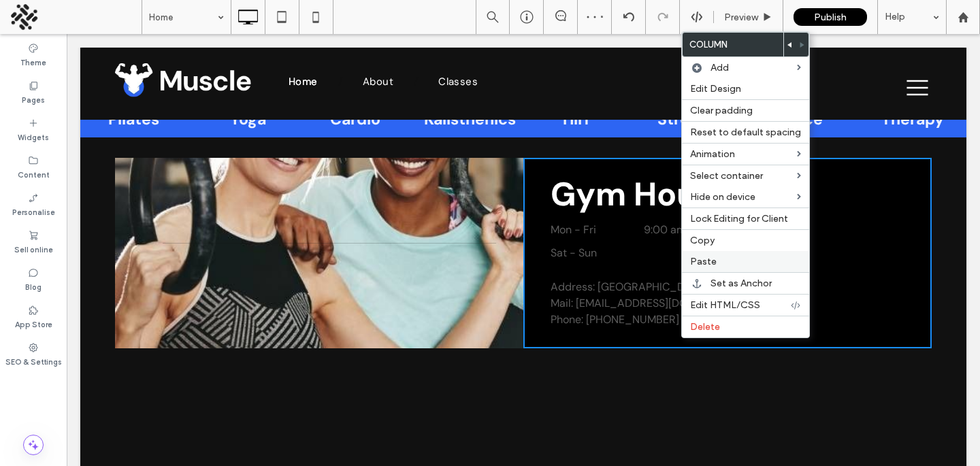
click at [717, 258] on label "Paste" at bounding box center [745, 262] width 111 height 12
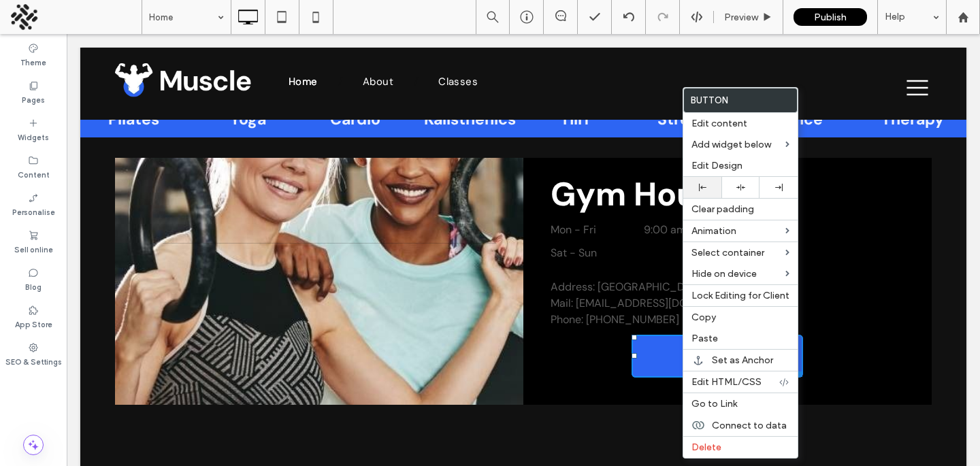
click at [695, 195] on div at bounding box center [702, 187] width 38 height 21
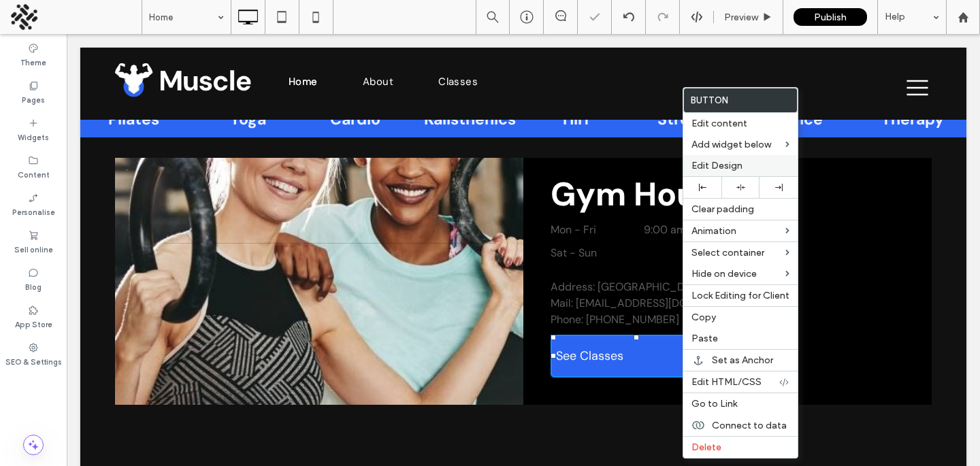
click at [699, 169] on span "Edit Design" at bounding box center [716, 166] width 51 height 12
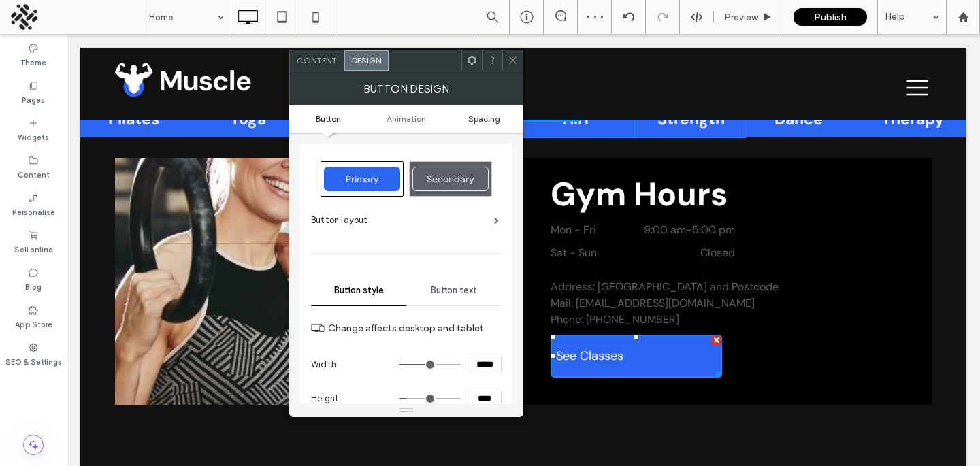
click at [486, 121] on span "Spacing" at bounding box center [484, 119] width 32 height 10
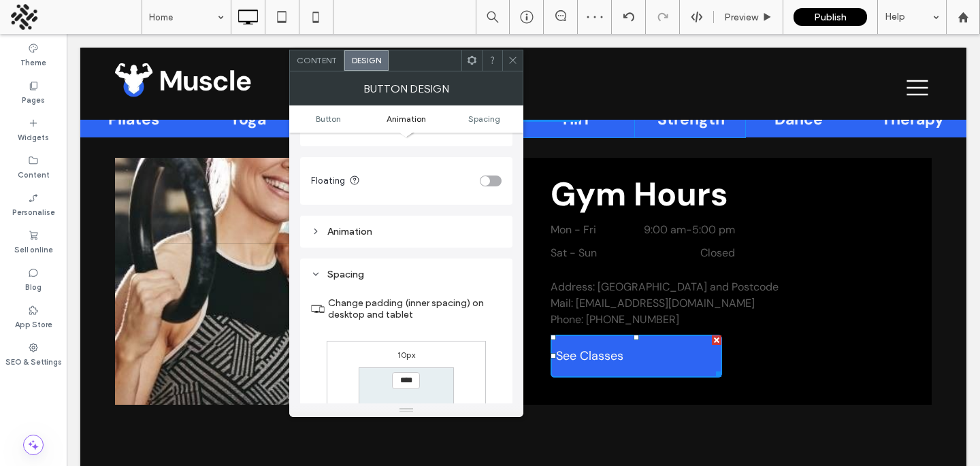
scroll to position [639, 0]
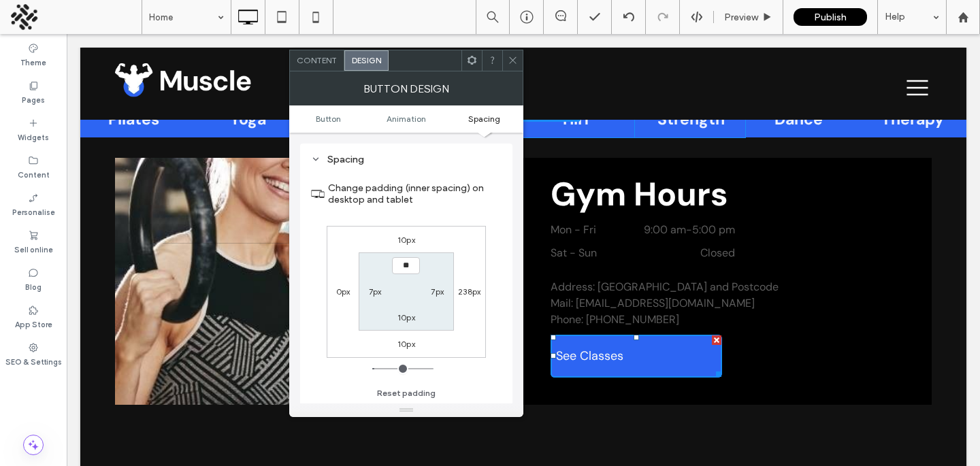
type input "****"
type input "**"
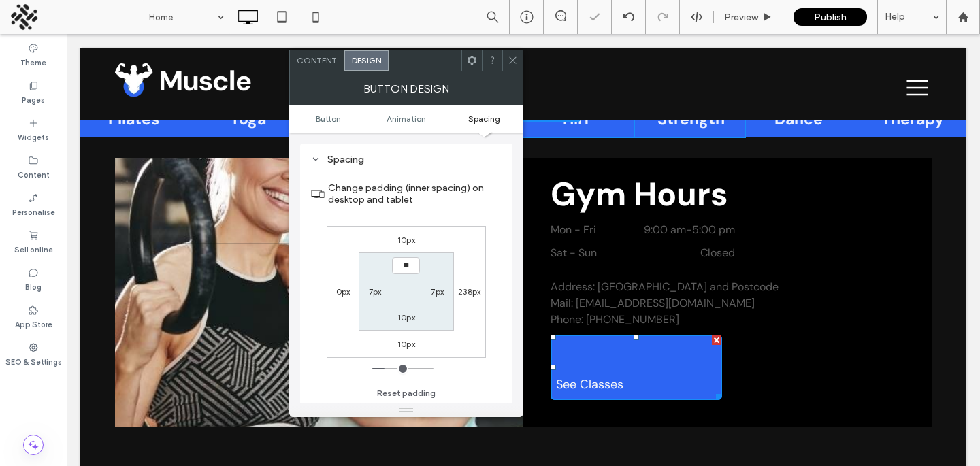
type input "*"
type input "****"
type input "**"
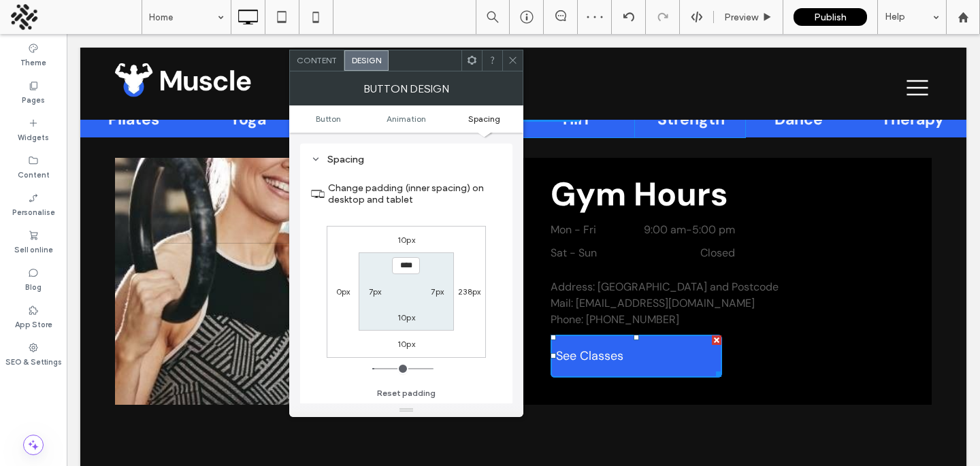
click at [399, 244] on label "10px" at bounding box center [406, 240] width 18 height 10
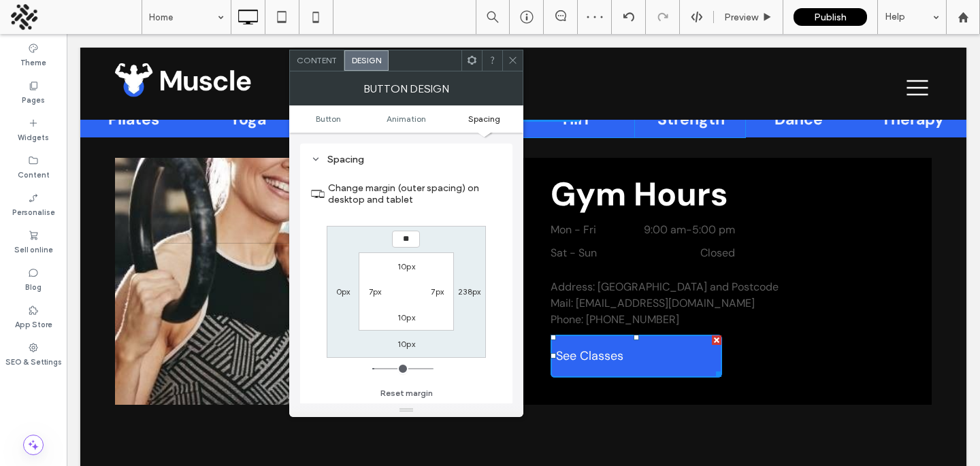
type input "**"
type input "****"
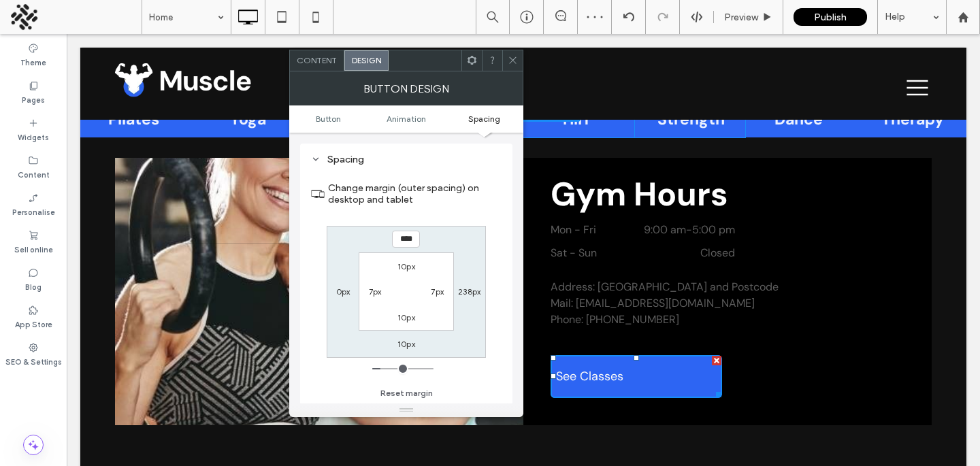
click at [510, 63] on use at bounding box center [512, 60] width 7 height 7
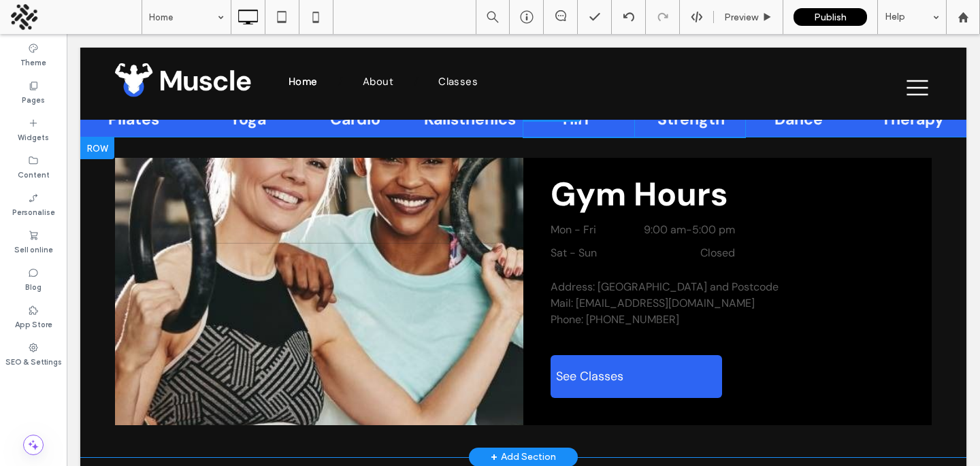
click at [547, 161] on div "Gym Hours Mon - Fri 9:00 am - 5:00 pm Sat - Sun Closed Address: Street Address,…" at bounding box center [727, 291] width 408 height 267
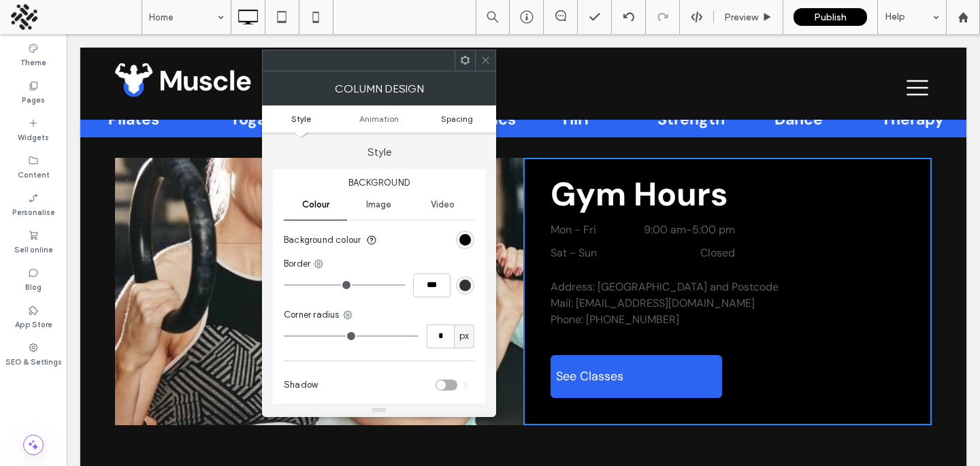
click at [458, 116] on span "Spacing" at bounding box center [457, 119] width 32 height 10
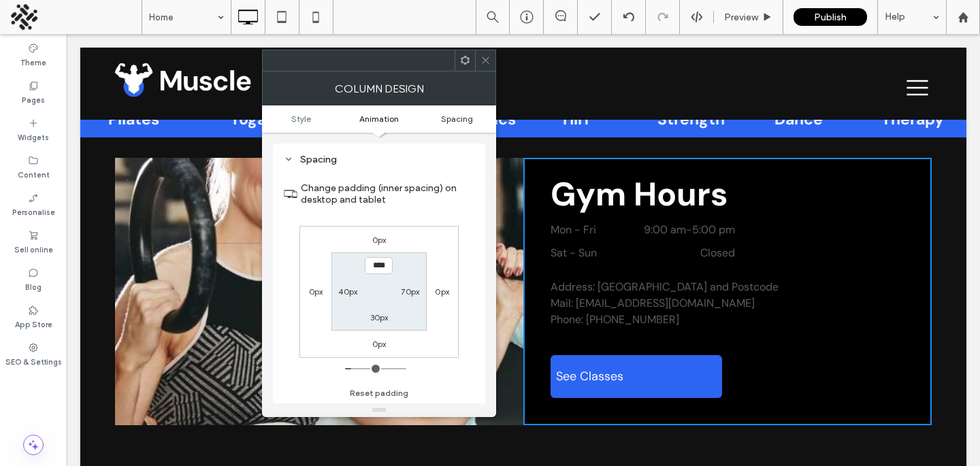
scroll to position [320, 0]
click at [340, 286] on label "40px" at bounding box center [347, 291] width 19 height 10
type input "**"
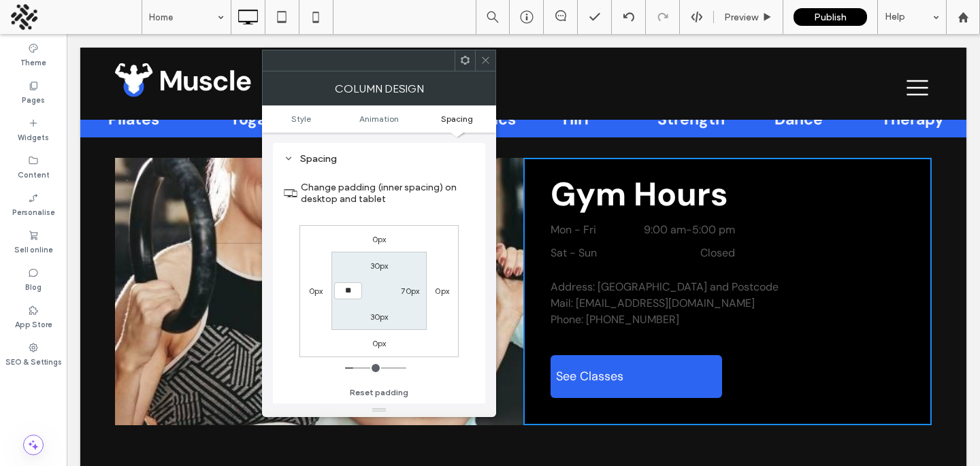
type input "****"
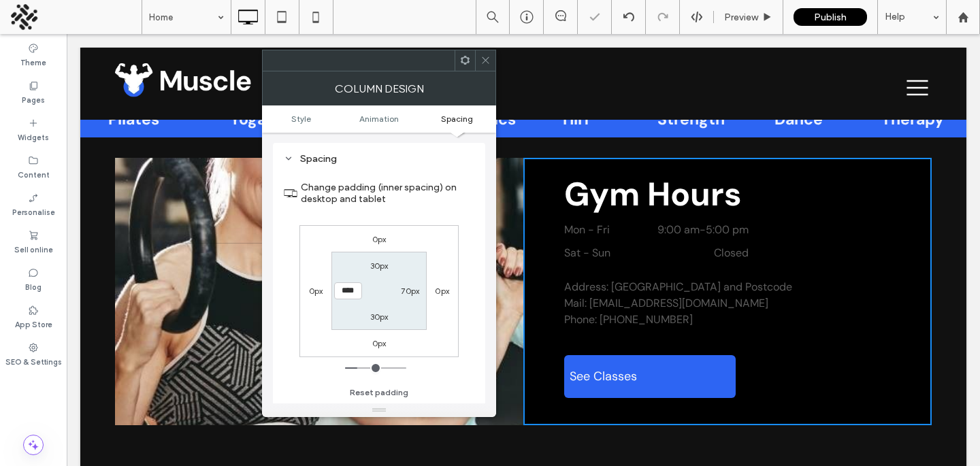
click at [484, 60] on icon at bounding box center [485, 60] width 10 height 10
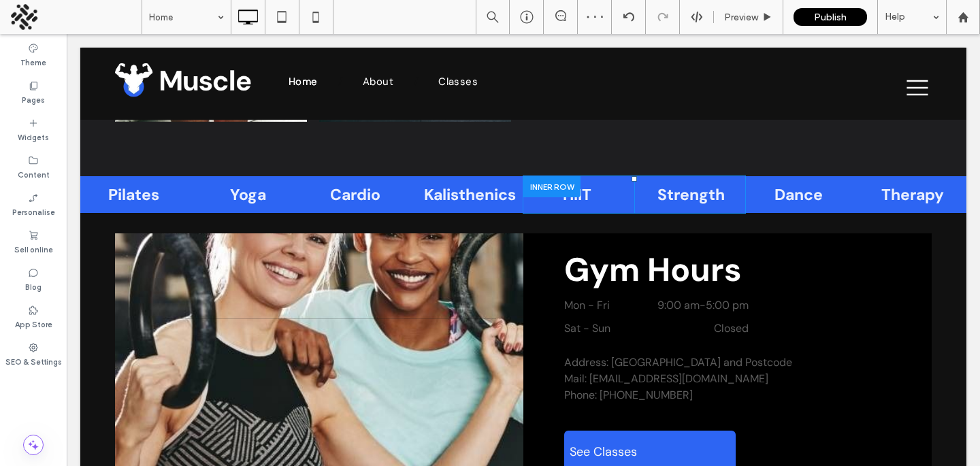
scroll to position [1460, 0]
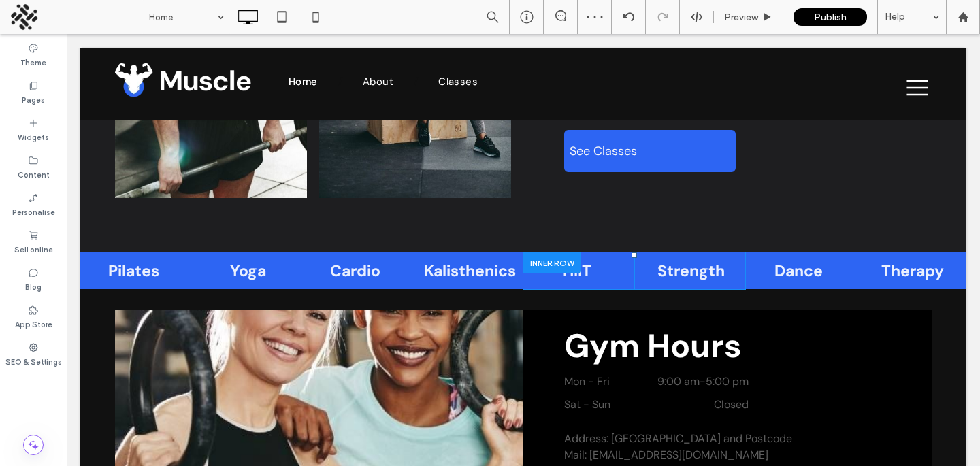
click at [96, 299] on div at bounding box center [97, 300] width 34 height 22
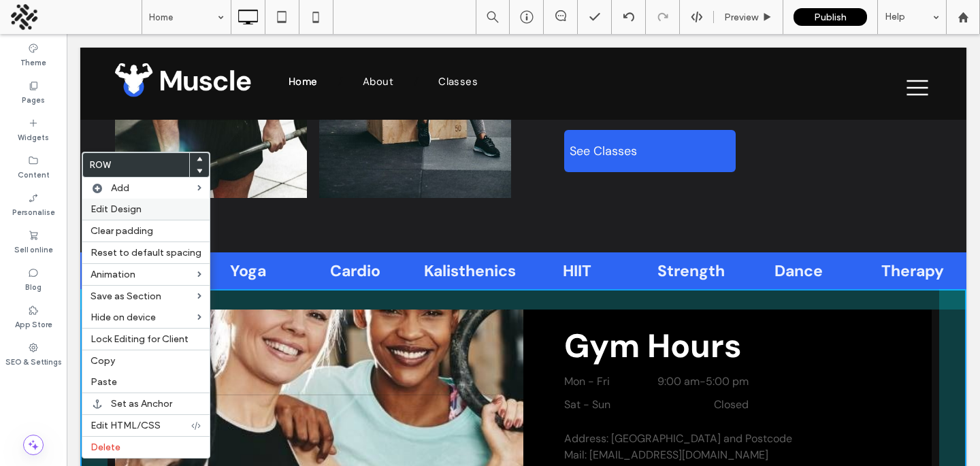
click at [120, 219] on div "Edit Design" at bounding box center [145, 209] width 127 height 21
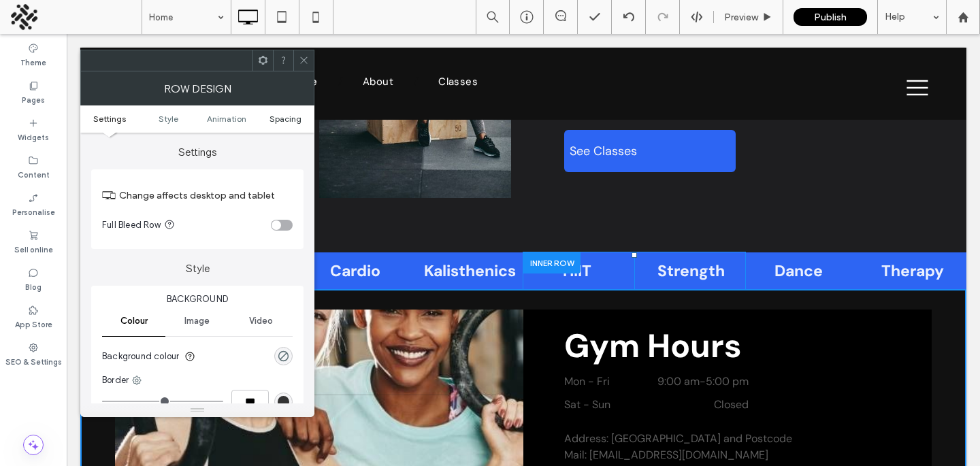
click at [292, 123] on span "Spacing" at bounding box center [285, 119] width 32 height 10
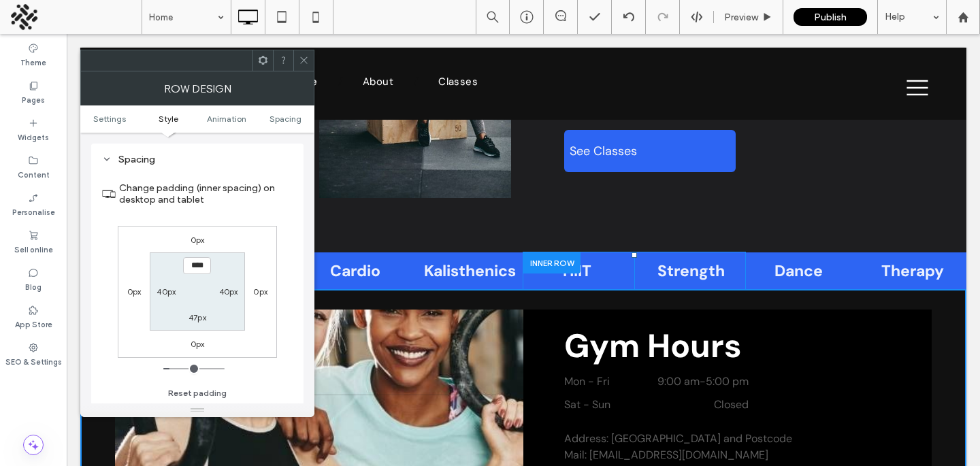
scroll to position [385, 0]
type input "**"
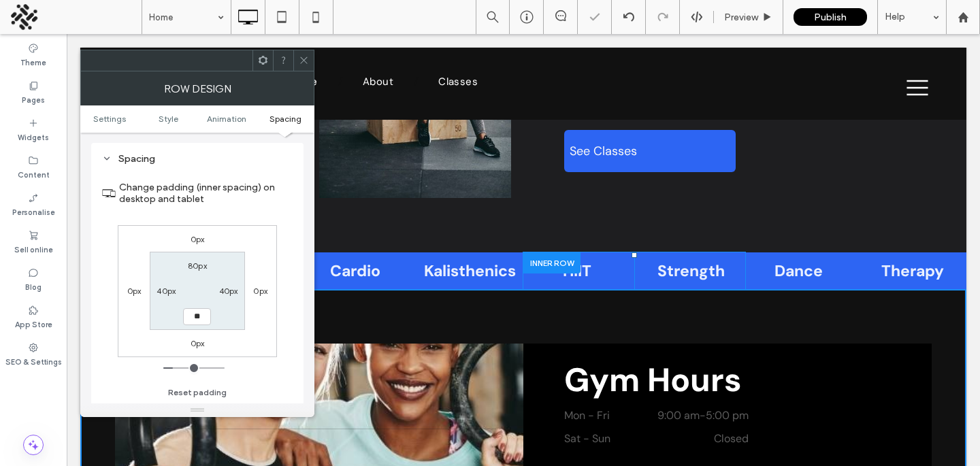
type input "**"
type input "****"
click at [294, 56] on div at bounding box center [303, 60] width 20 height 20
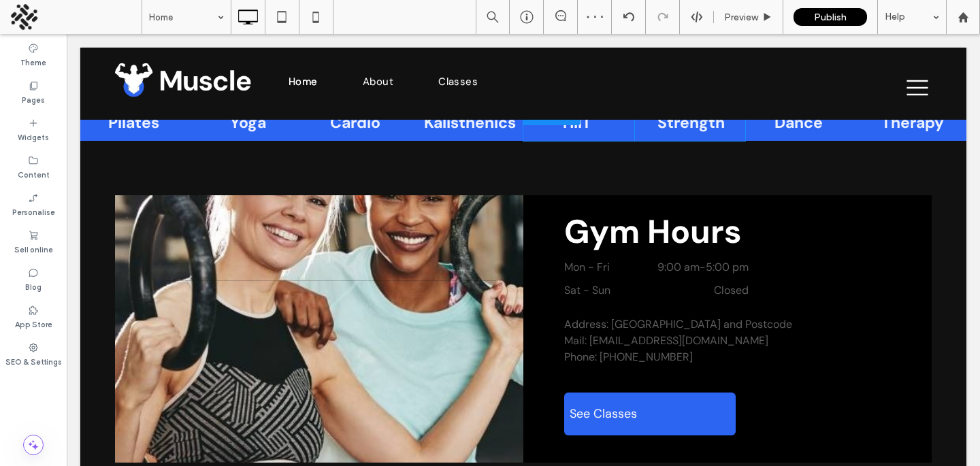
scroll to position [1544, 0]
